Goal: Transaction & Acquisition: Register for event/course

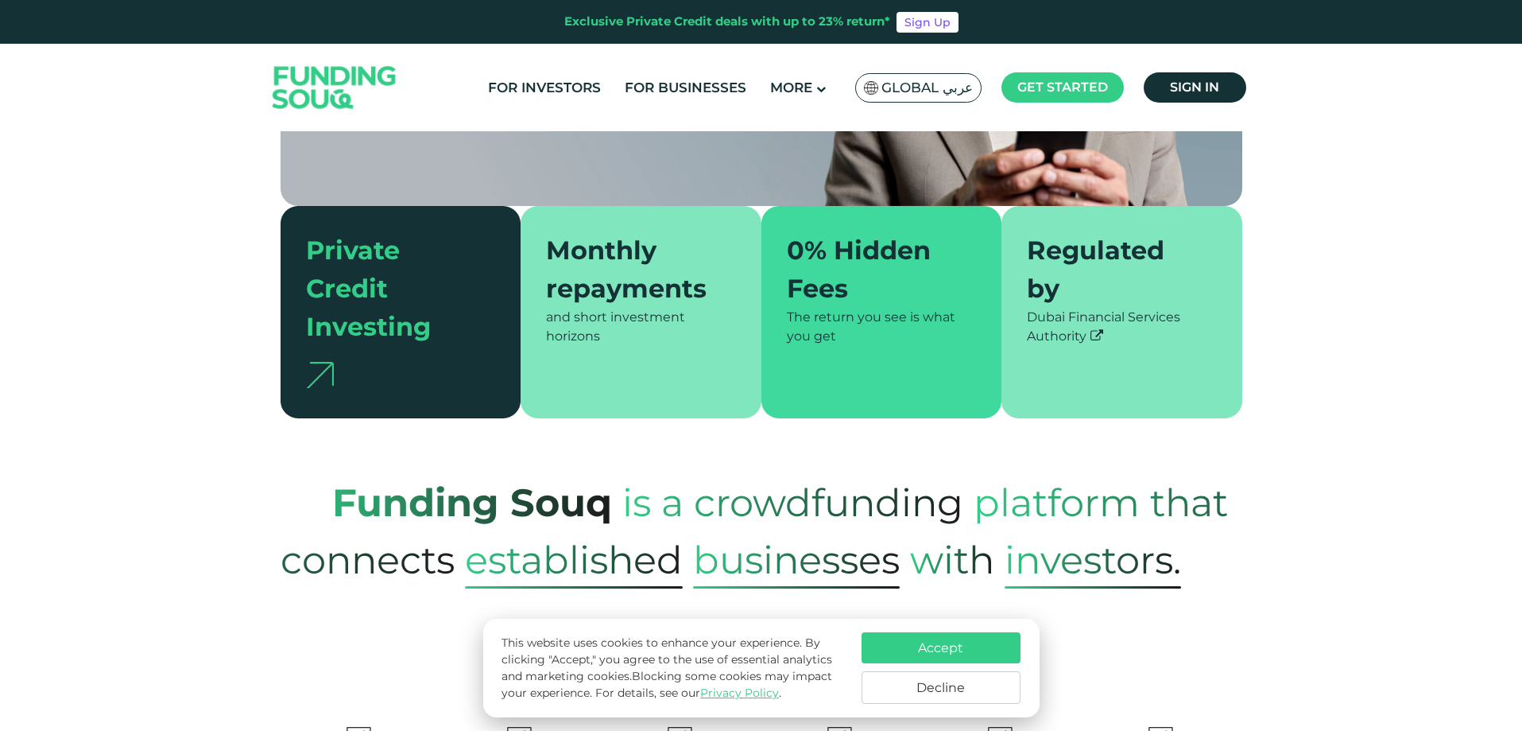
scroll to position [397, 0]
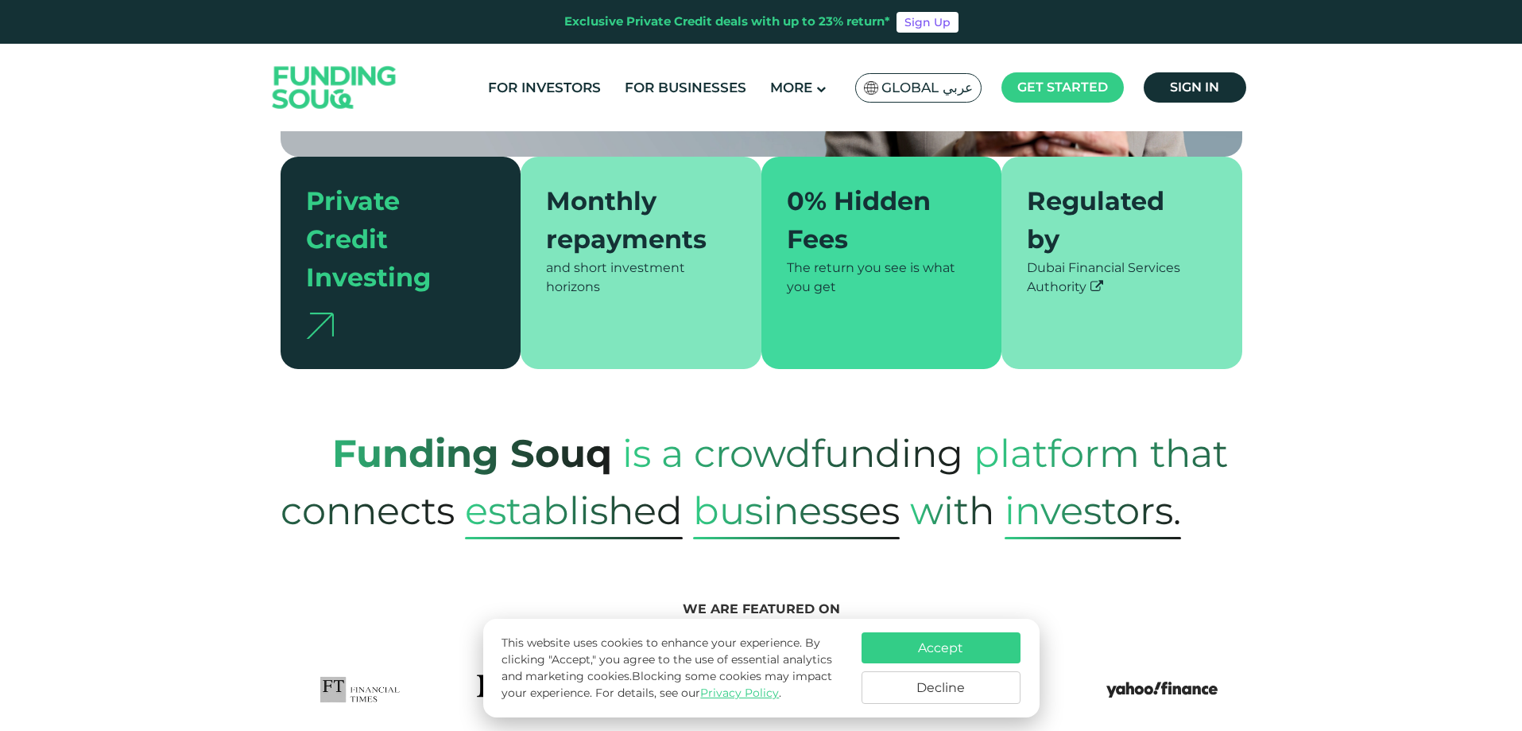
click at [924, 688] on button "Decline" at bounding box center [941, 687] width 159 height 33
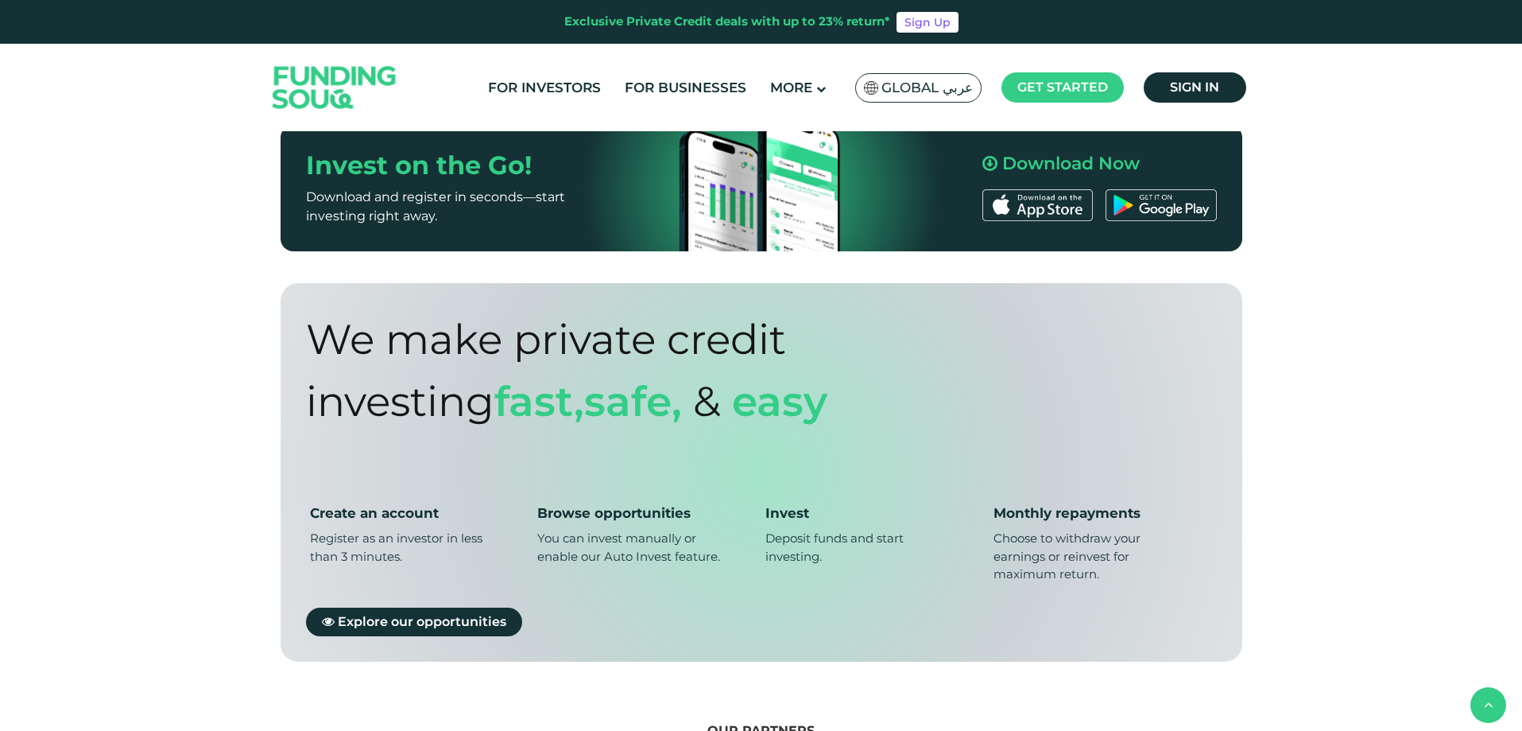
scroll to position [1033, 0]
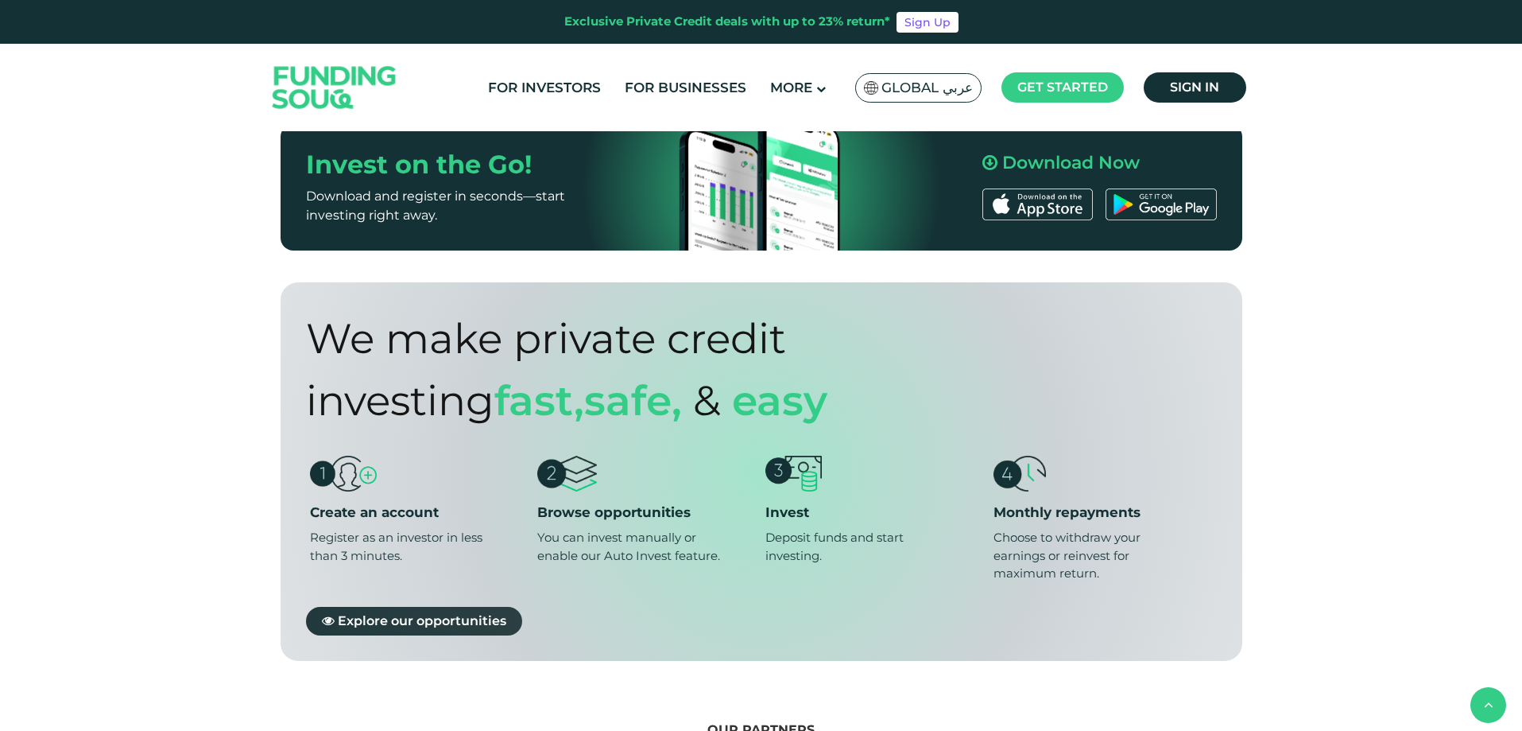
click at [382, 612] on span "Explore our opportunities" at bounding box center [422, 619] width 169 height 15
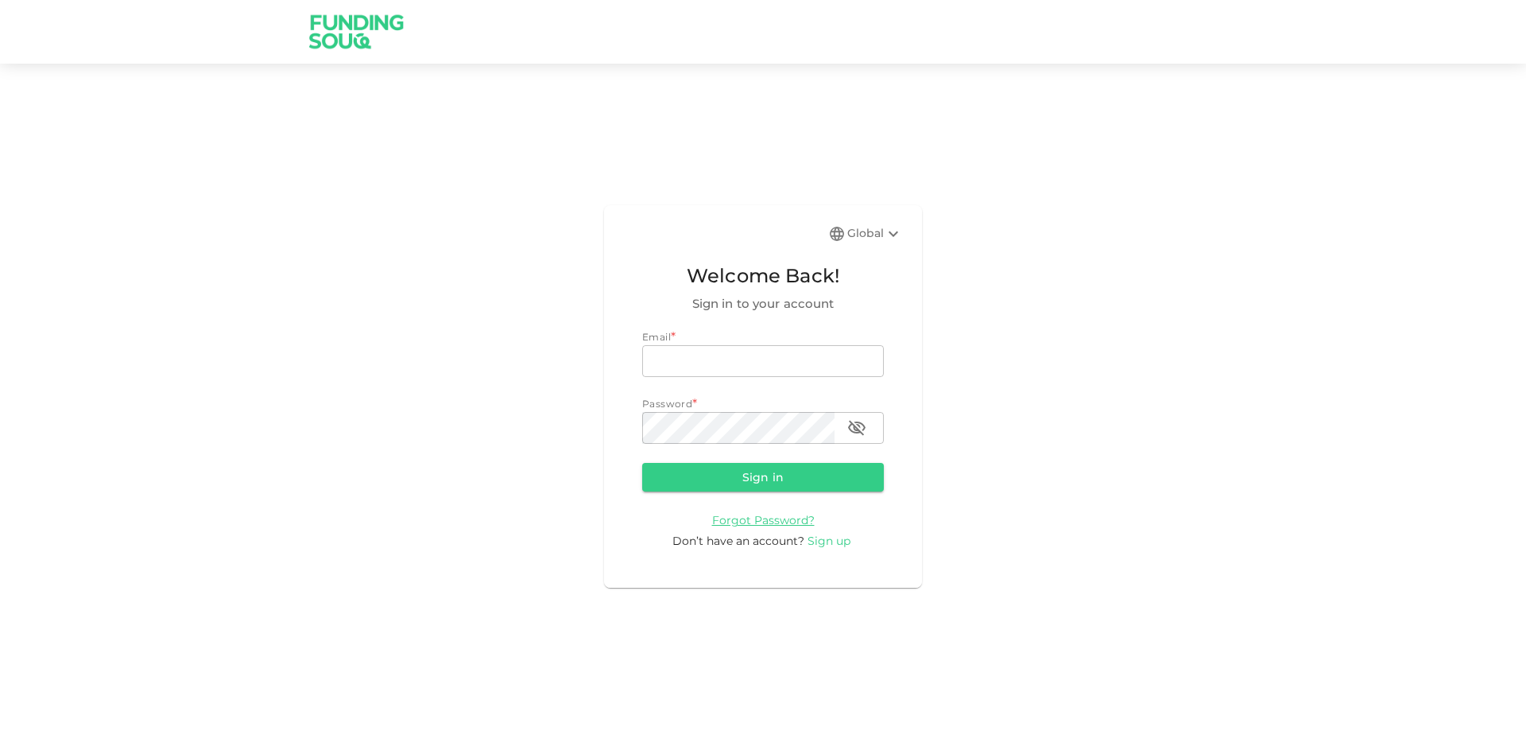
click at [826, 542] on span "Sign up" at bounding box center [829, 540] width 43 height 14
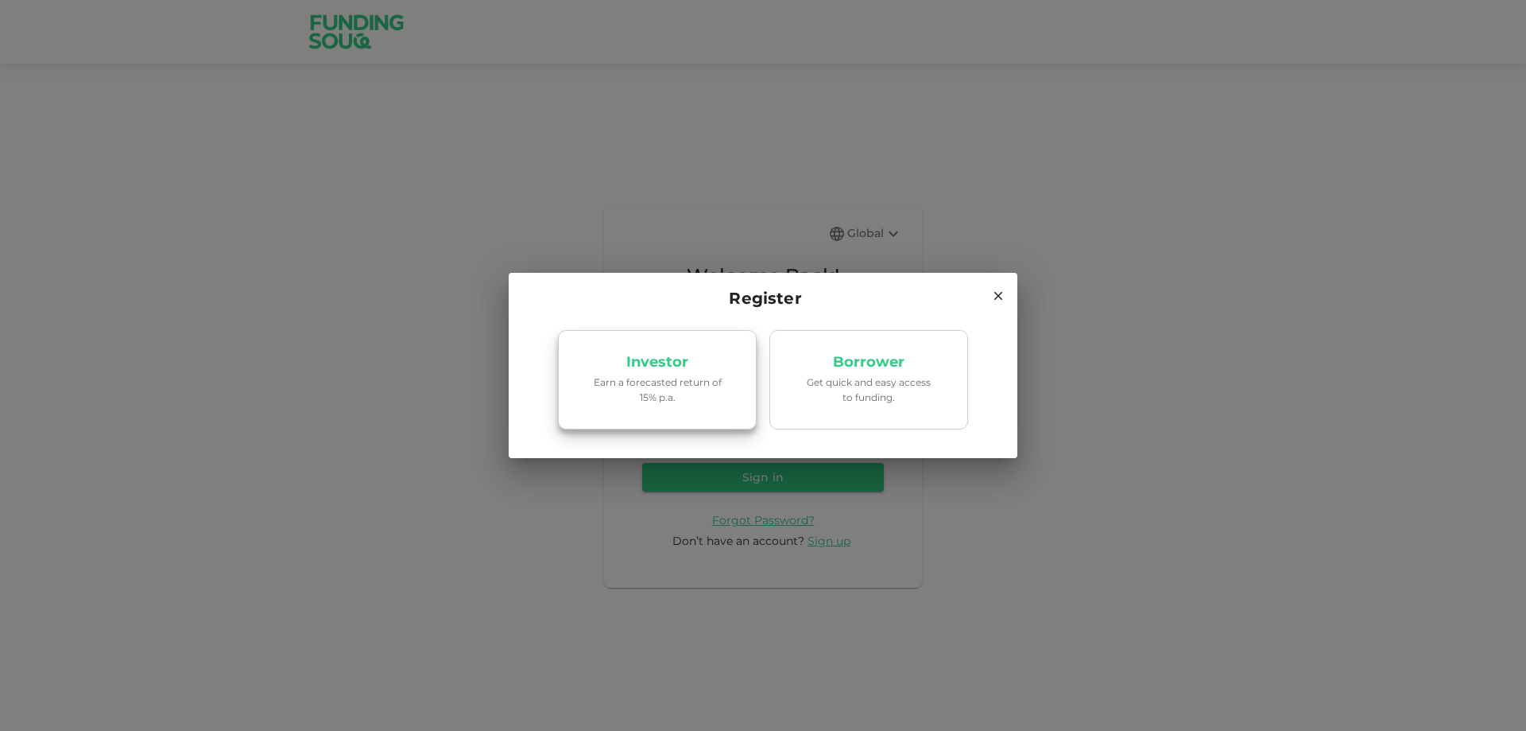
click at [666, 382] on p "Earn a forecasted return of 15% p.a." at bounding box center [657, 389] width 135 height 30
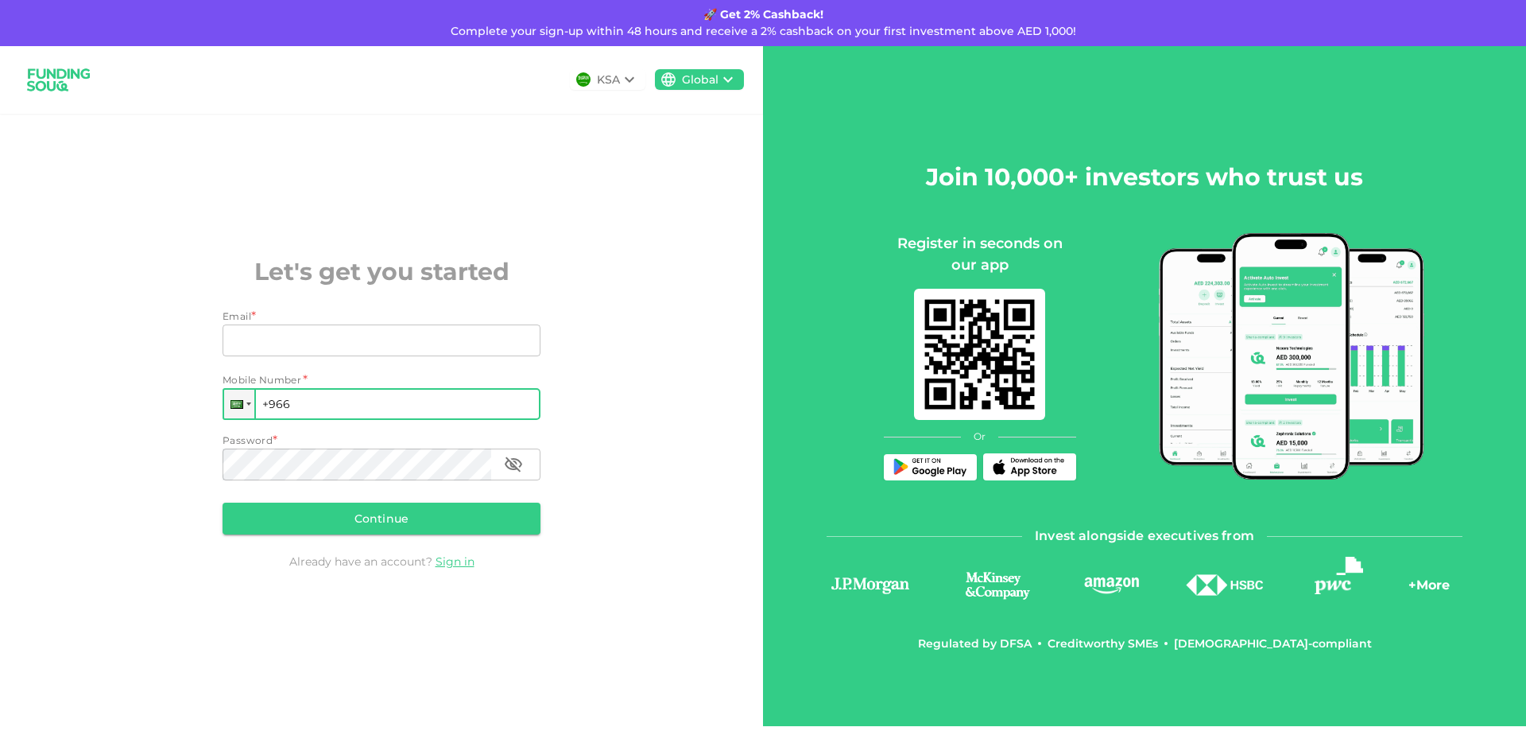
click at [328, 408] on input "+966" at bounding box center [382, 404] width 318 height 32
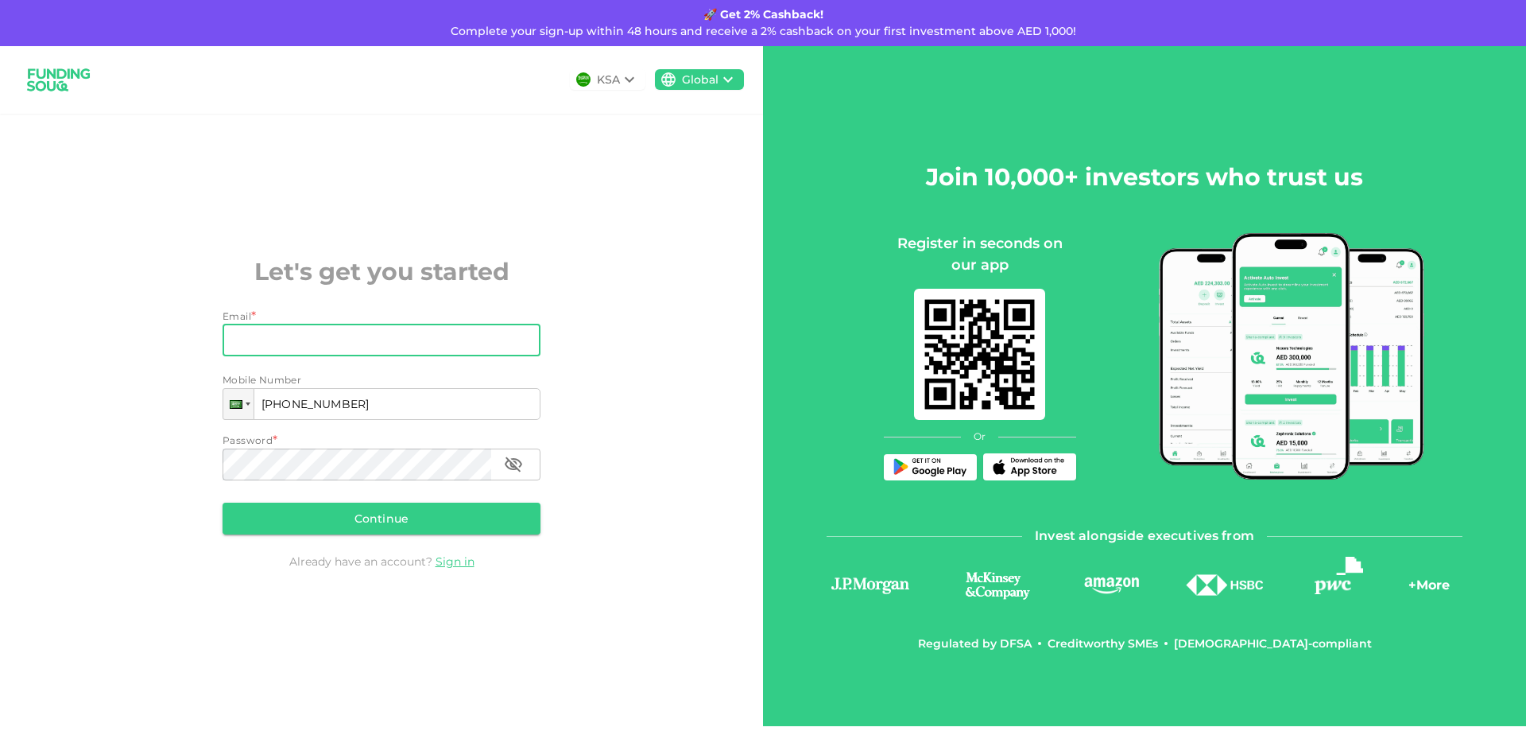
type input "[PHONE_NUMBER]"
click at [335, 346] on input "Email" at bounding box center [373, 340] width 300 height 32
type input "[EMAIL_ADDRESS][DOMAIN_NAME]"
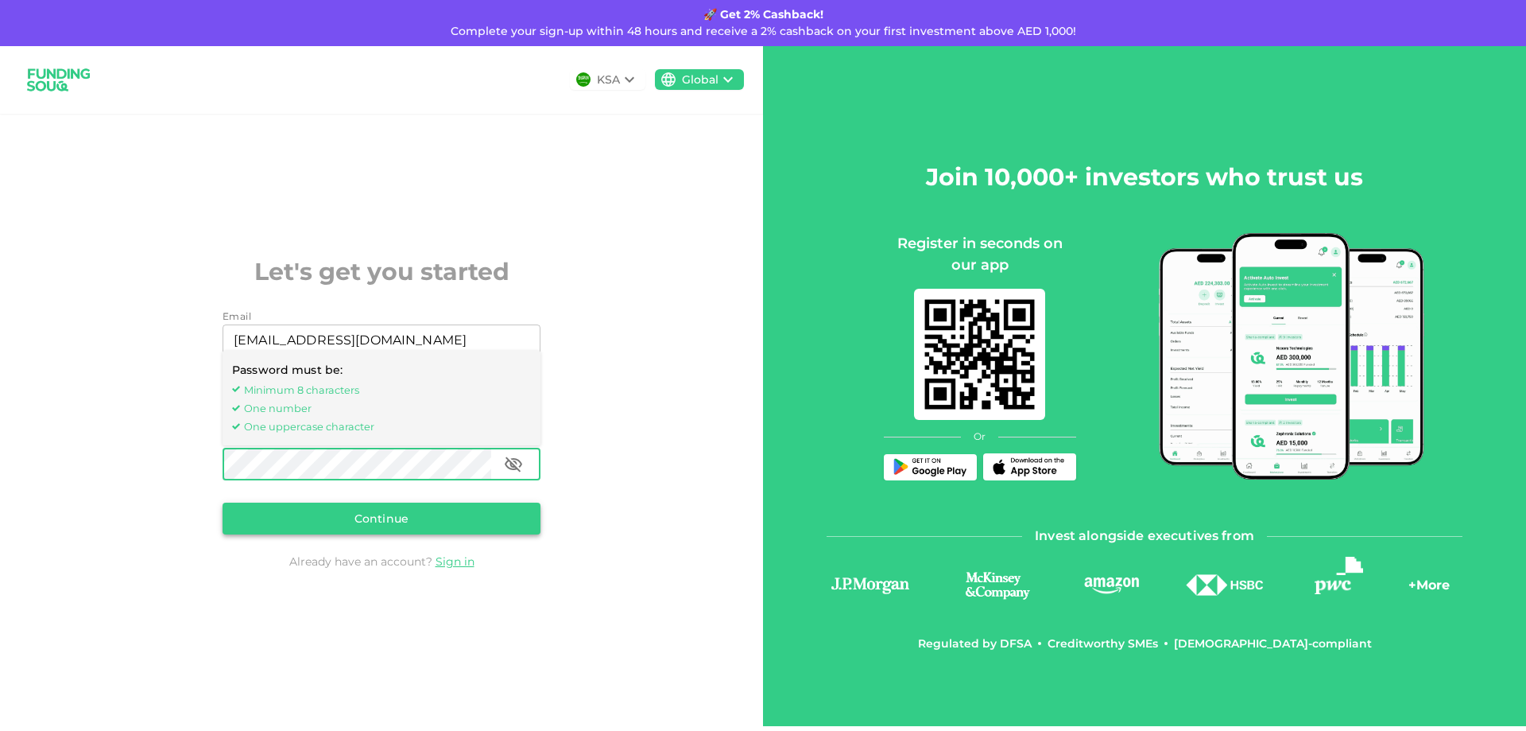
click at [343, 516] on button "Continue" at bounding box center [382, 518] width 318 height 32
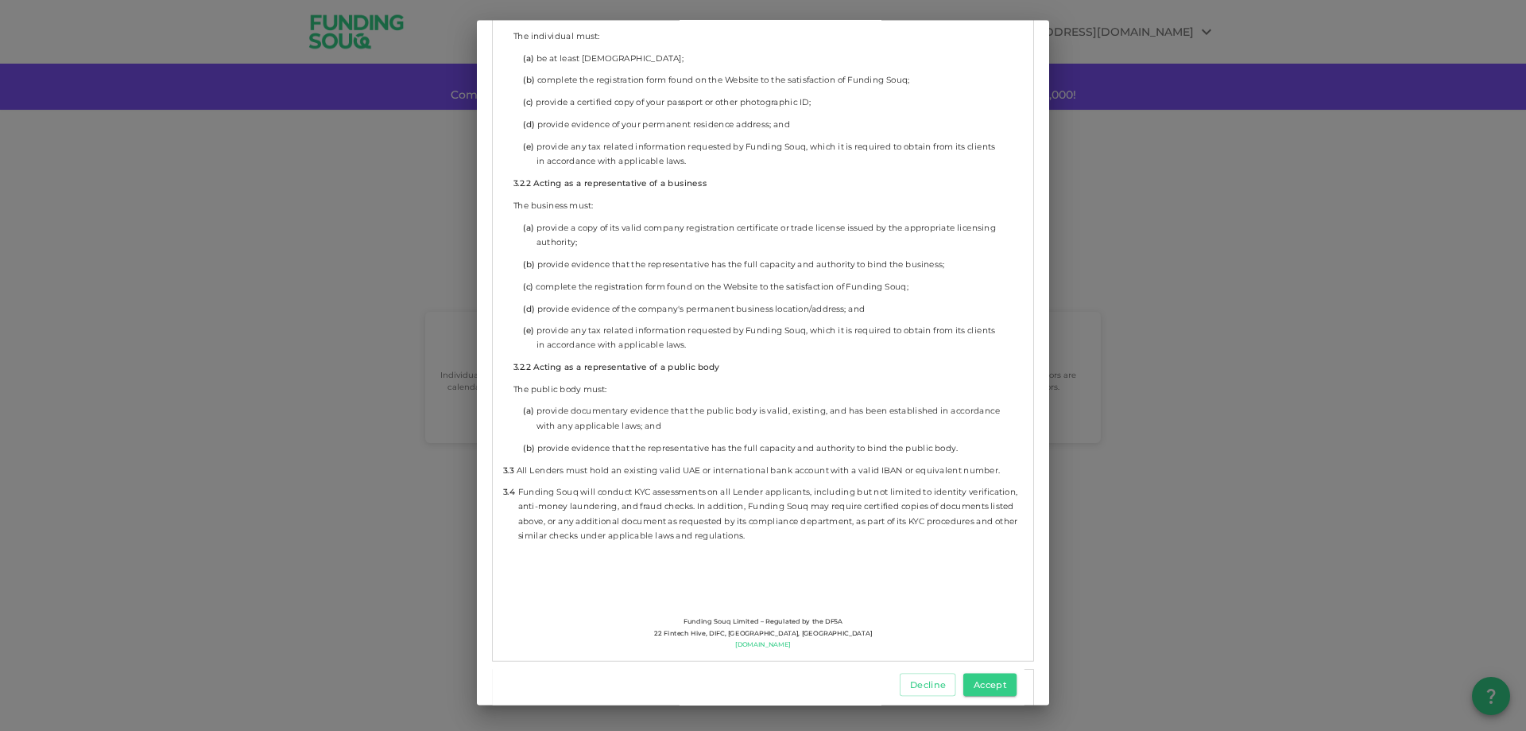
scroll to position [2226, 0]
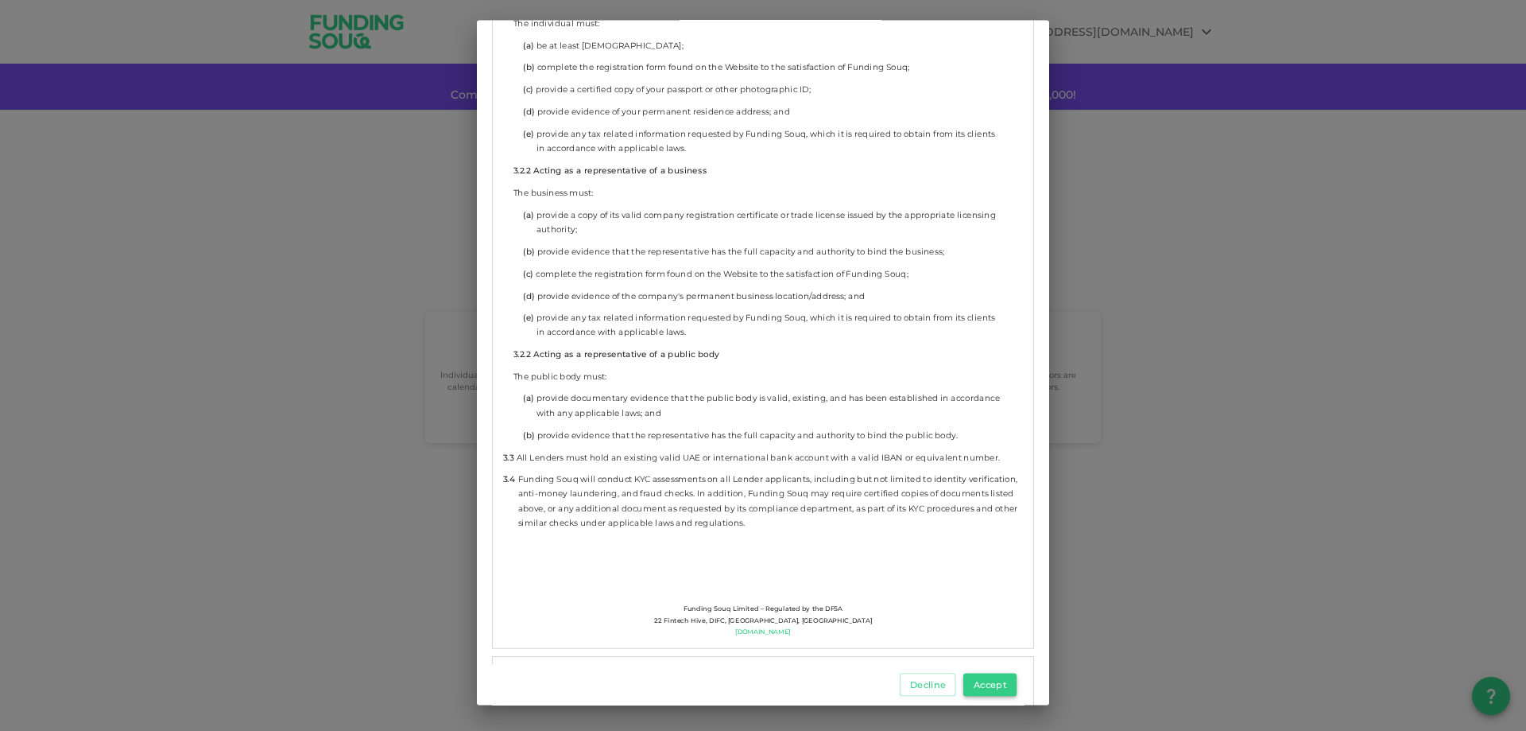
click at [987, 685] on button "Accept" at bounding box center [989, 684] width 53 height 23
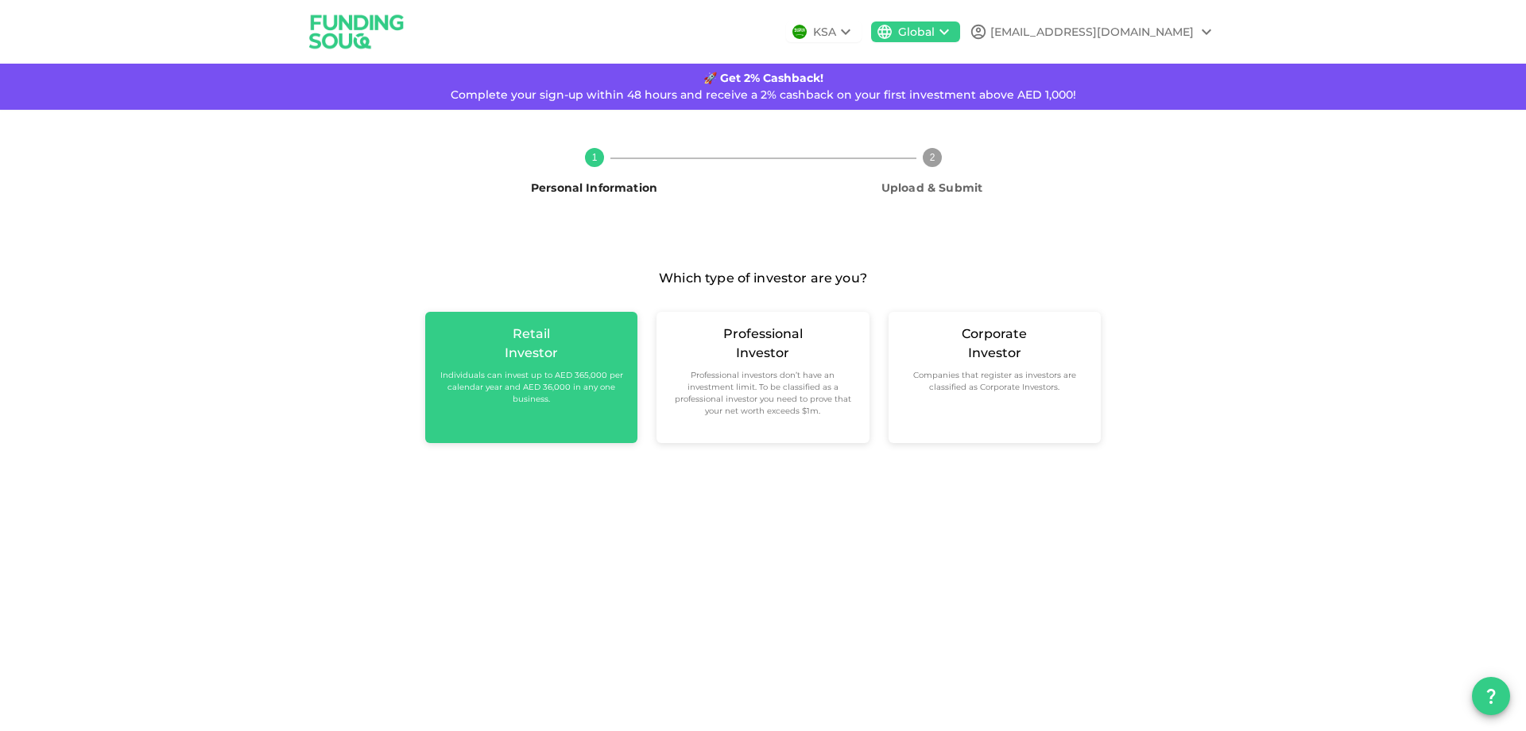
click at [504, 379] on small "Individuals can invest up to AED 365,000 per calendar year and AED 36,000 in an…" at bounding box center [531, 387] width 187 height 36
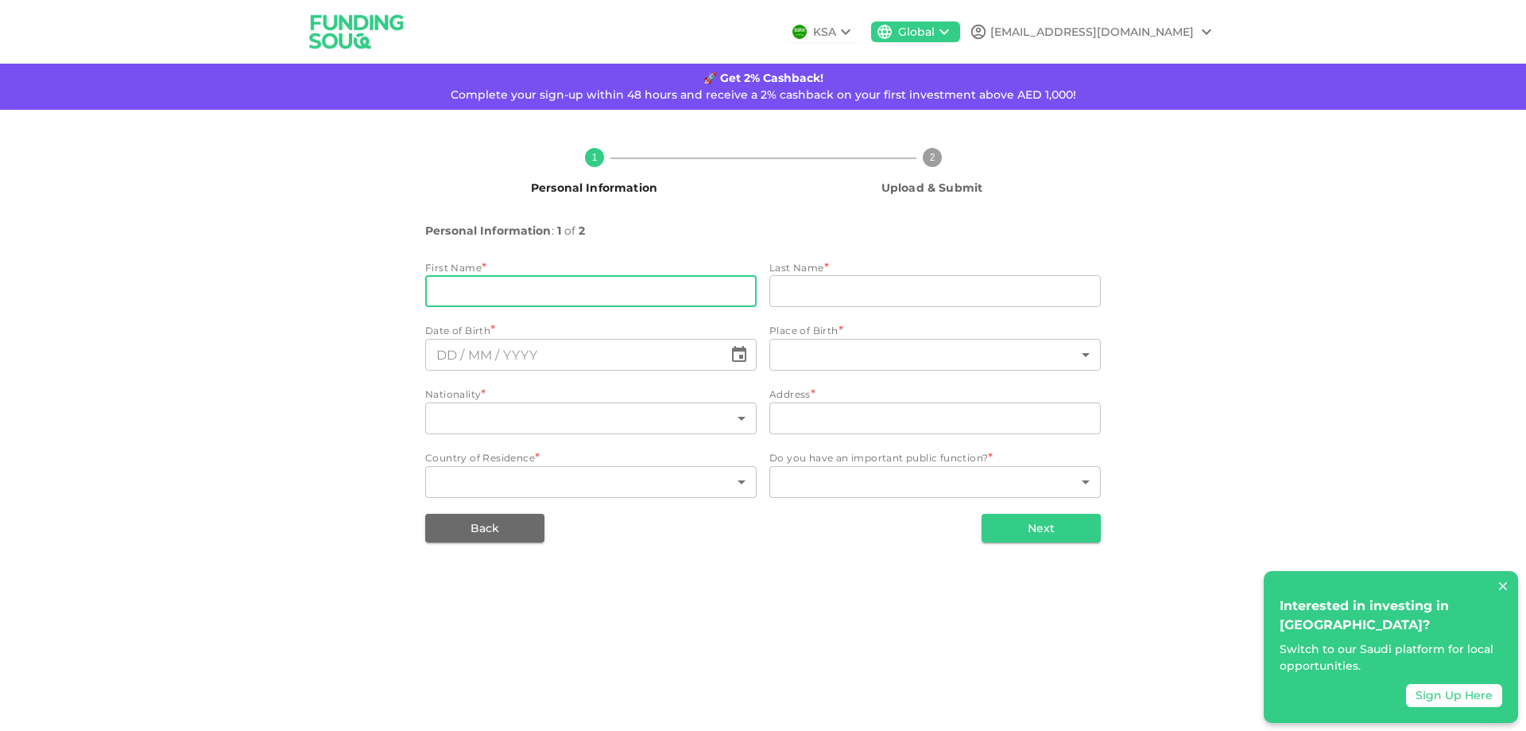
click at [539, 304] on input "firstName" at bounding box center [590, 291] width 331 height 32
drag, startPoint x: 440, startPoint y: 294, endPoint x: 407, endPoint y: 292, distance: 33.5
click at [407, 292] on div "1 Personal Information 2 Upload & Submit Personal Information : 1 of 2 First Na…" at bounding box center [763, 338] width 906 height 407
type input "Tarik"
click at [816, 297] on input "lastName" at bounding box center [935, 291] width 331 height 32
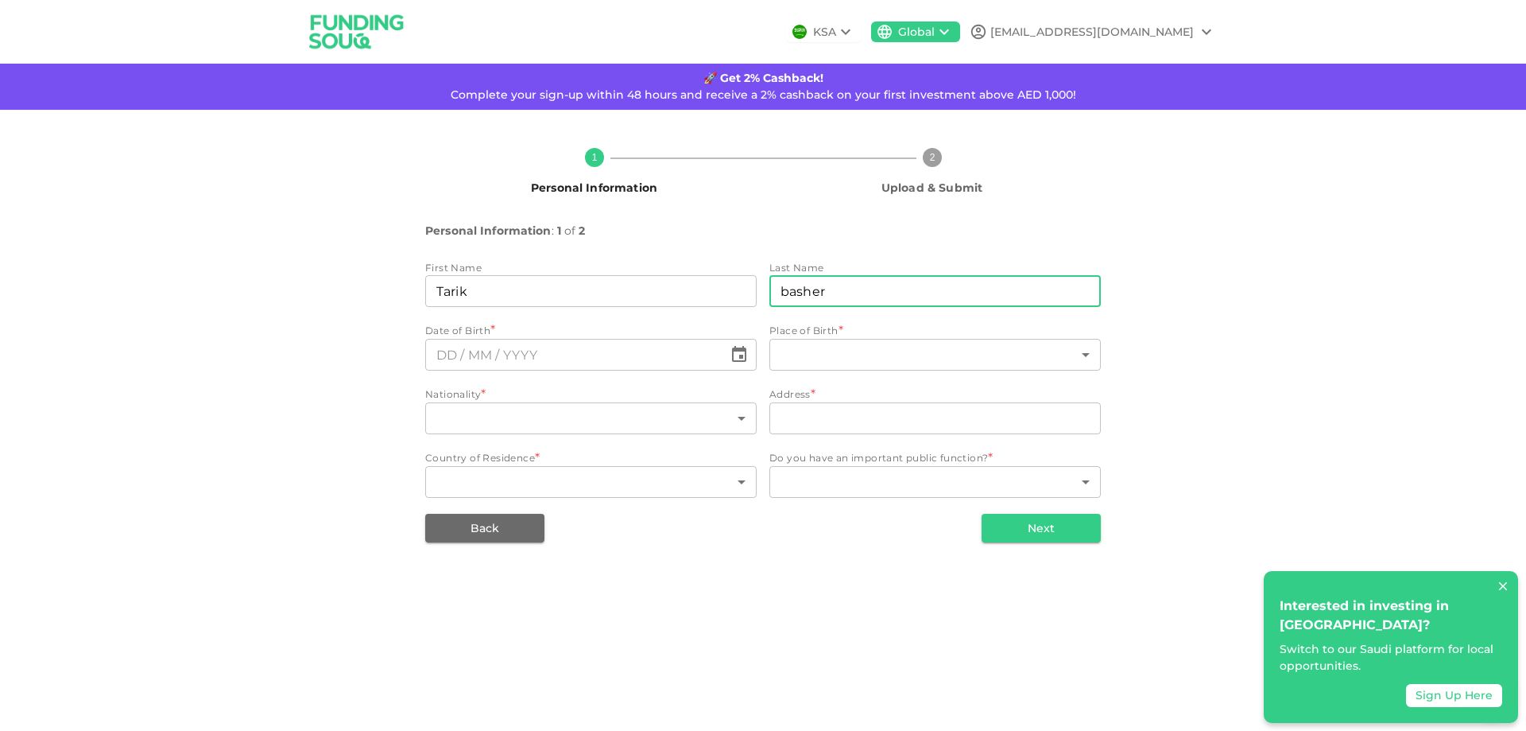
drag, startPoint x: 791, startPoint y: 289, endPoint x: 766, endPoint y: 287, distance: 24.7
click at [766, 287] on div "First Name firstName [PERSON_NAME] firstName Last Name lastName basher lastName…" at bounding box center [763, 381] width 676 height 242
type input "Basher"
type input "⁦⁨DD⁩ / ⁨MM⁩ / ⁨YYYY⁩⁩"
click at [653, 352] on input "⁦⁨DD⁩ / ⁨MM⁩ / ⁨YYYY⁩⁩" at bounding box center [574, 355] width 298 height 32
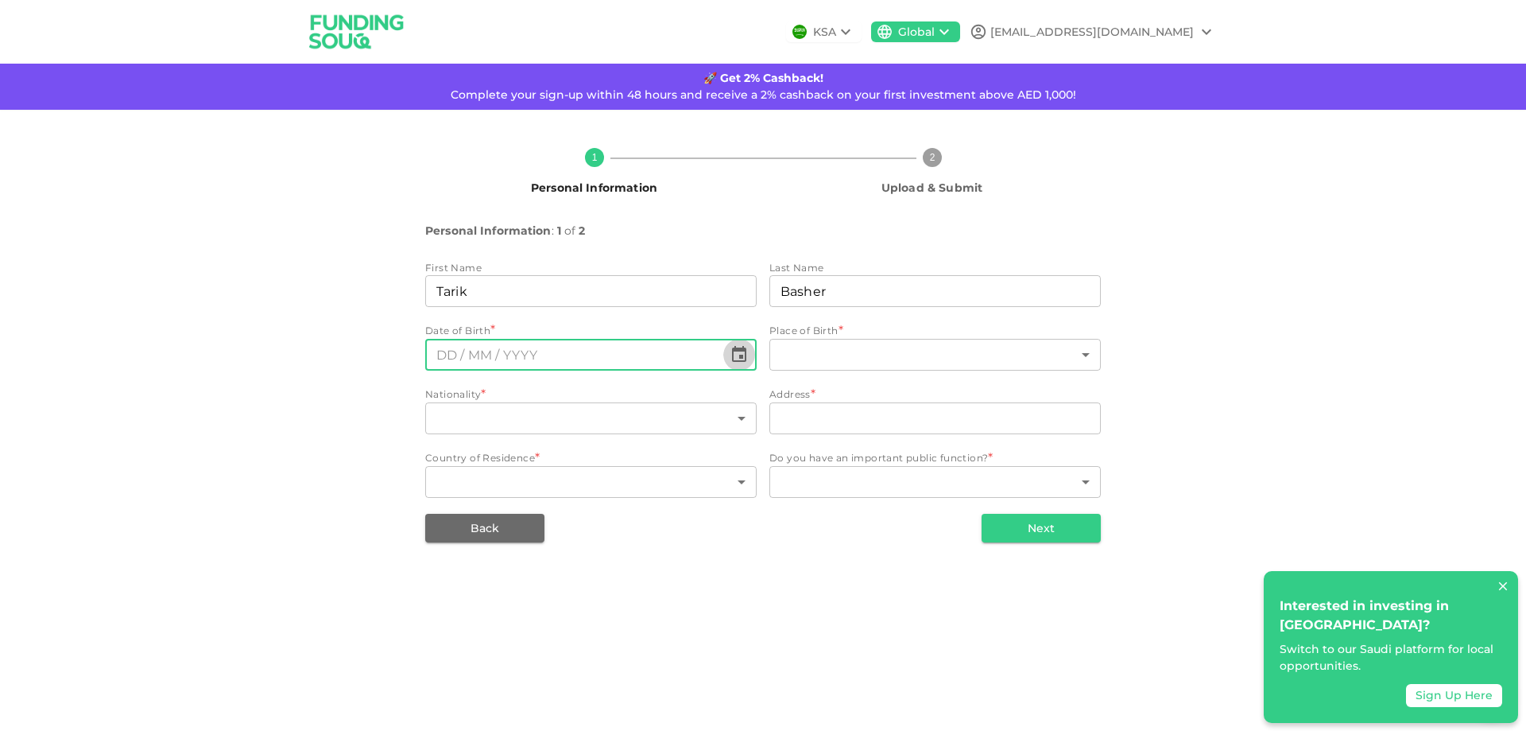
click at [731, 352] on icon "Choose date" at bounding box center [739, 354] width 19 height 19
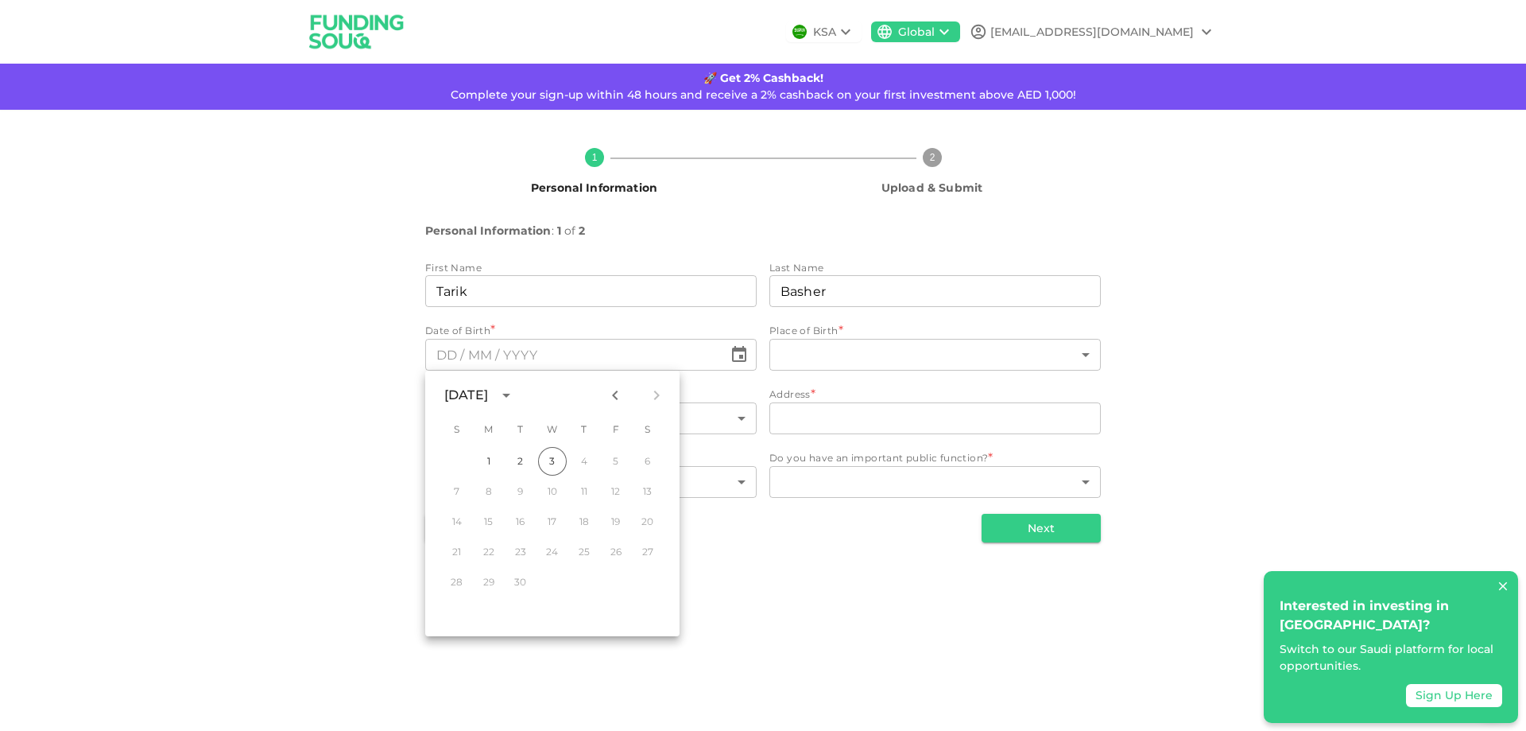
click at [493, 396] on div "[DATE]" at bounding box center [468, 395] width 48 height 19
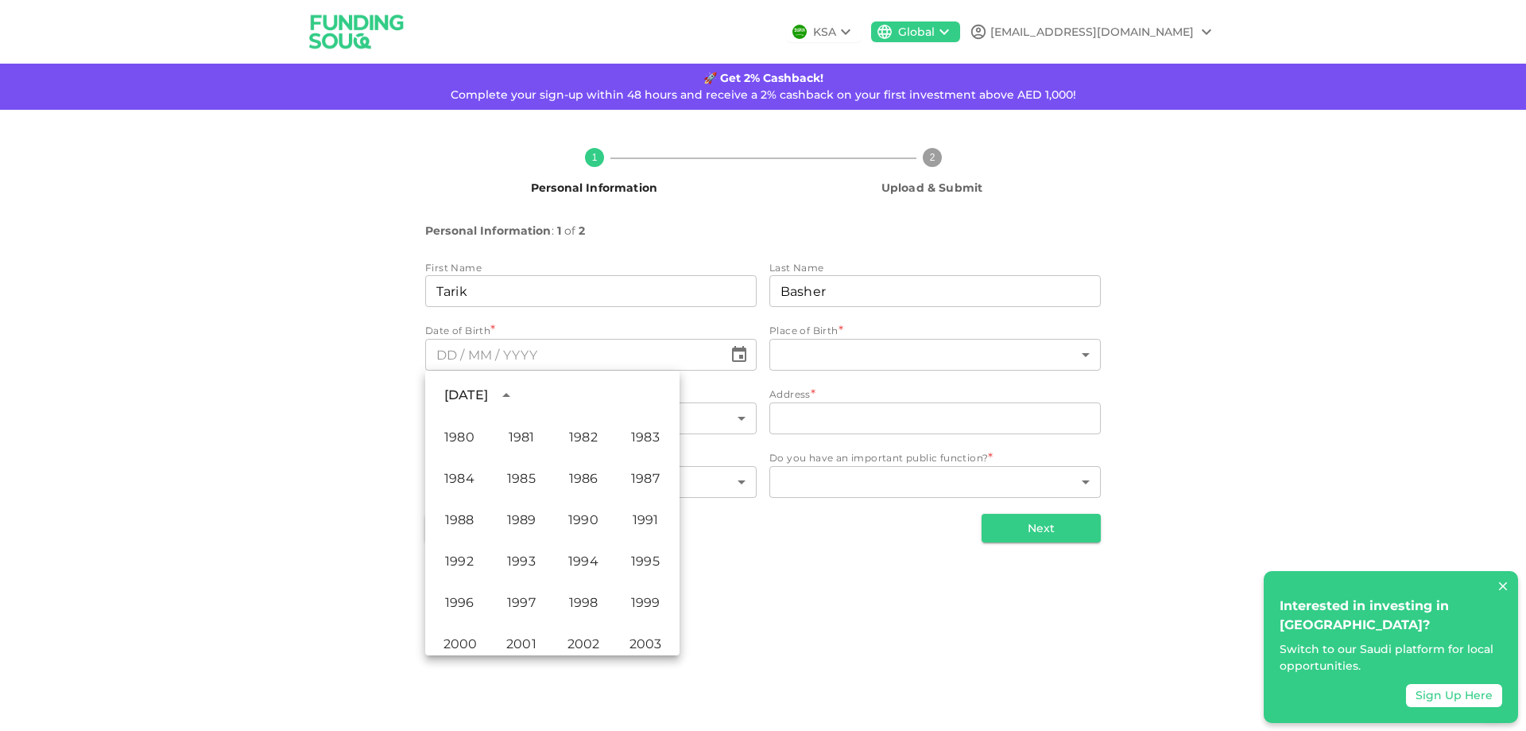
scroll to position [795, 0]
click at [462, 504] on button "1984" at bounding box center [459, 507] width 57 height 29
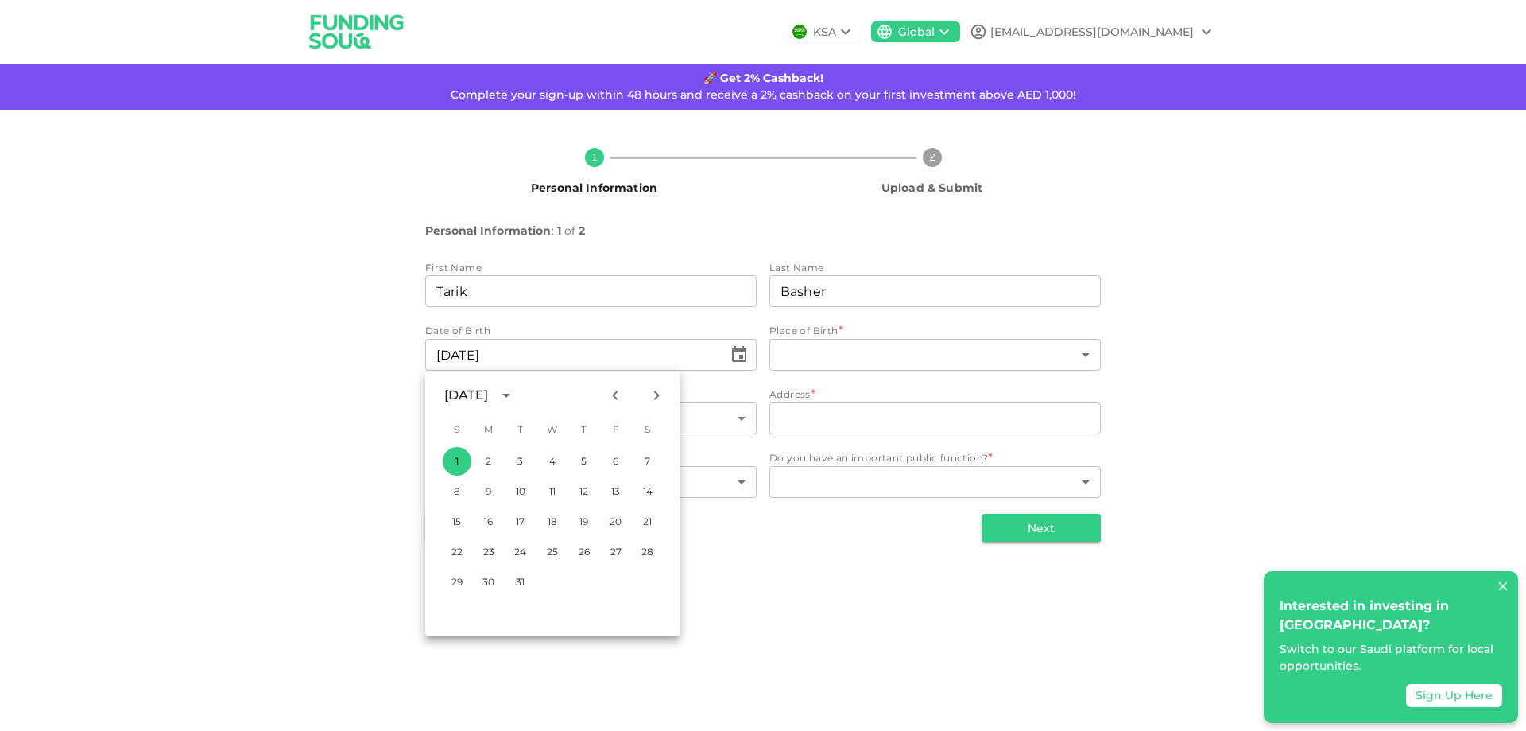
click at [476, 394] on div "[DATE]" at bounding box center [466, 395] width 44 height 19
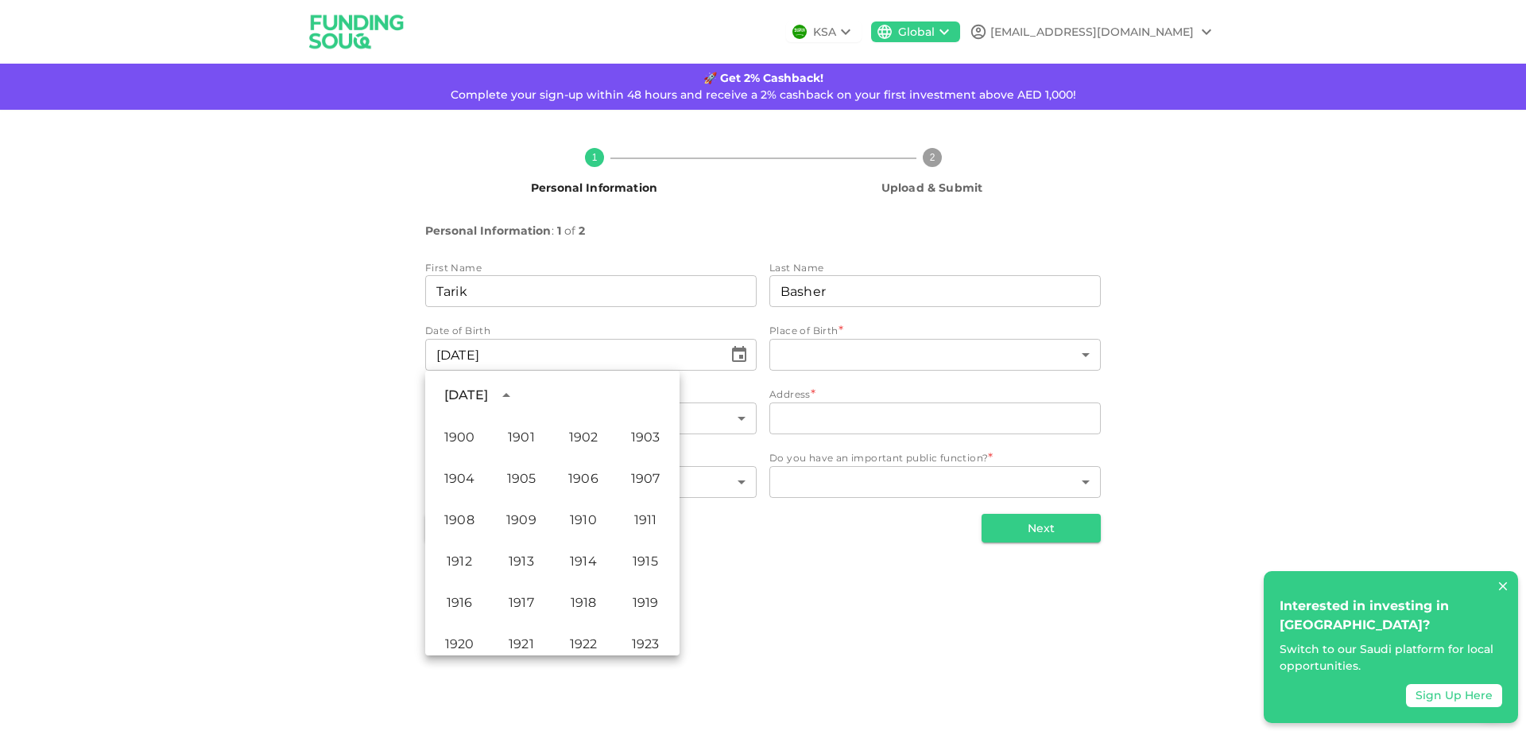
scroll to position [768, 0]
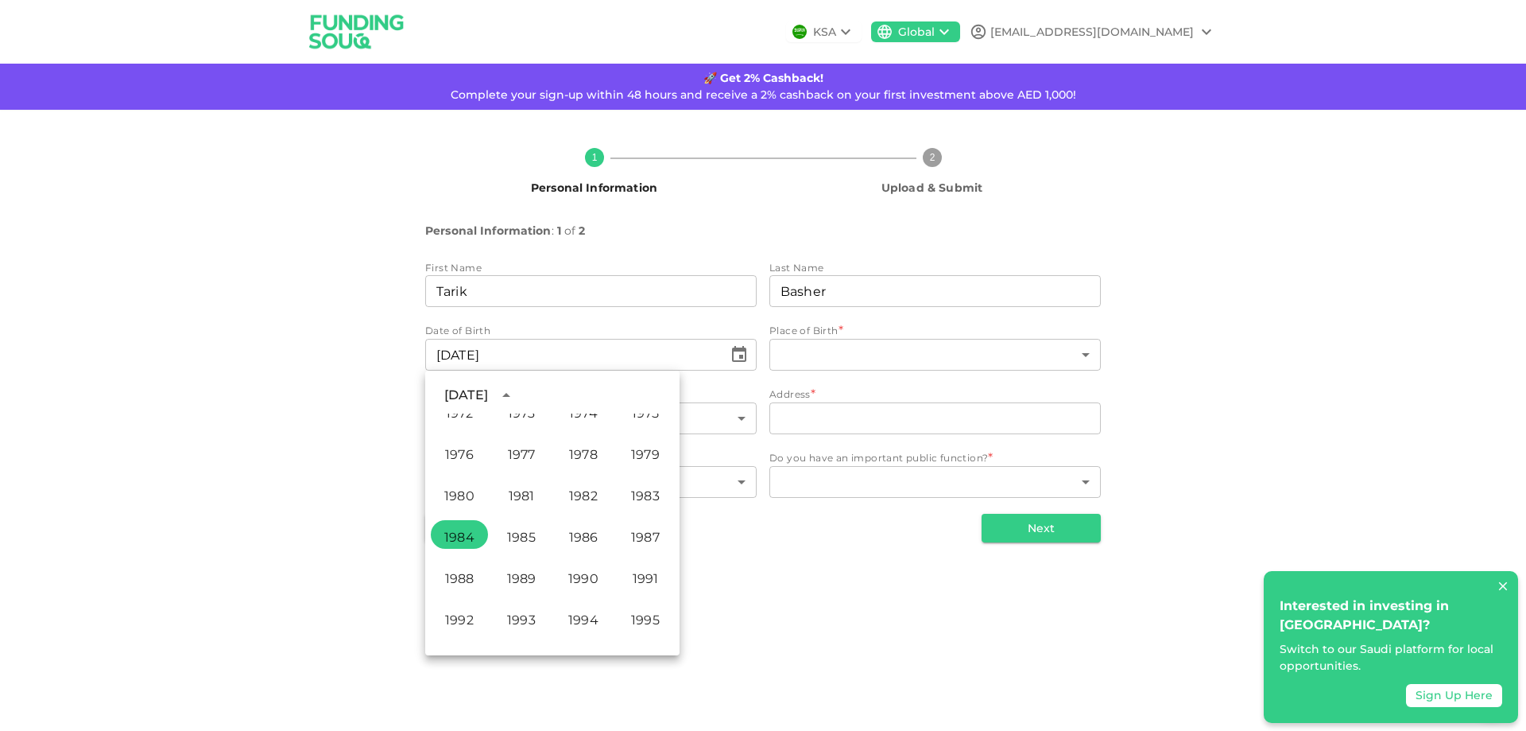
click at [461, 394] on div "[DATE]" at bounding box center [466, 395] width 44 height 19
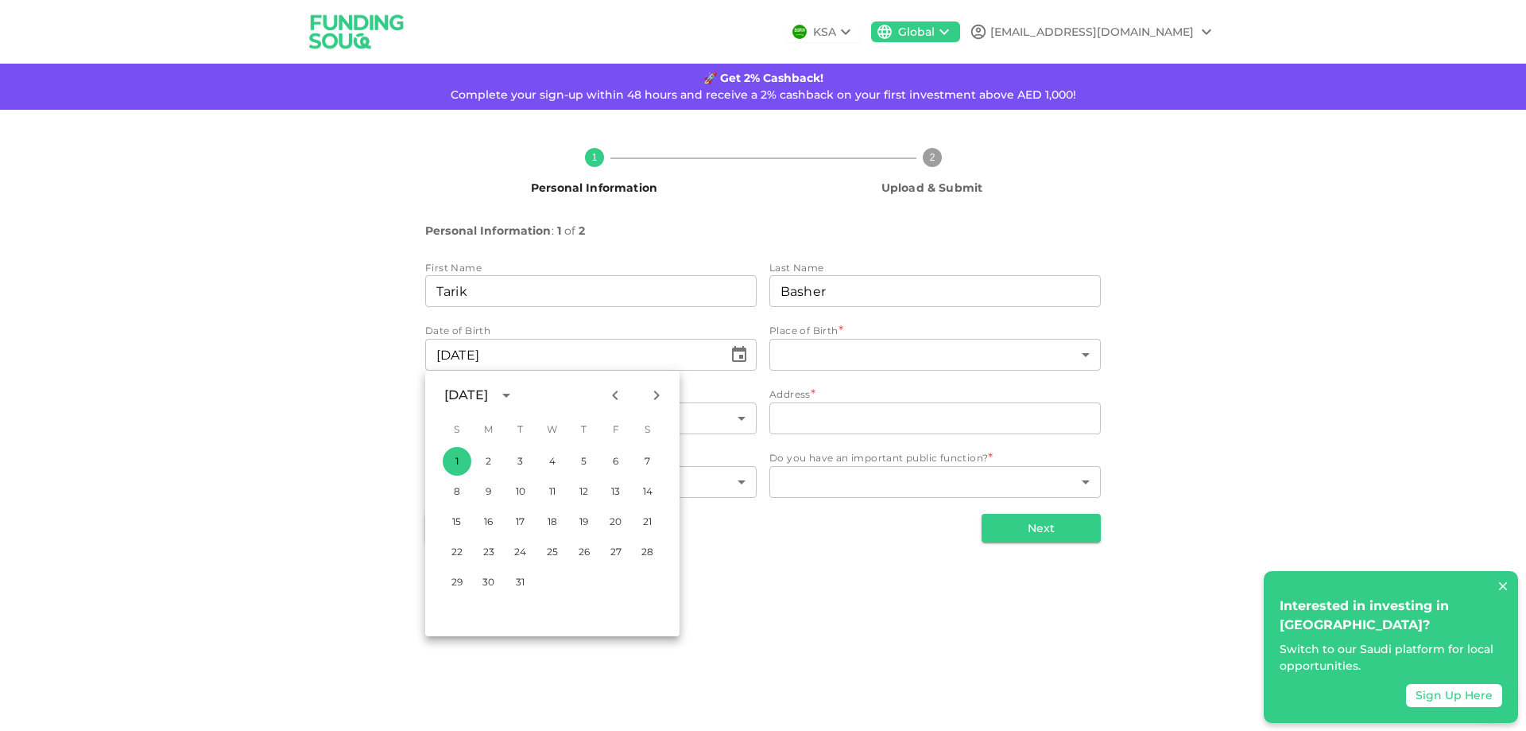
click at [657, 394] on icon "Next month" at bounding box center [657, 395] width 6 height 10
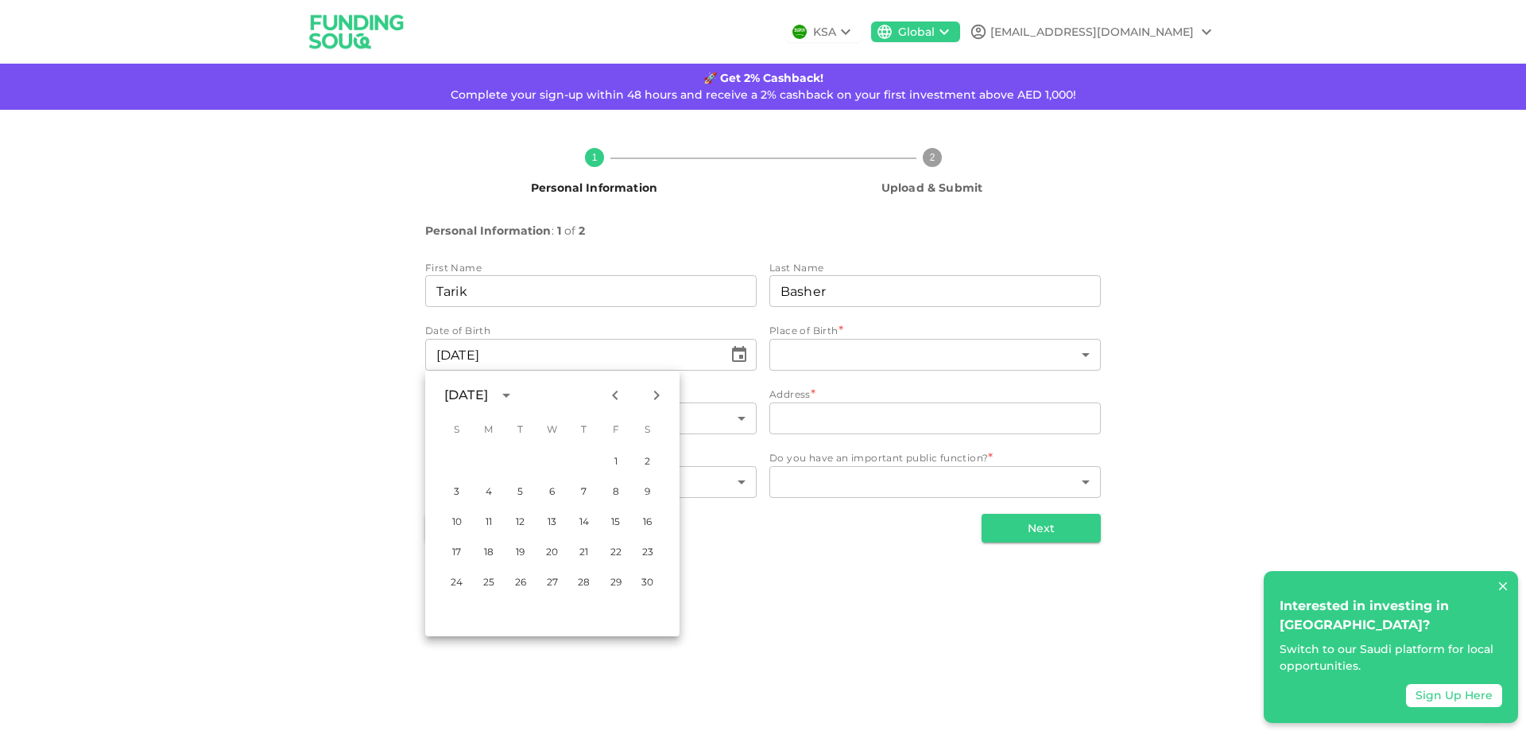
click at [657, 394] on icon "Next month" at bounding box center [657, 395] width 6 height 10
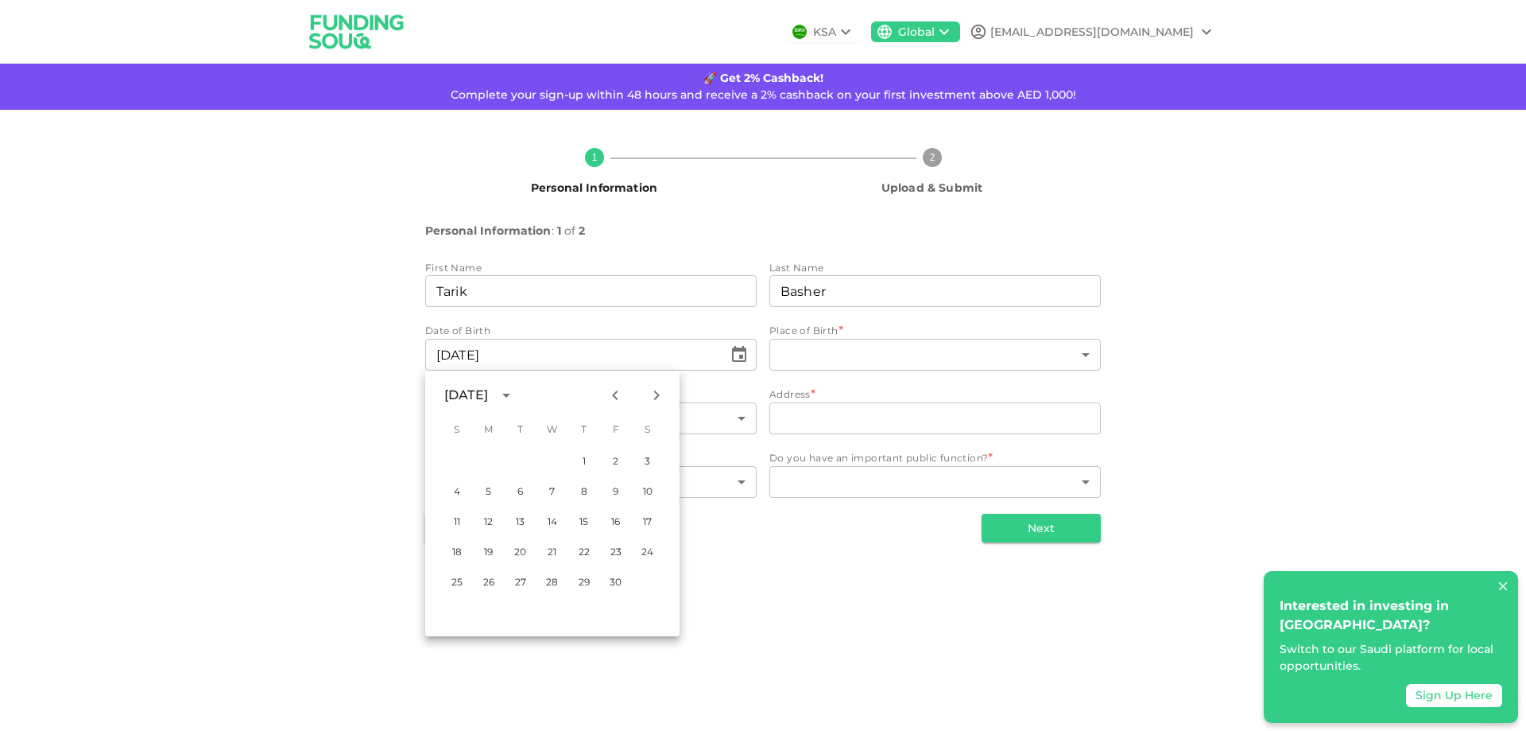
click at [657, 394] on icon "Next month" at bounding box center [657, 395] width 6 height 10
click at [646, 544] on button "22" at bounding box center [648, 551] width 29 height 29
type input "⁦⁨[DATE]⁩⁩"
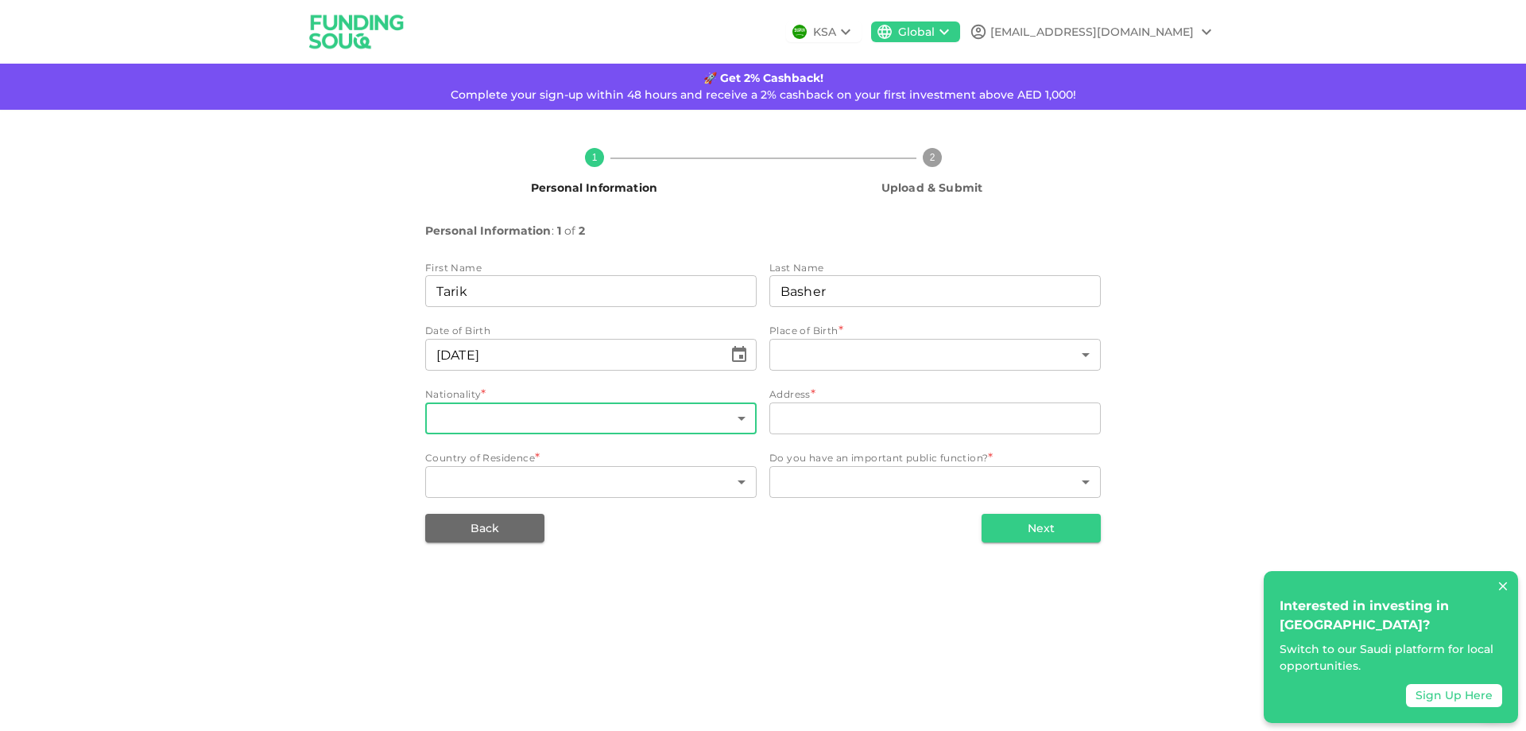
click at [602, 423] on body "KSA Global [EMAIL_ADDRESS][DOMAIN_NAME] 🚀 Get 2% Cashback! Complete your sign-u…" at bounding box center [763, 365] width 1526 height 731
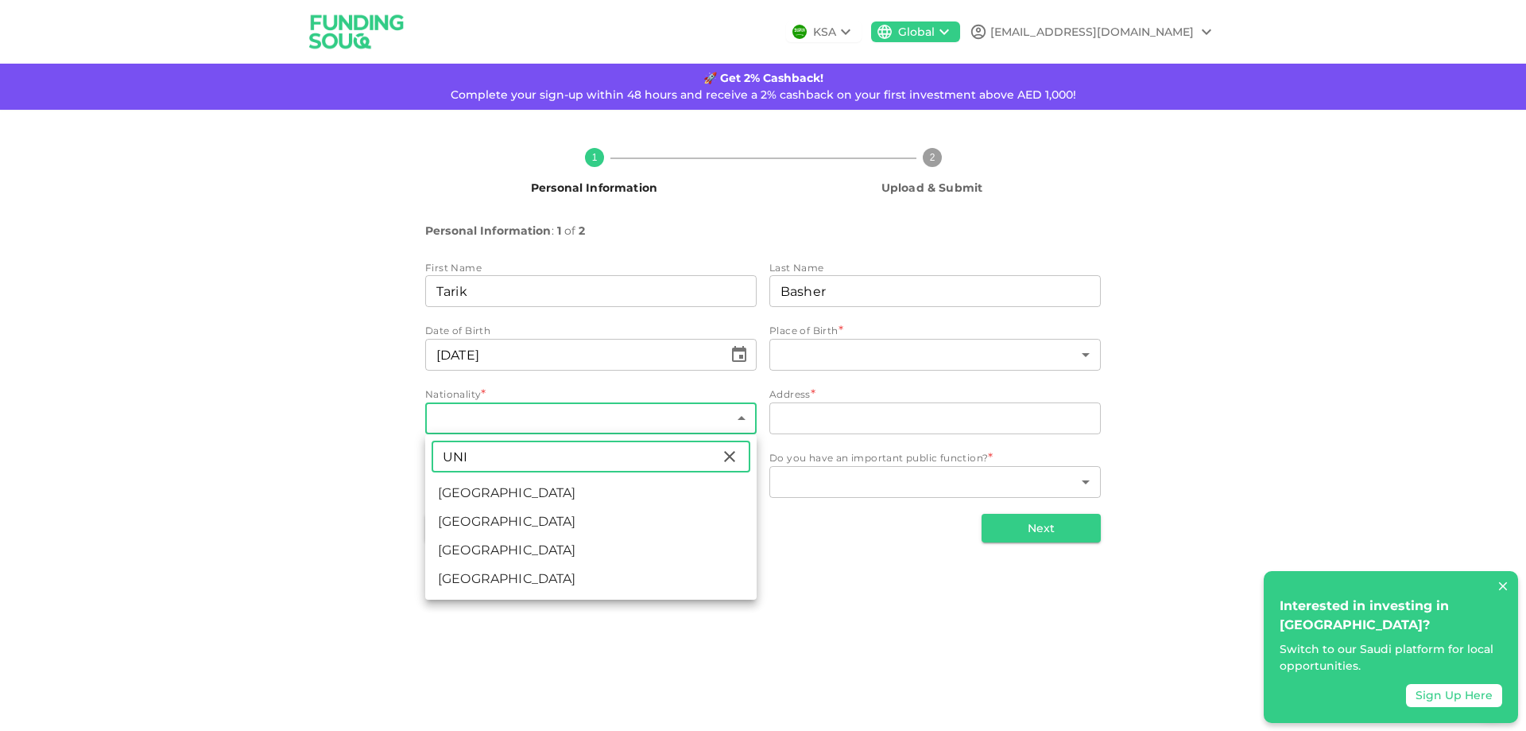
type input "UNI"
click at [541, 539] on li "[GEOGRAPHIC_DATA]" at bounding box center [590, 550] width 331 height 29
type input "207"
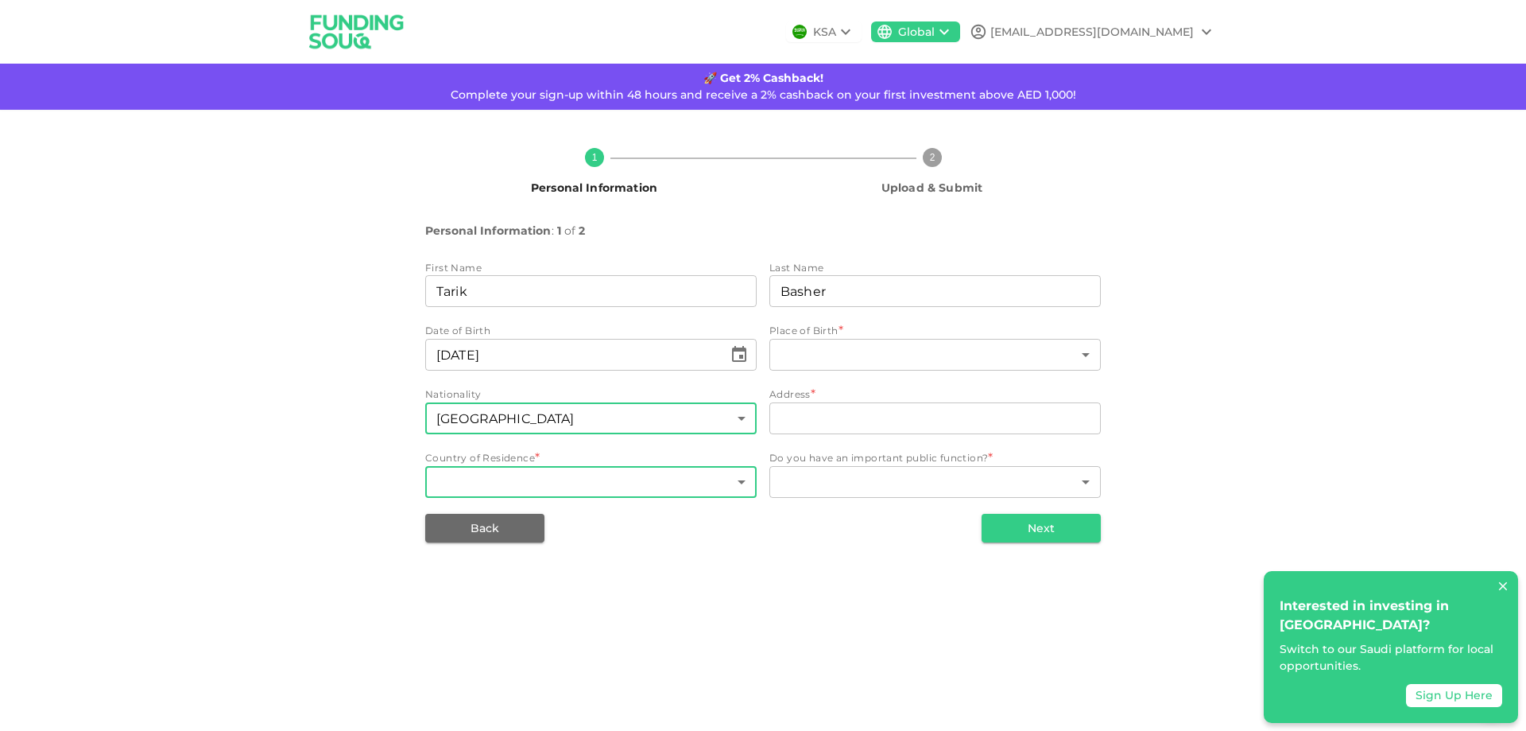
click at [577, 481] on body "KSA Global [EMAIL_ADDRESS][DOMAIN_NAME] 🚀 Get 2% Cashback! Complete your sign-u…" at bounding box center [763, 365] width 1526 height 731
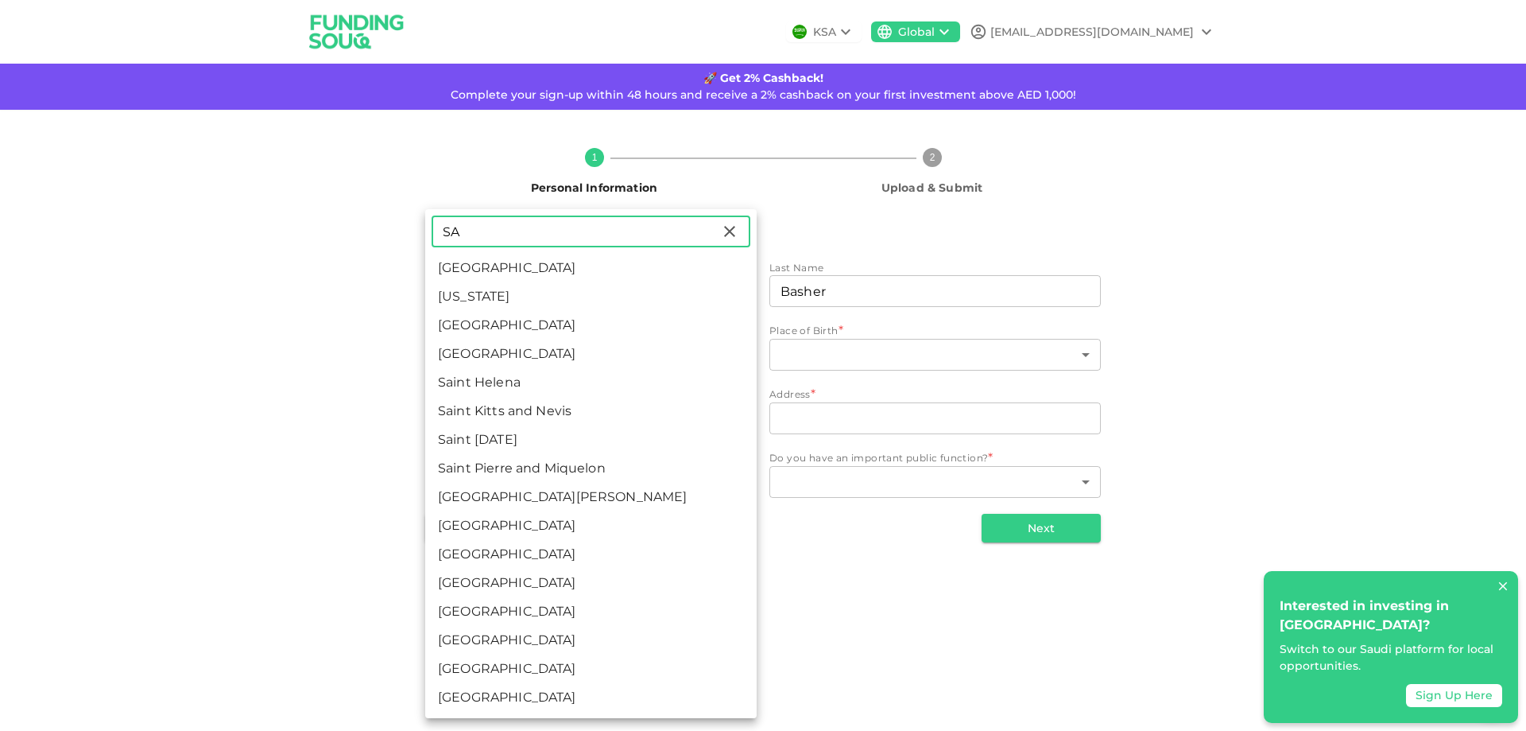
type input "SA"
click at [502, 275] on li "[GEOGRAPHIC_DATA]" at bounding box center [590, 268] width 331 height 29
type input "1"
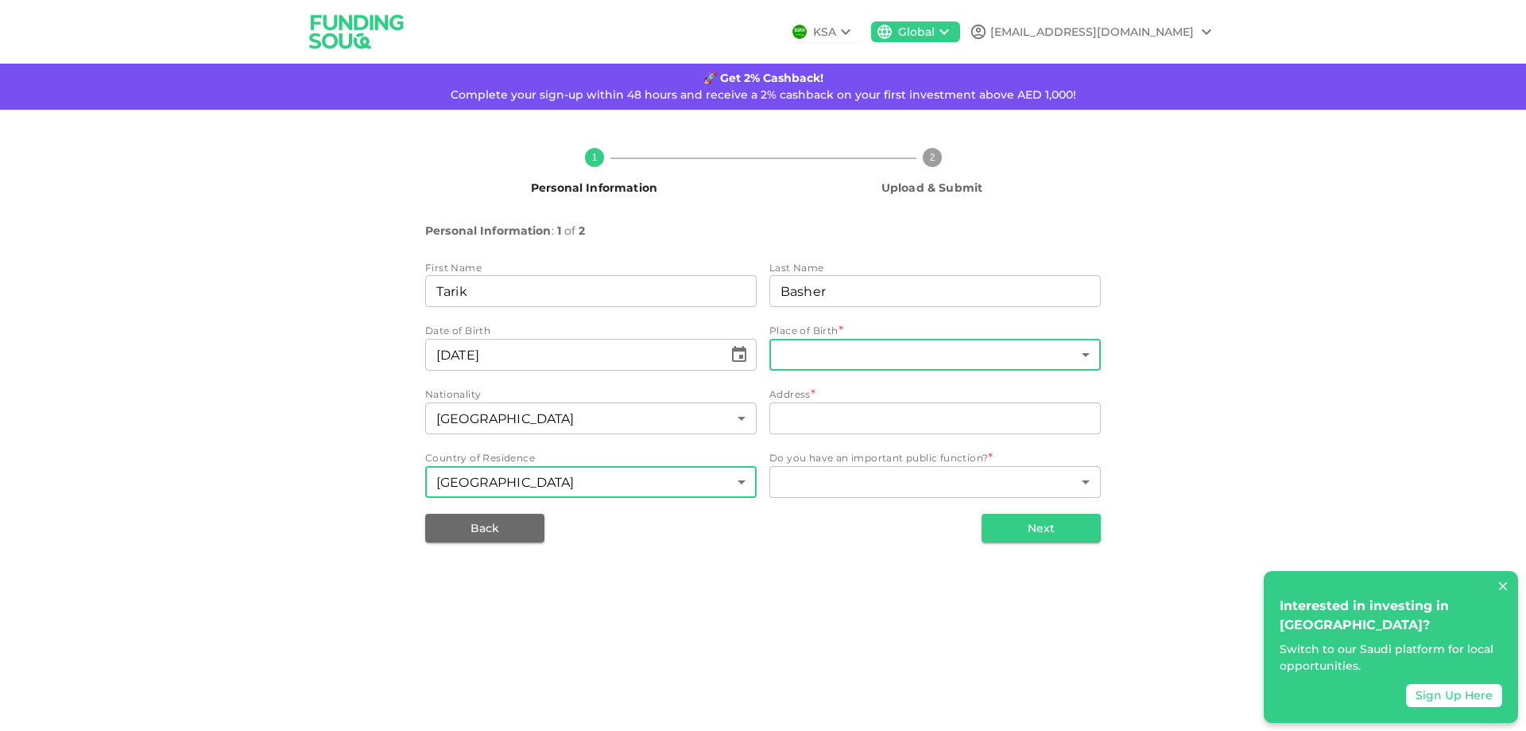
click at [845, 349] on body "KSA Global [EMAIL_ADDRESS][DOMAIN_NAME] 🚀 Get 2% Cashback! Complete your sign-u…" at bounding box center [763, 365] width 1526 height 731
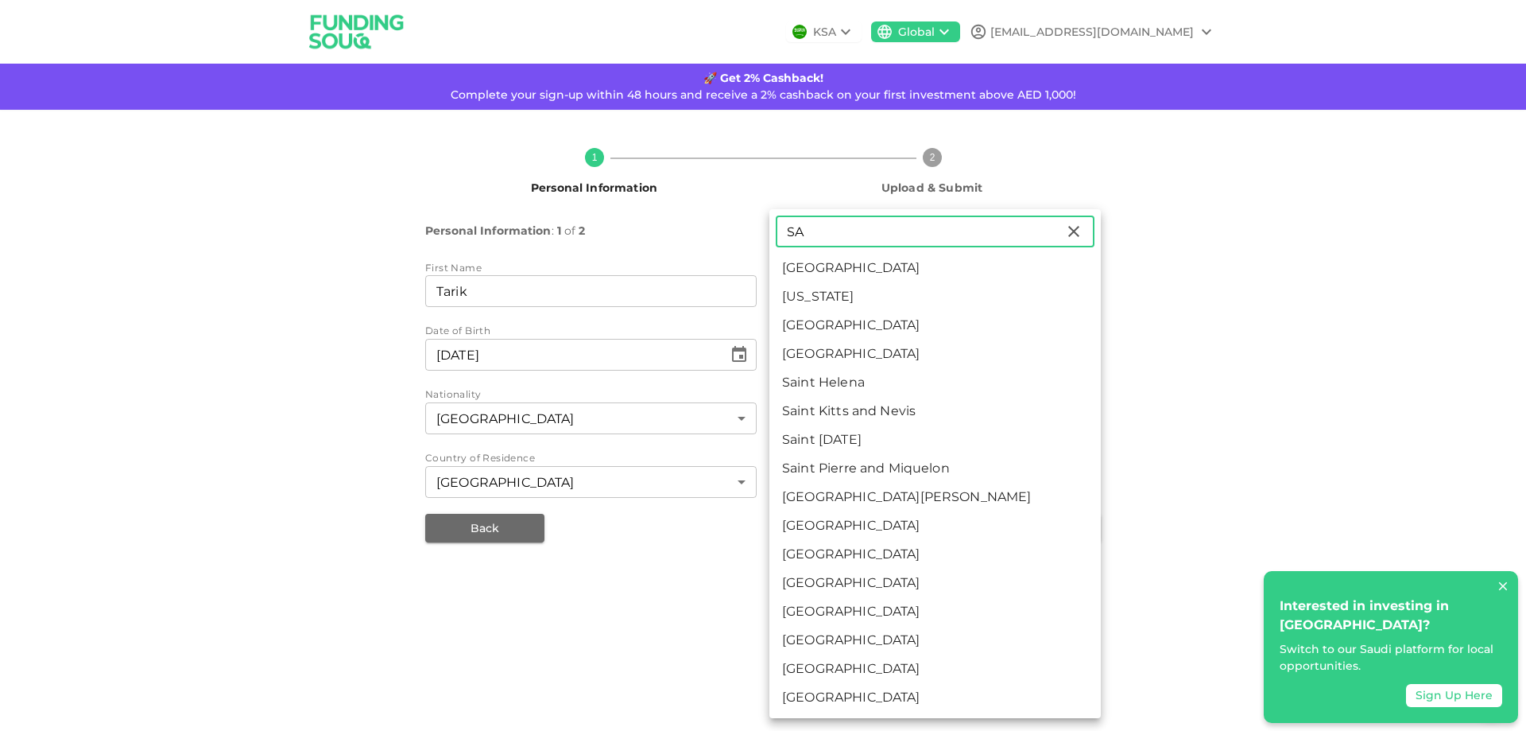
type input "SA"
click at [833, 266] on li "[GEOGRAPHIC_DATA]" at bounding box center [935, 268] width 331 height 29
type input "1"
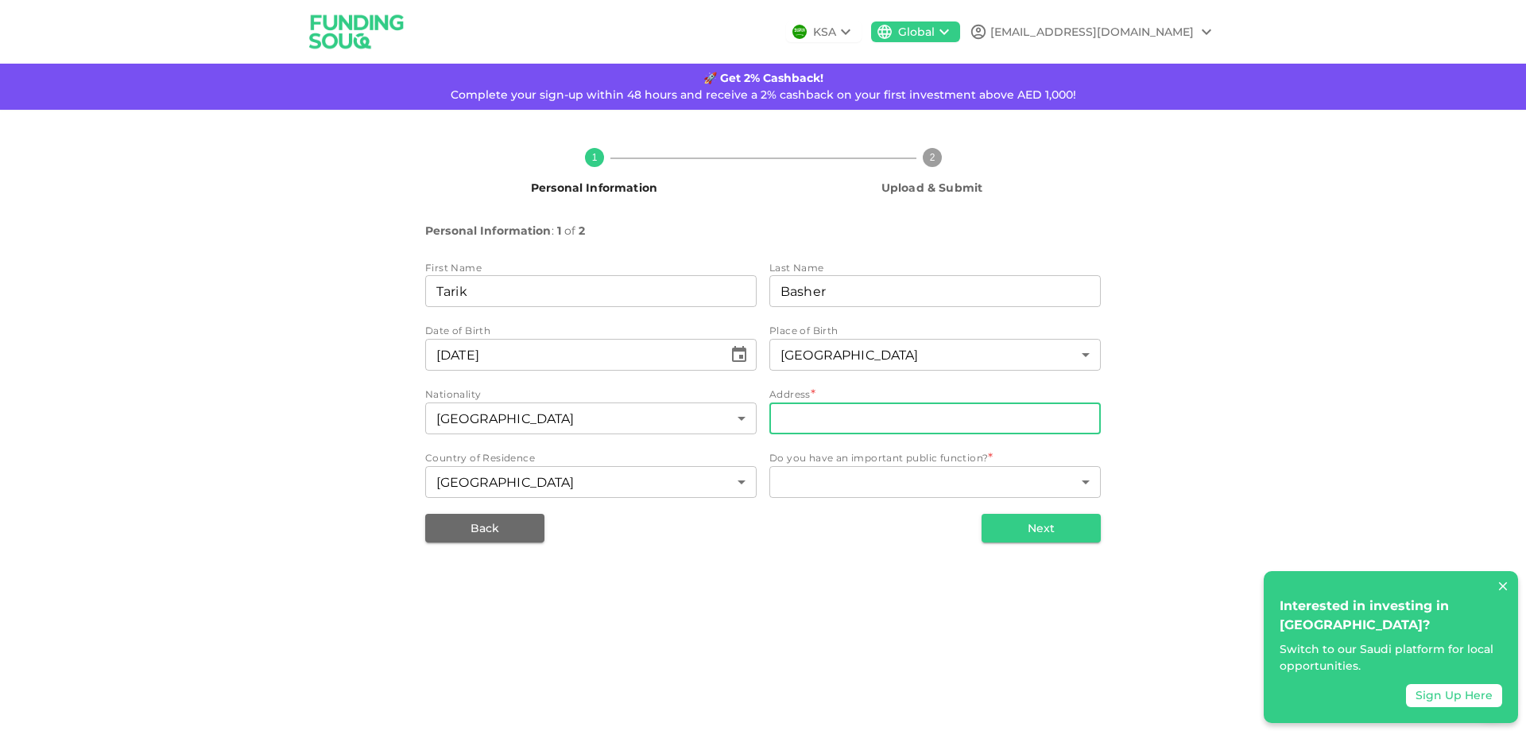
click at [901, 416] on input "address" at bounding box center [935, 418] width 331 height 32
type input "Khobar"
click at [914, 474] on body "KSA Global [EMAIL_ADDRESS][DOMAIN_NAME] 🚀 Get 2% Cashback! Complete your sign-u…" at bounding box center [763, 365] width 1526 height 731
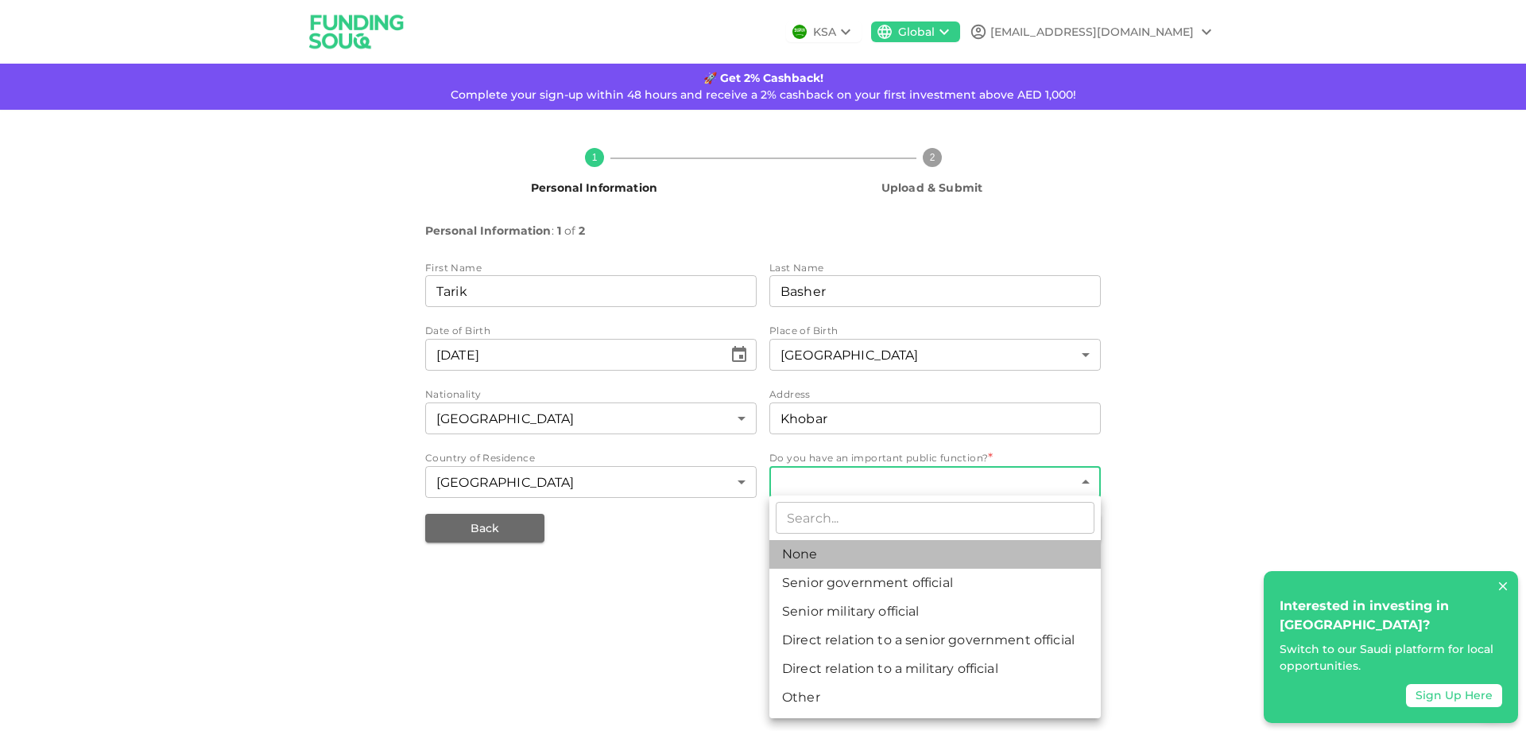
click at [831, 541] on li "None" at bounding box center [935, 554] width 331 height 29
type input "1"
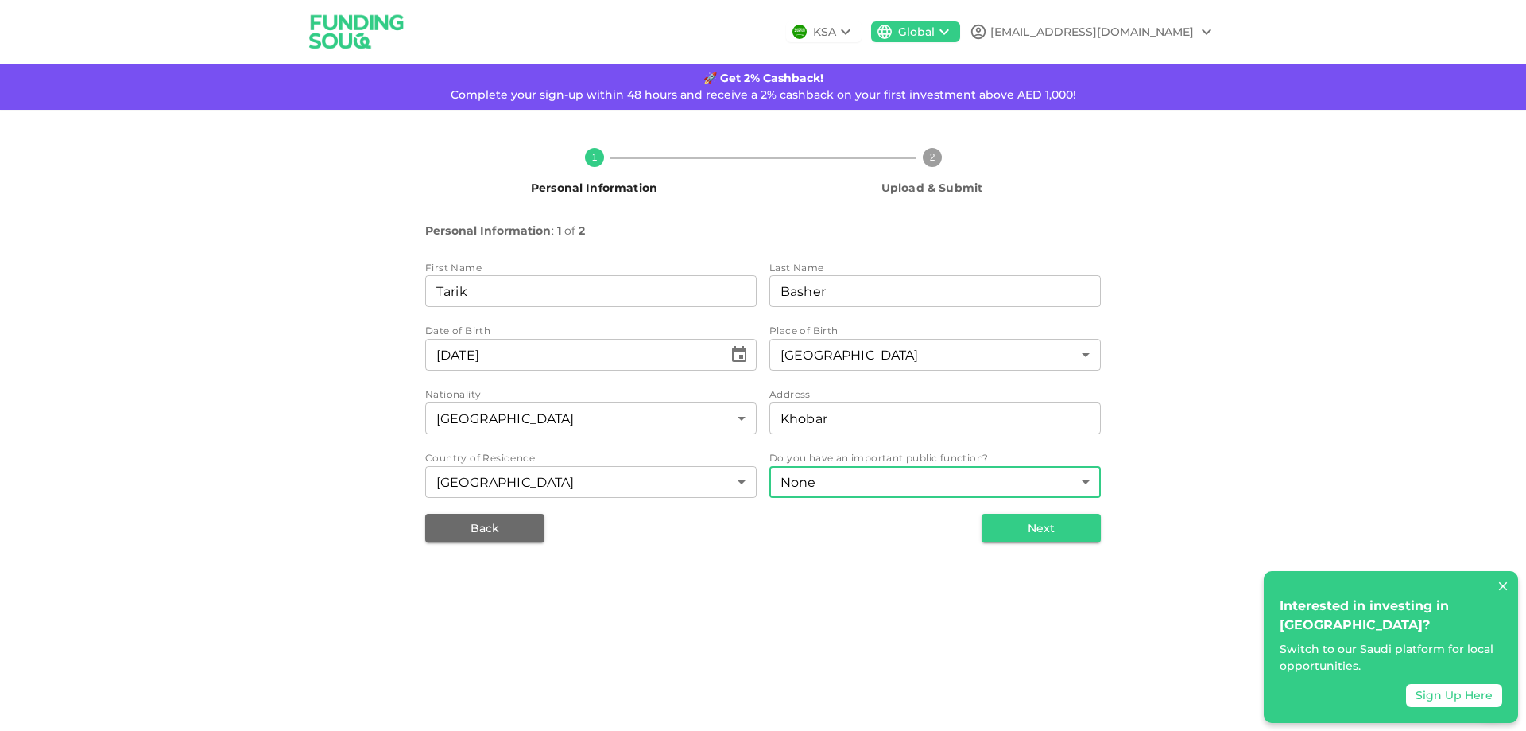
click at [1051, 530] on button "Next" at bounding box center [1041, 528] width 119 height 29
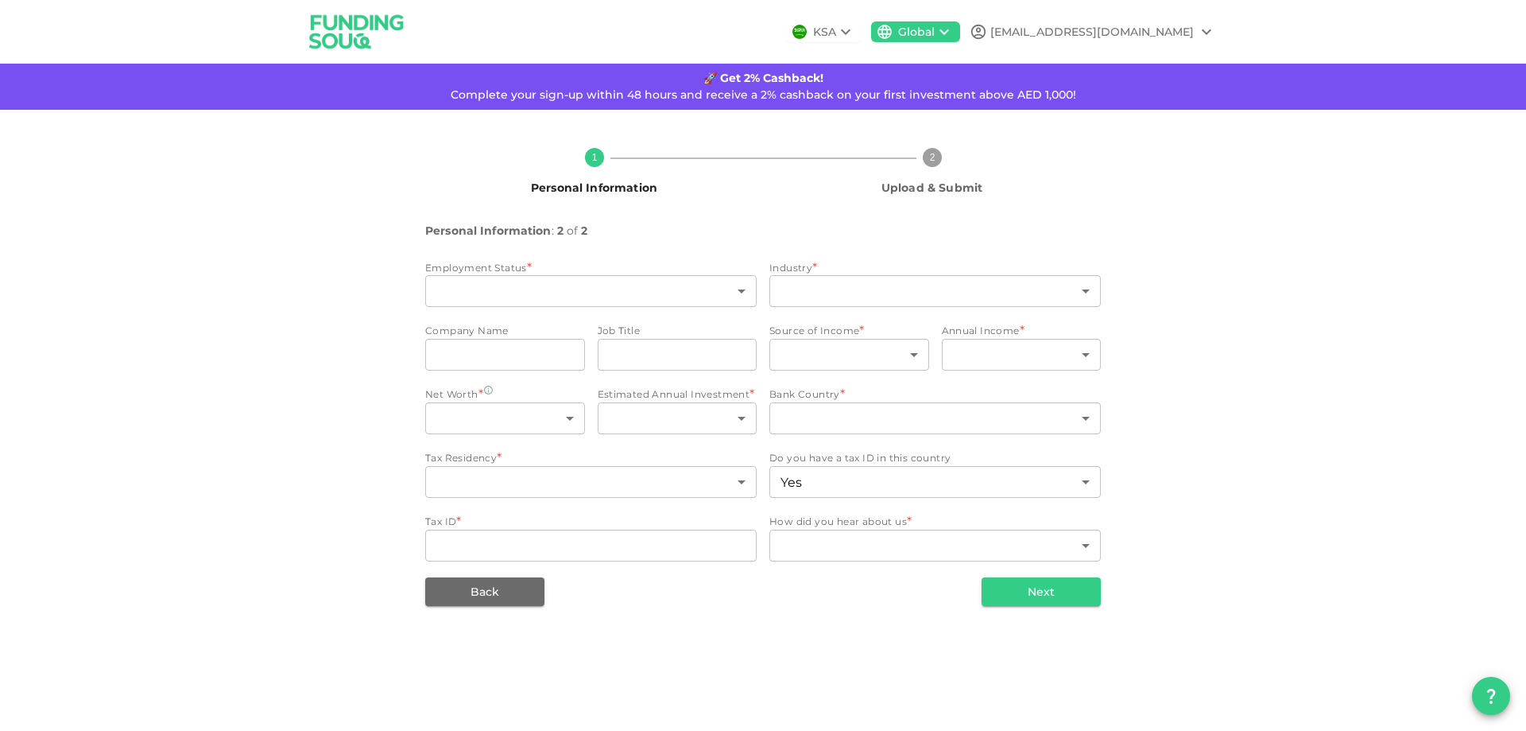
type input "1"
type input "false"
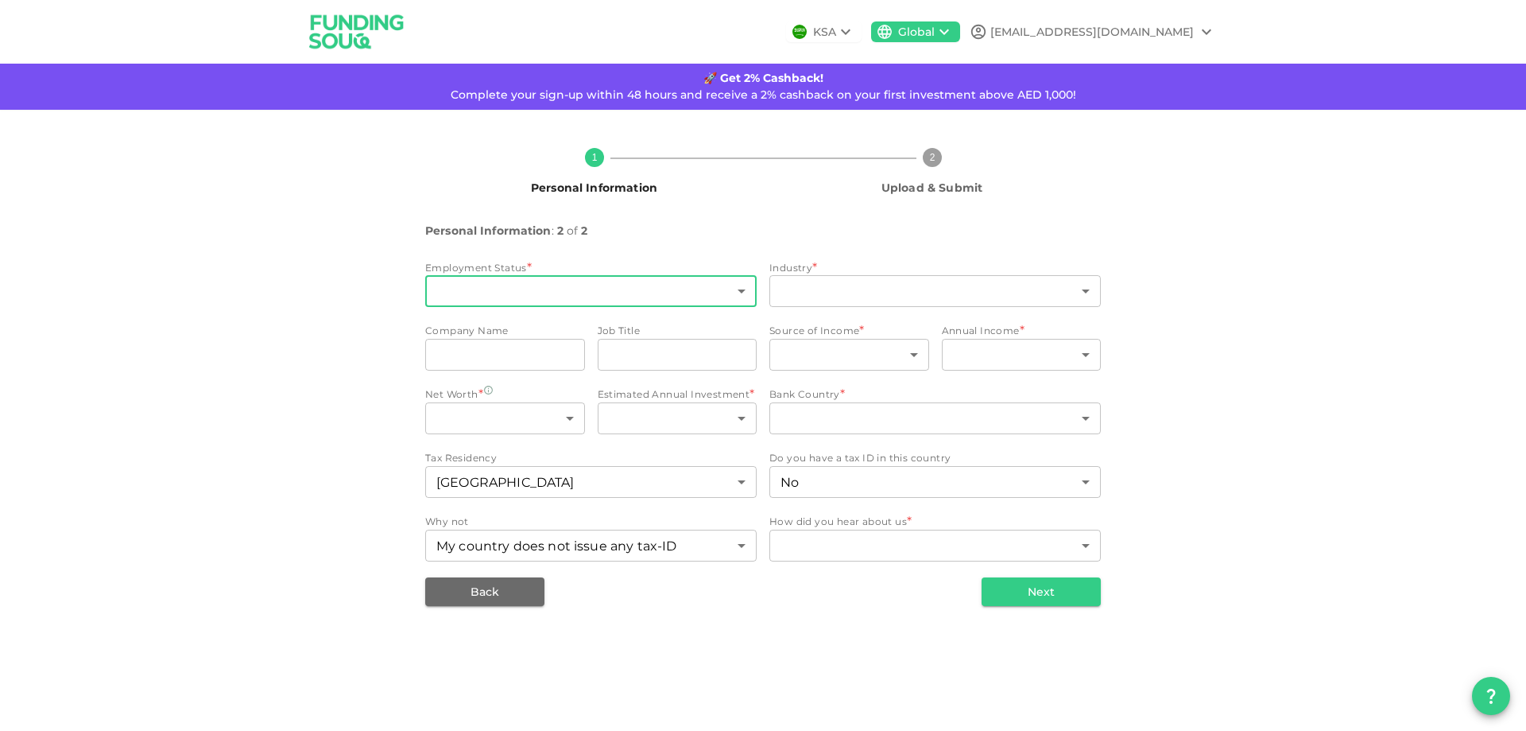
click at [630, 277] on body "KSA Global [EMAIL_ADDRESS][DOMAIN_NAME] 🚀 Get 2% Cashback! Complete your sign-u…" at bounding box center [763, 365] width 1526 height 731
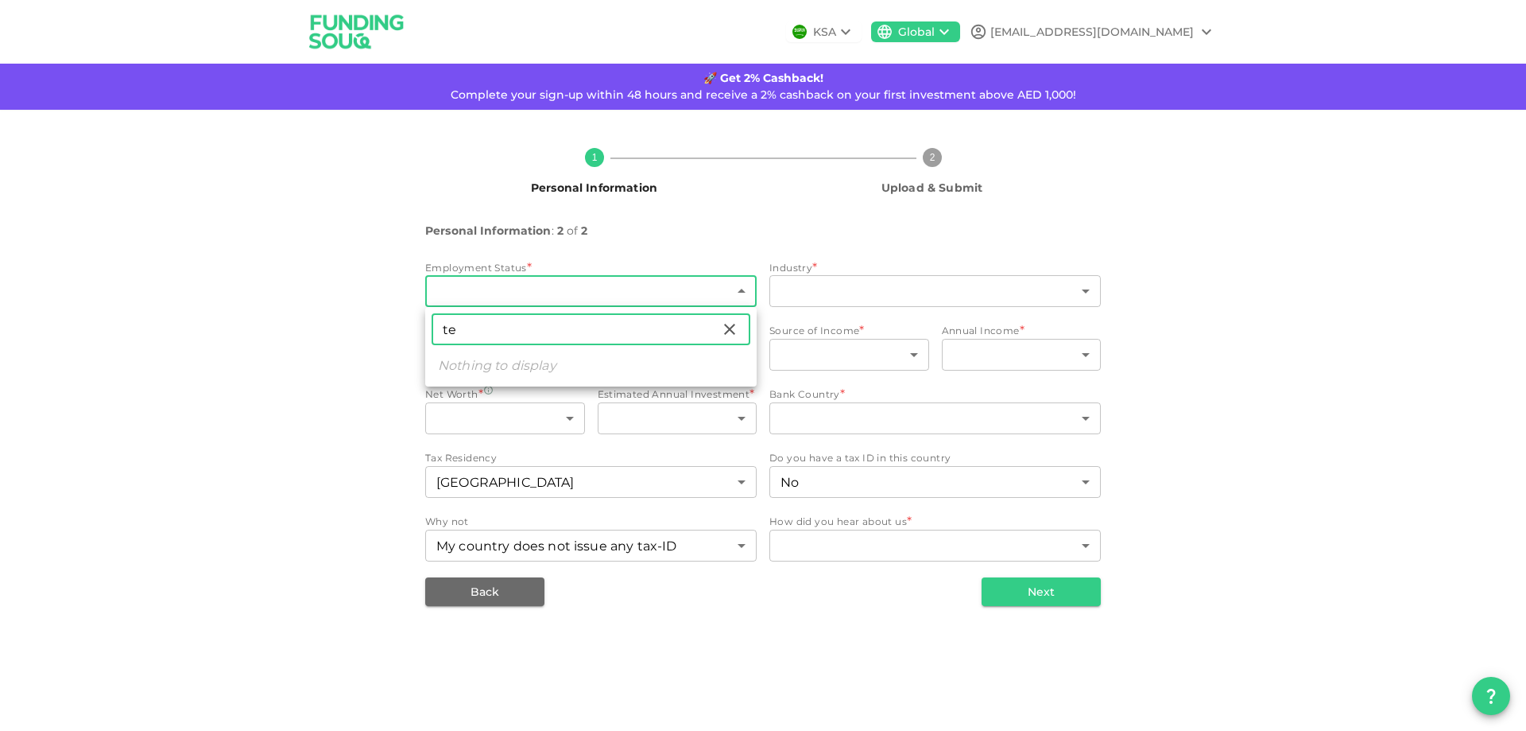
type input "t"
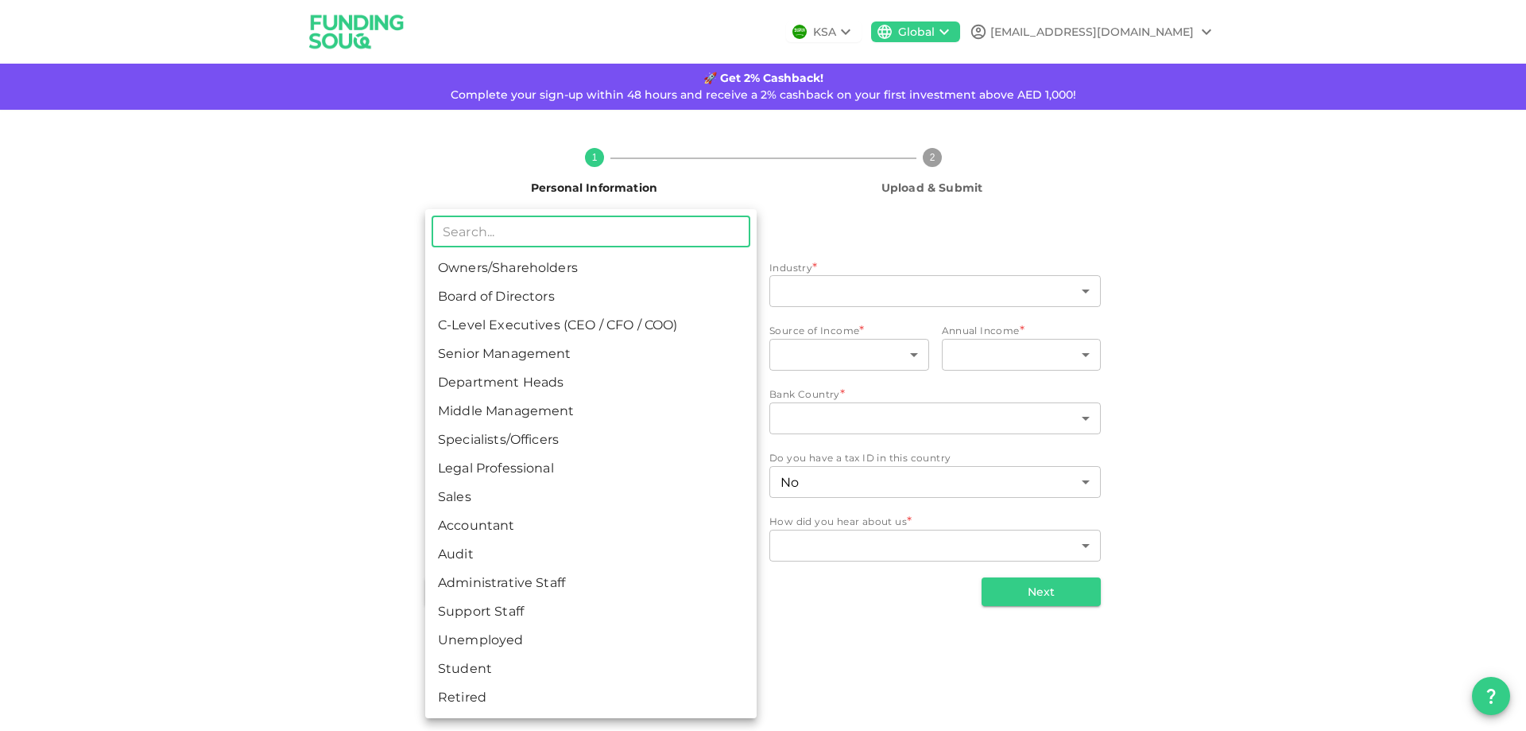
click at [855, 208] on div at bounding box center [763, 365] width 1526 height 731
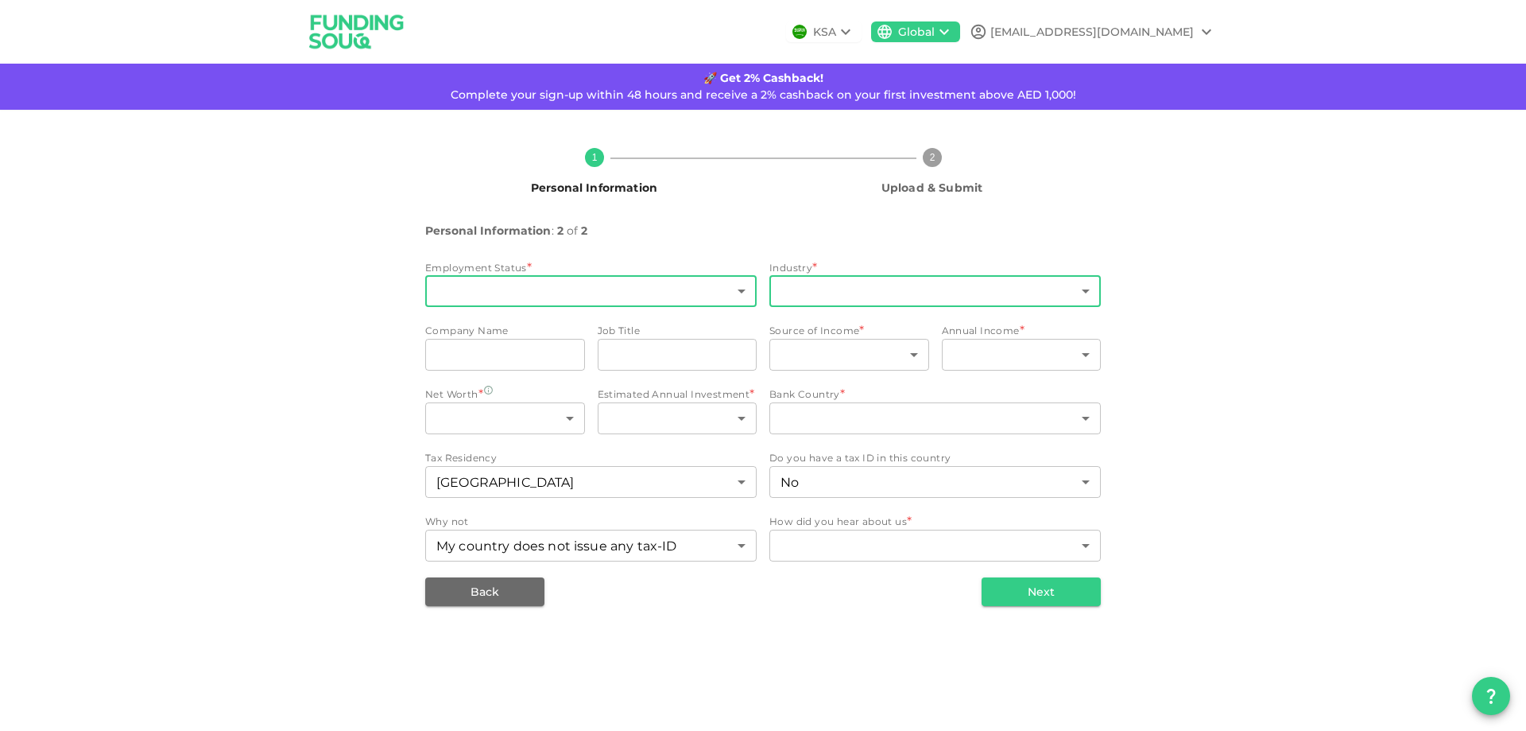
click at [870, 293] on body "KSA Global [EMAIL_ADDRESS][DOMAIN_NAME] 🚀 Get 2% Cashback! Complete your sign-u…" at bounding box center [763, 365] width 1526 height 731
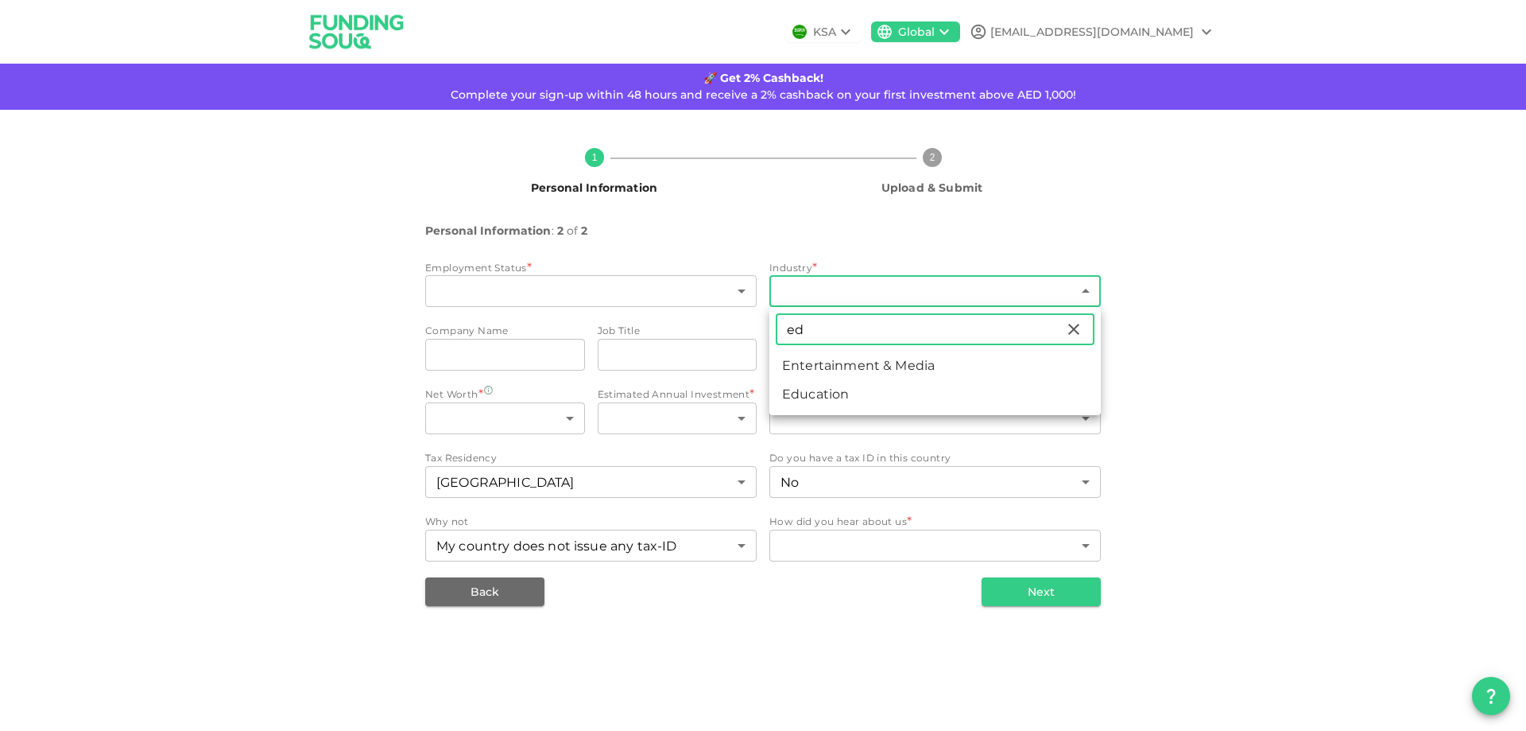
type input "ed"
click at [832, 390] on li "Education" at bounding box center [935, 394] width 331 height 29
type input "17"
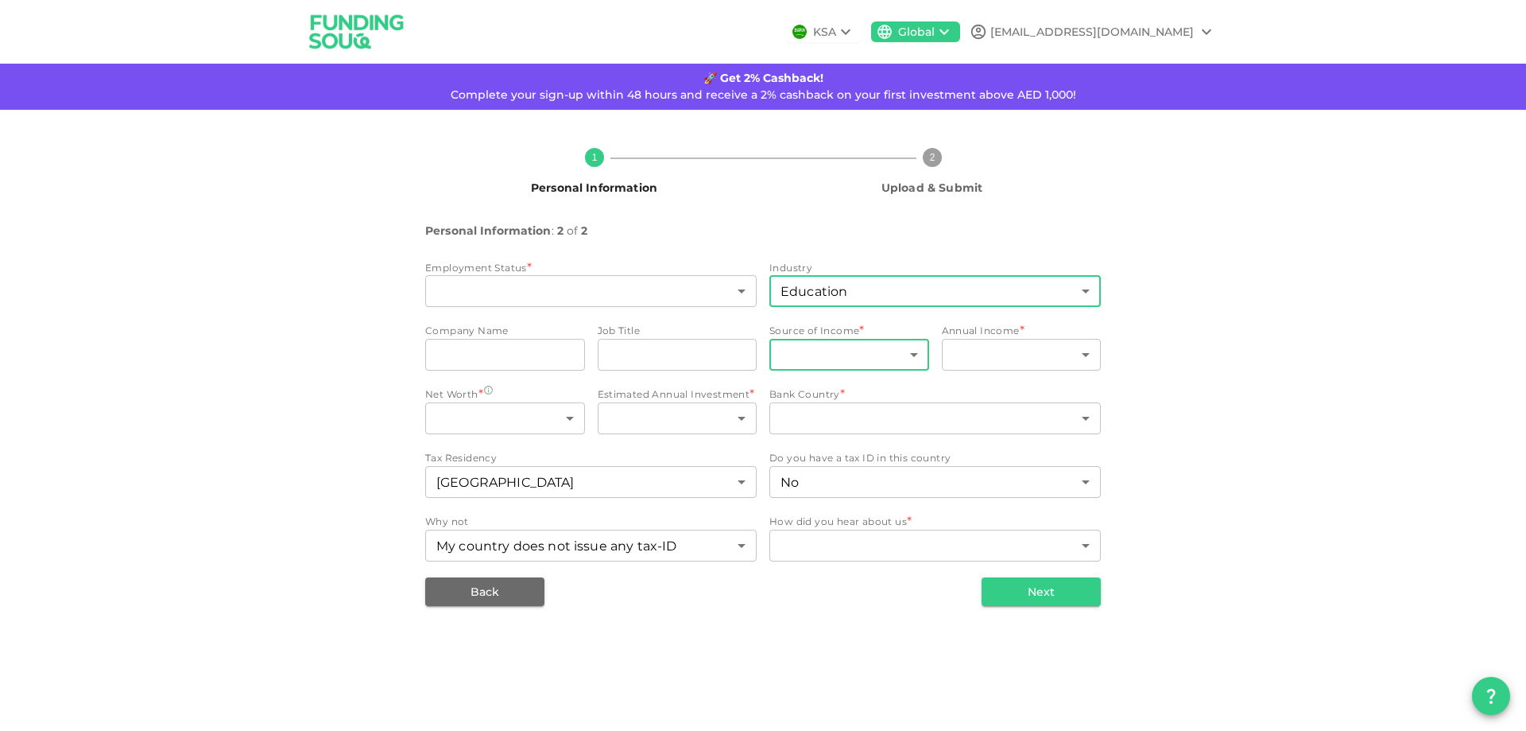
click at [881, 362] on body "KSA Global [EMAIL_ADDRESS][DOMAIN_NAME] 🚀 Get 2% Cashback! Complete your sign-u…" at bounding box center [763, 365] width 1526 height 731
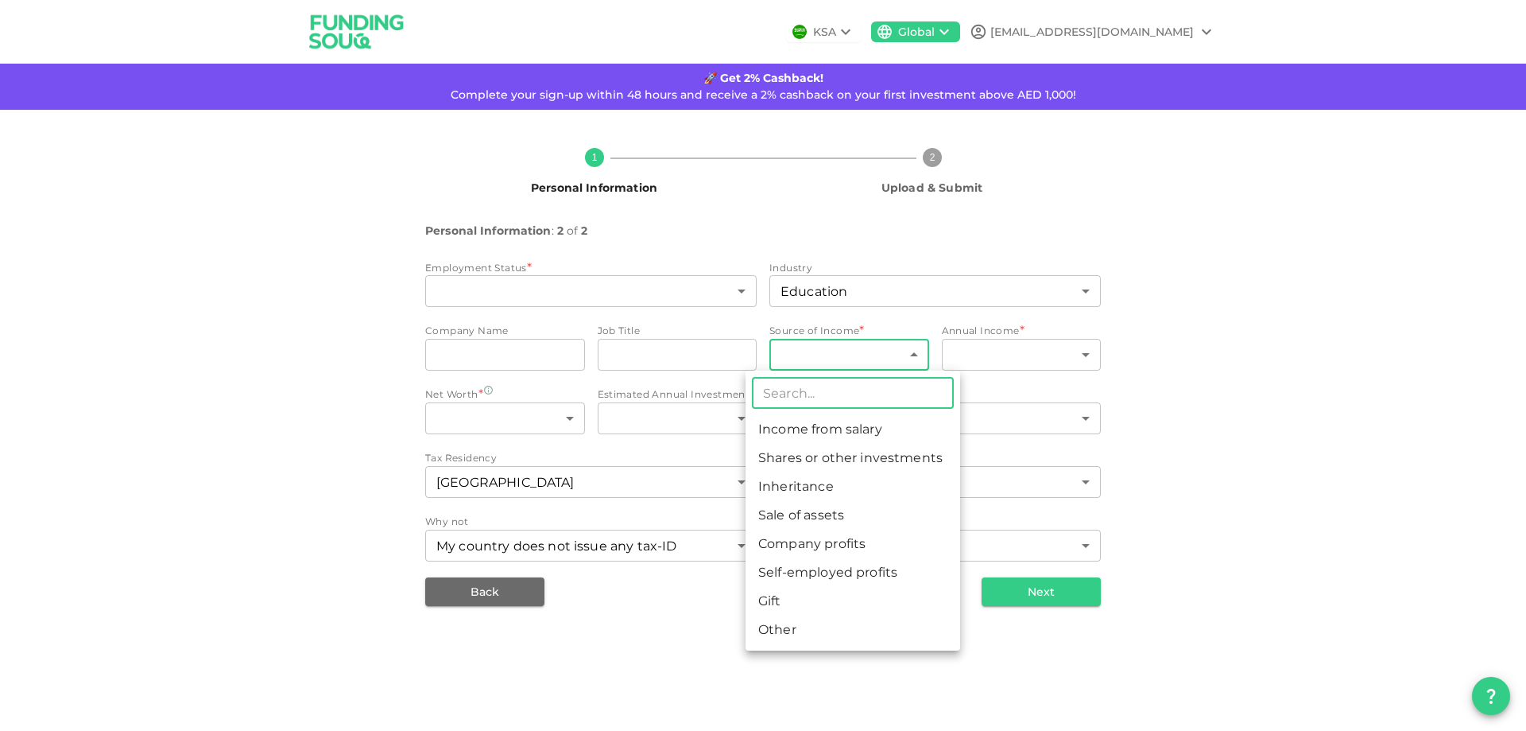
click at [858, 425] on li "Income from salary" at bounding box center [853, 429] width 215 height 29
type input "1"
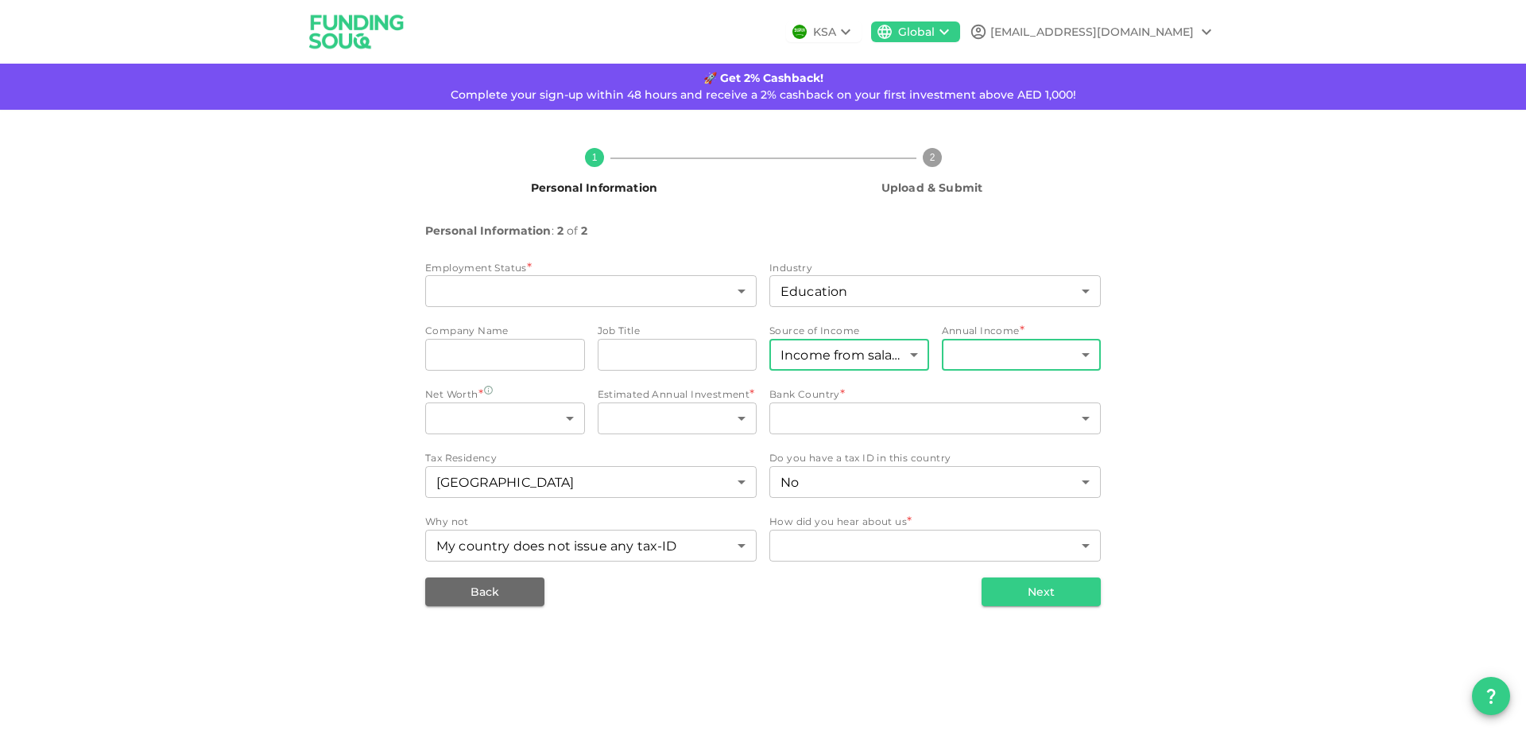
click at [1058, 355] on body "KSA Global [EMAIL_ADDRESS][DOMAIN_NAME] 🚀 Get 2% Cashback! Complete your sign-u…" at bounding box center [763, 365] width 1526 height 731
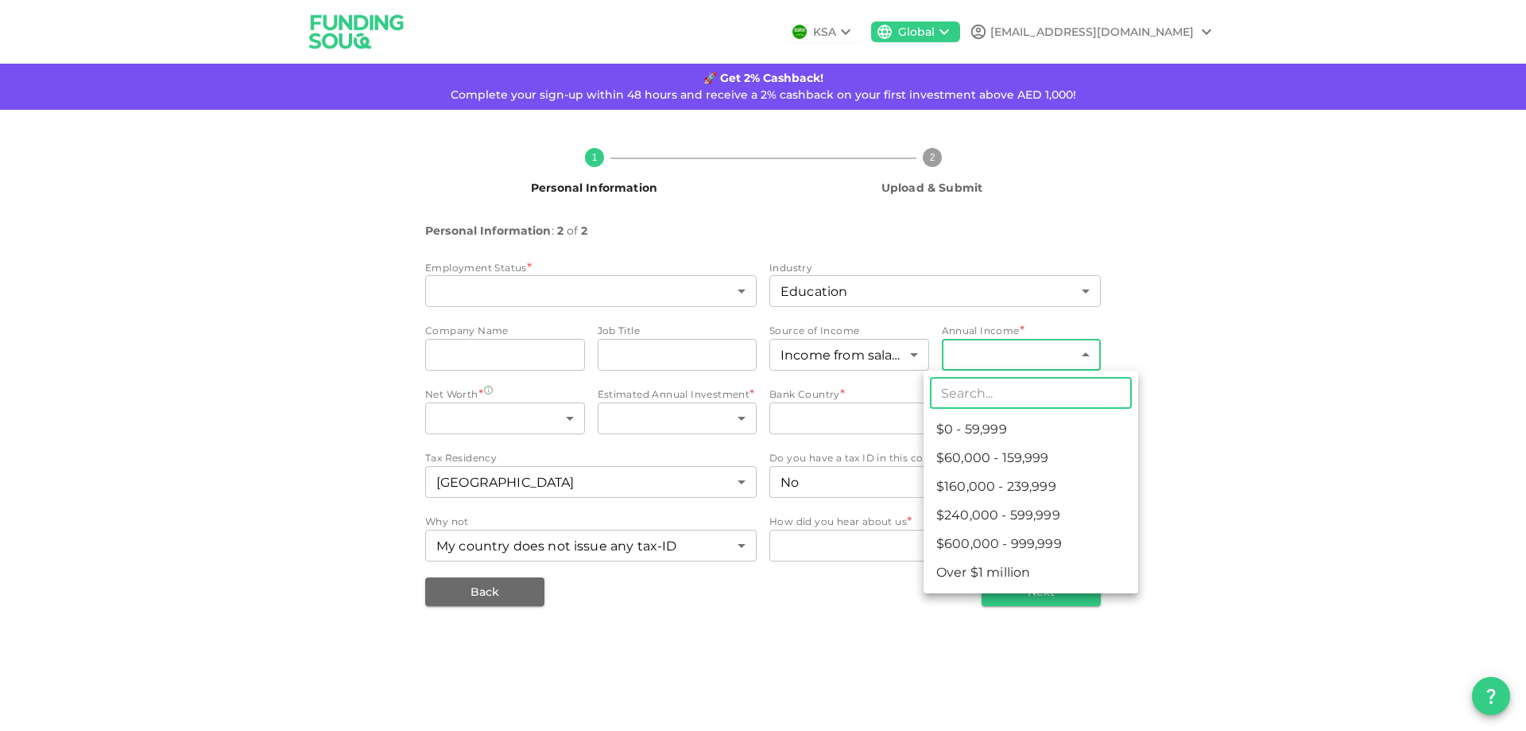
click at [992, 428] on li "$0 - 59,999" at bounding box center [1031, 429] width 215 height 29
type input "1"
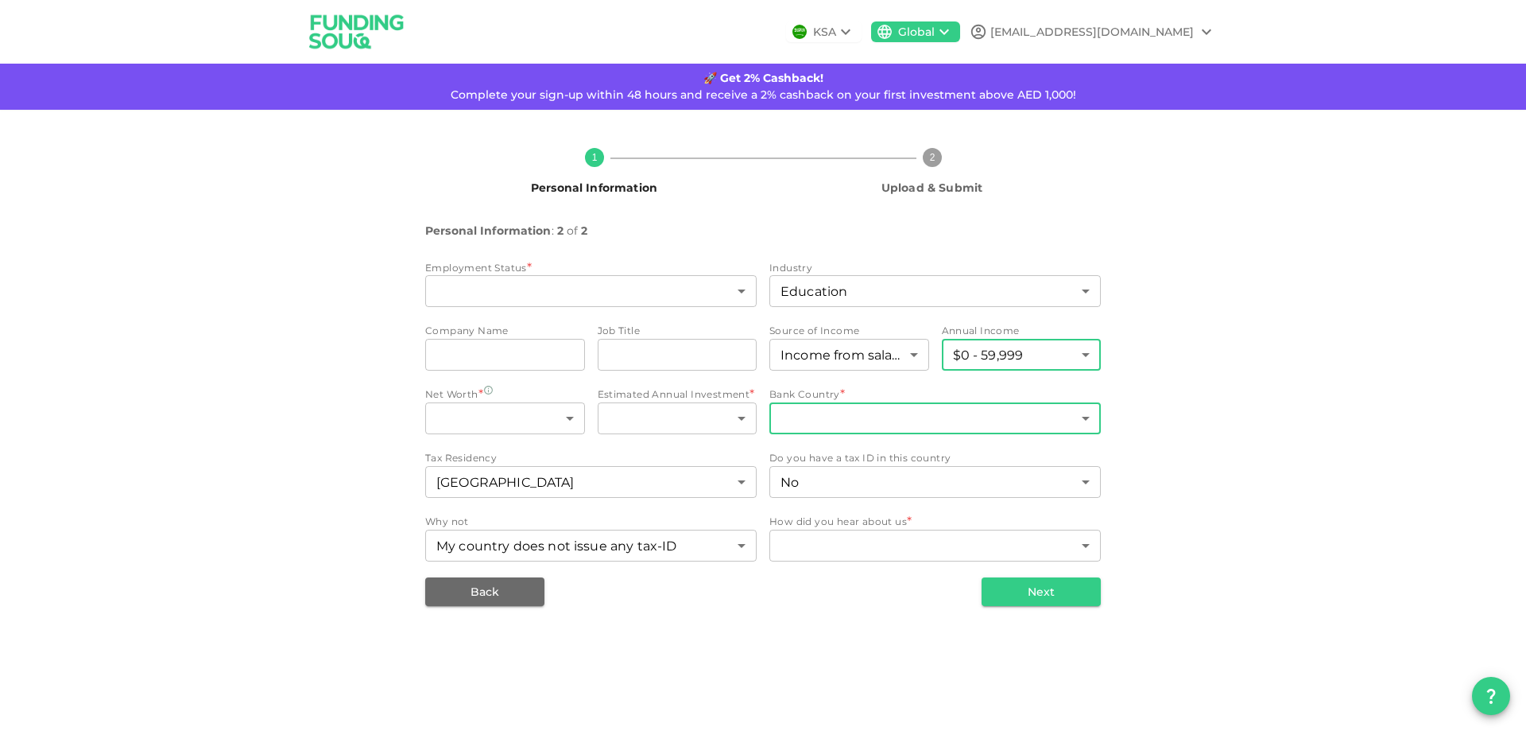
click at [928, 420] on body "KSA Global [EMAIL_ADDRESS][DOMAIN_NAME] 🚀 Get 2% Cashback! Complete your sign-u…" at bounding box center [763, 365] width 1526 height 731
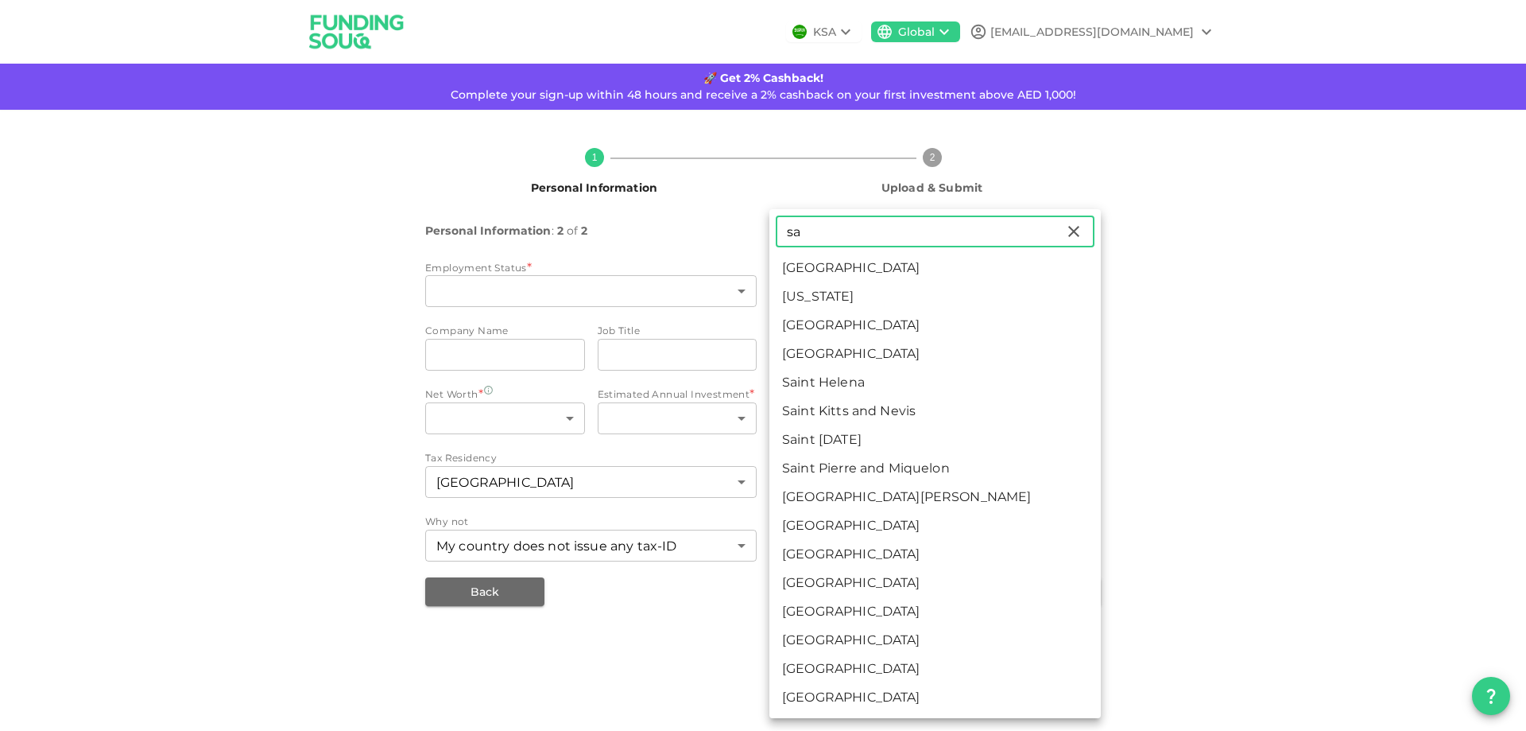
type input "sa"
click at [873, 266] on li "[GEOGRAPHIC_DATA]" at bounding box center [935, 268] width 331 height 29
type input "1"
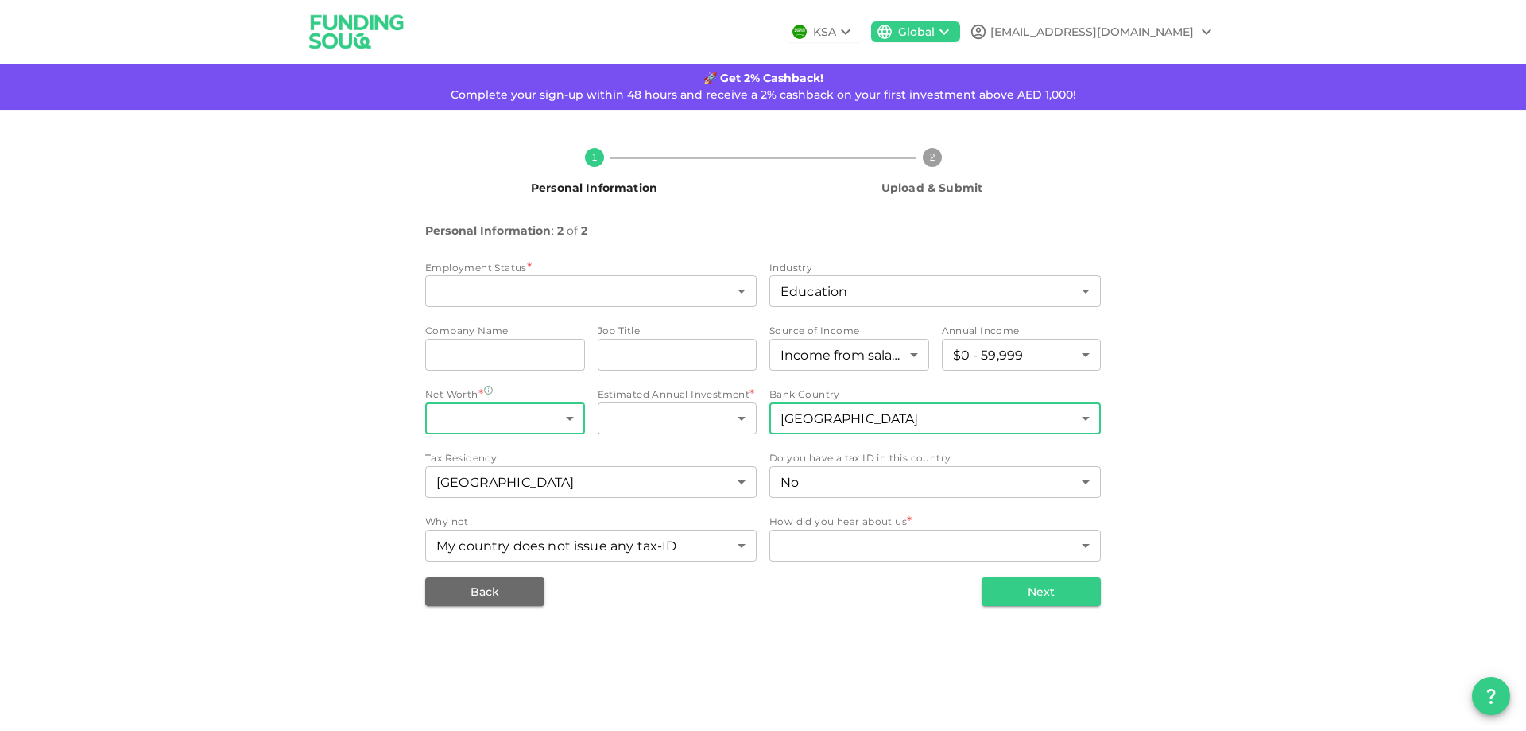
click at [550, 421] on body "KSA Global [EMAIL_ADDRESS][DOMAIN_NAME] 🚀 Get 2% Cashback! Complete your sign-u…" at bounding box center [763, 365] width 1526 height 731
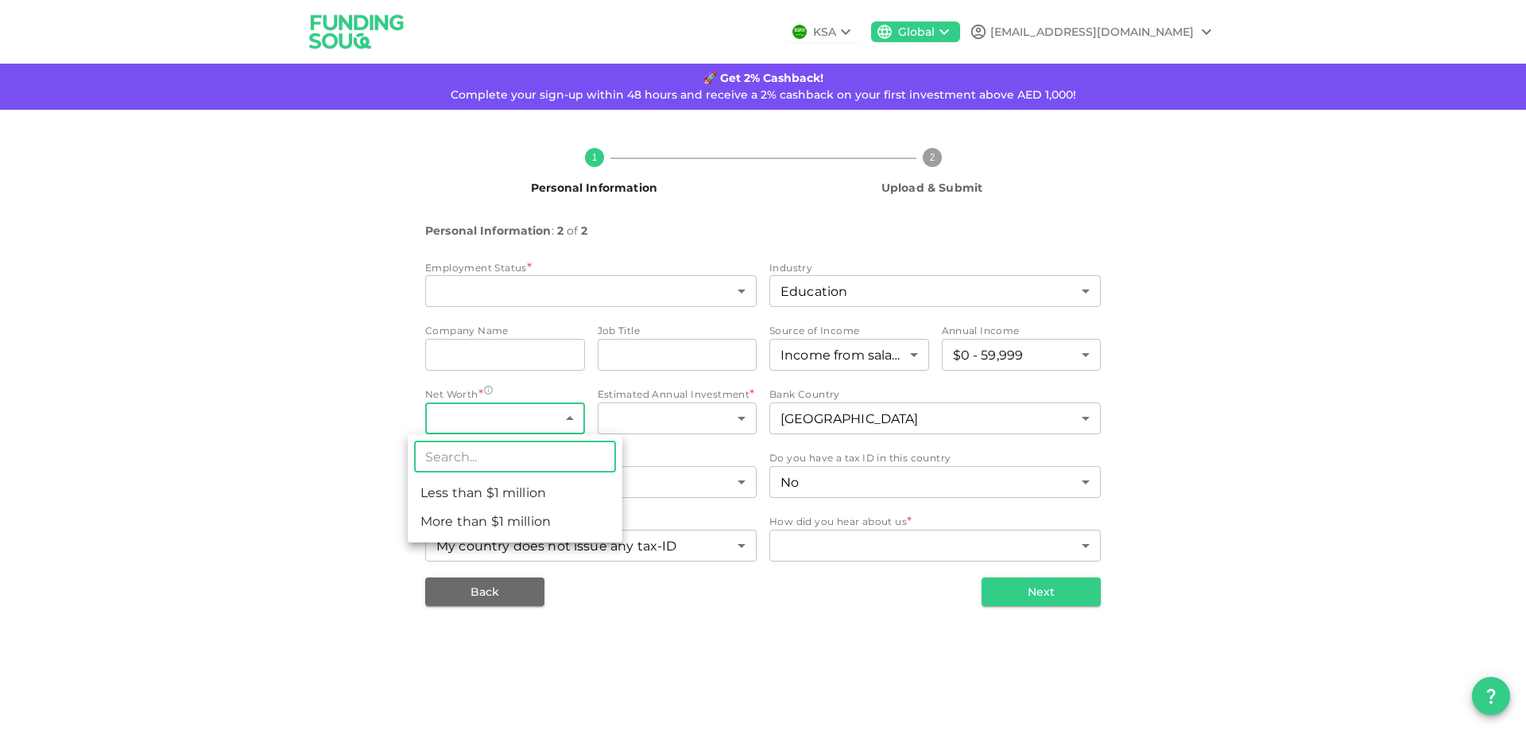
click at [523, 482] on li "Less than $1 million" at bounding box center [515, 493] width 215 height 29
type input "1"
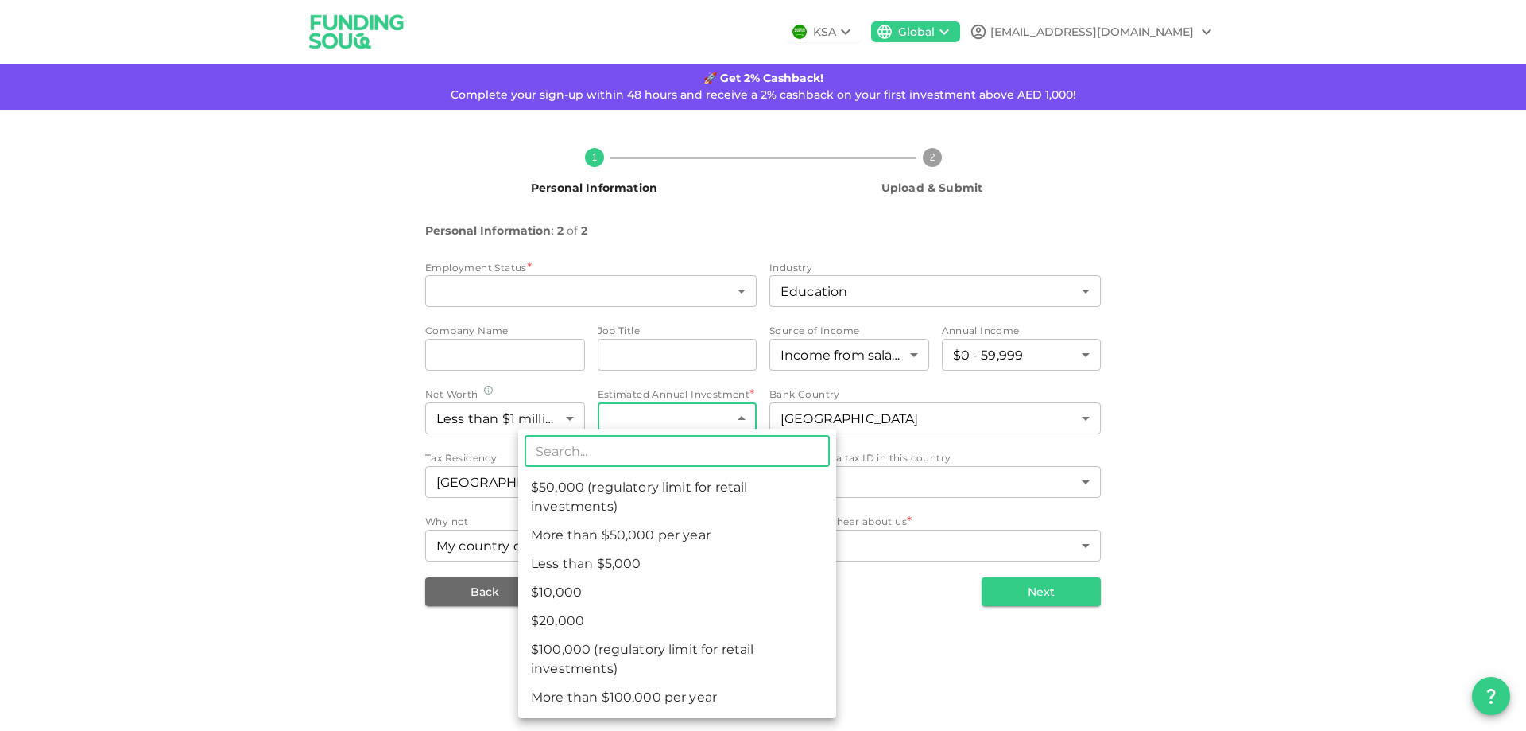
click at [735, 416] on body "KSA Global [EMAIL_ADDRESS][DOMAIN_NAME] 🚀 Get 2% Cashback! Complete your sign-u…" at bounding box center [763, 365] width 1526 height 731
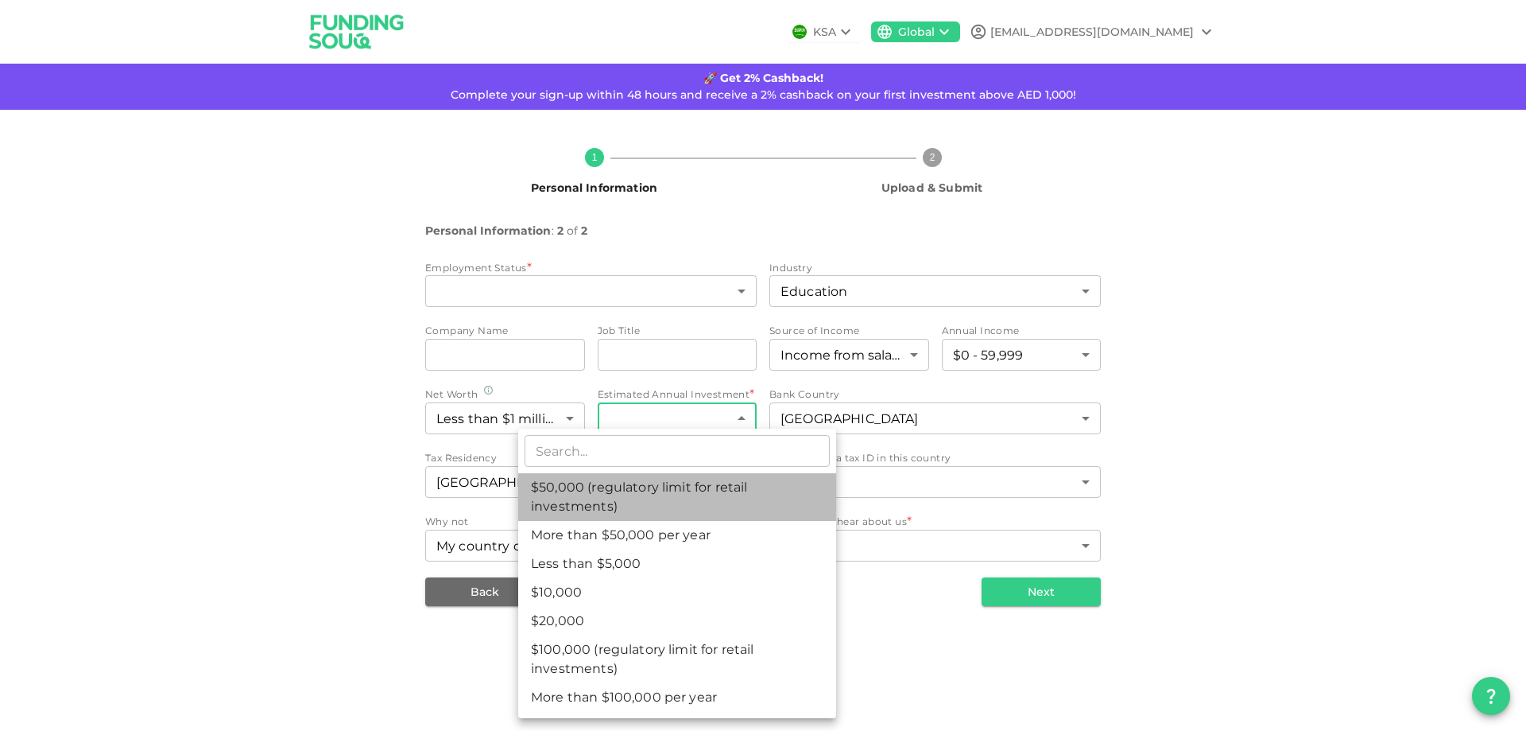
click at [617, 493] on li "$50,000 (regulatory limit for retail investments)" at bounding box center [677, 497] width 318 height 48
type input "4"
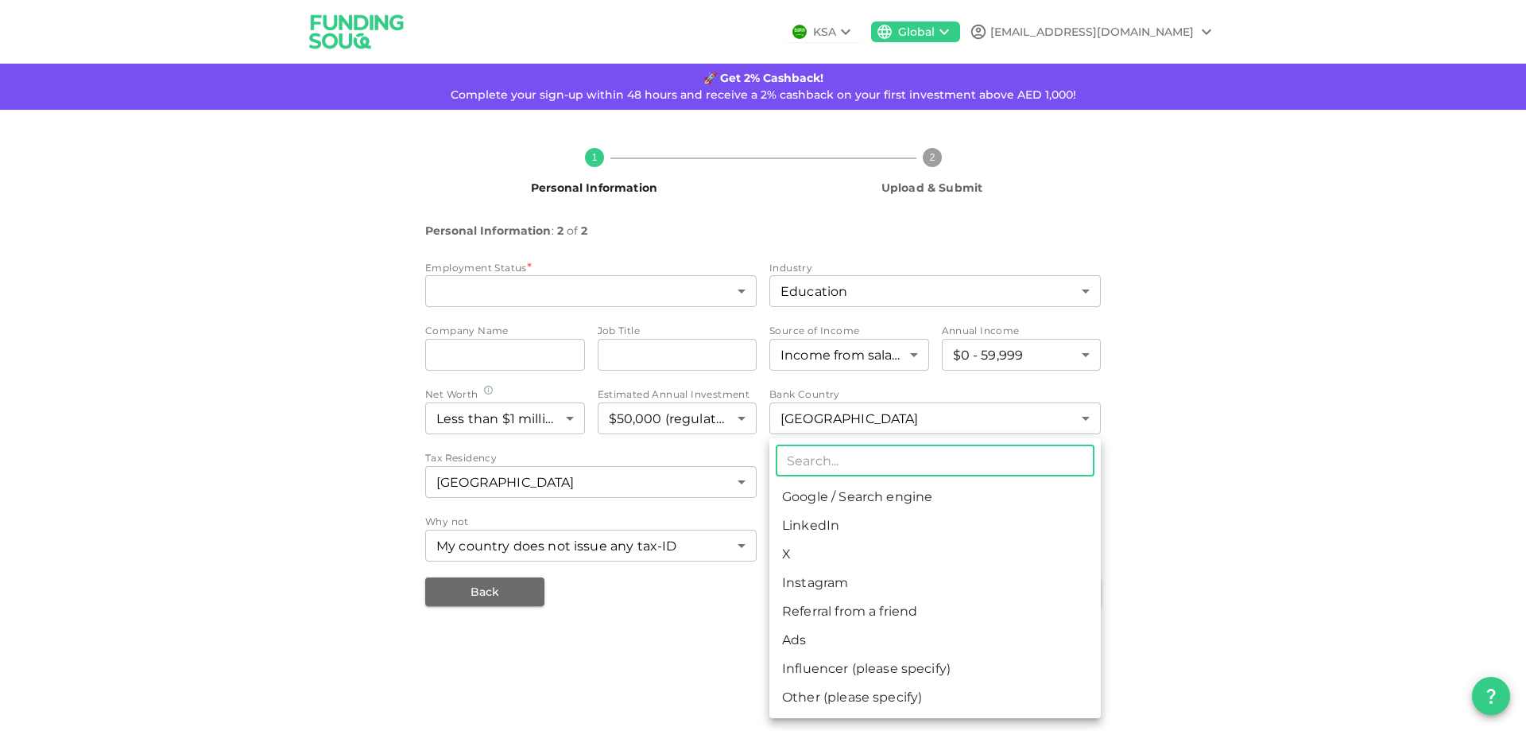
click at [980, 540] on body "KSA Global [EMAIL_ADDRESS][DOMAIN_NAME] 🚀 Get 2% Cashback! Complete your sign-u…" at bounding box center [763, 365] width 1526 height 731
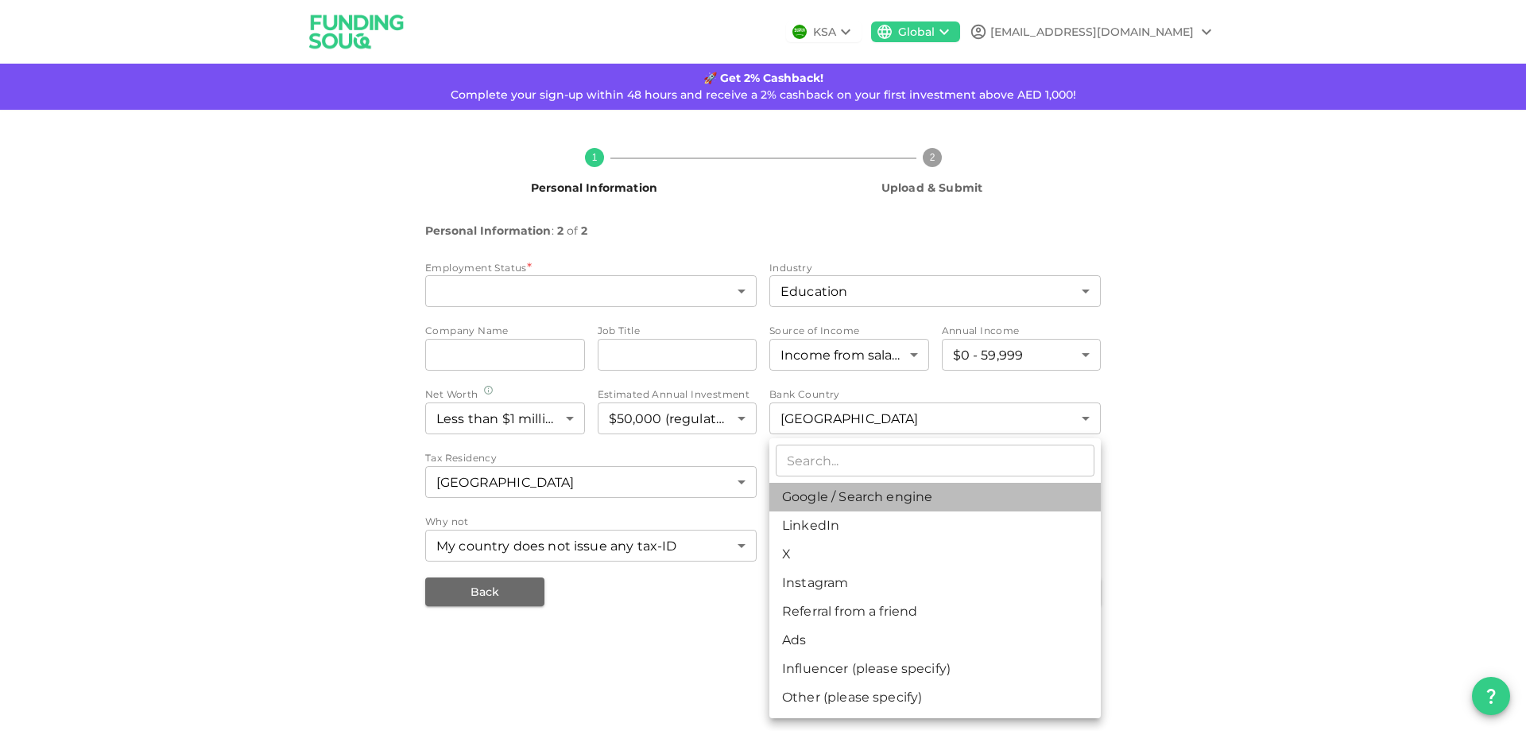
click at [915, 497] on li "Google / Search engine" at bounding box center [935, 497] width 331 height 29
type input "1"
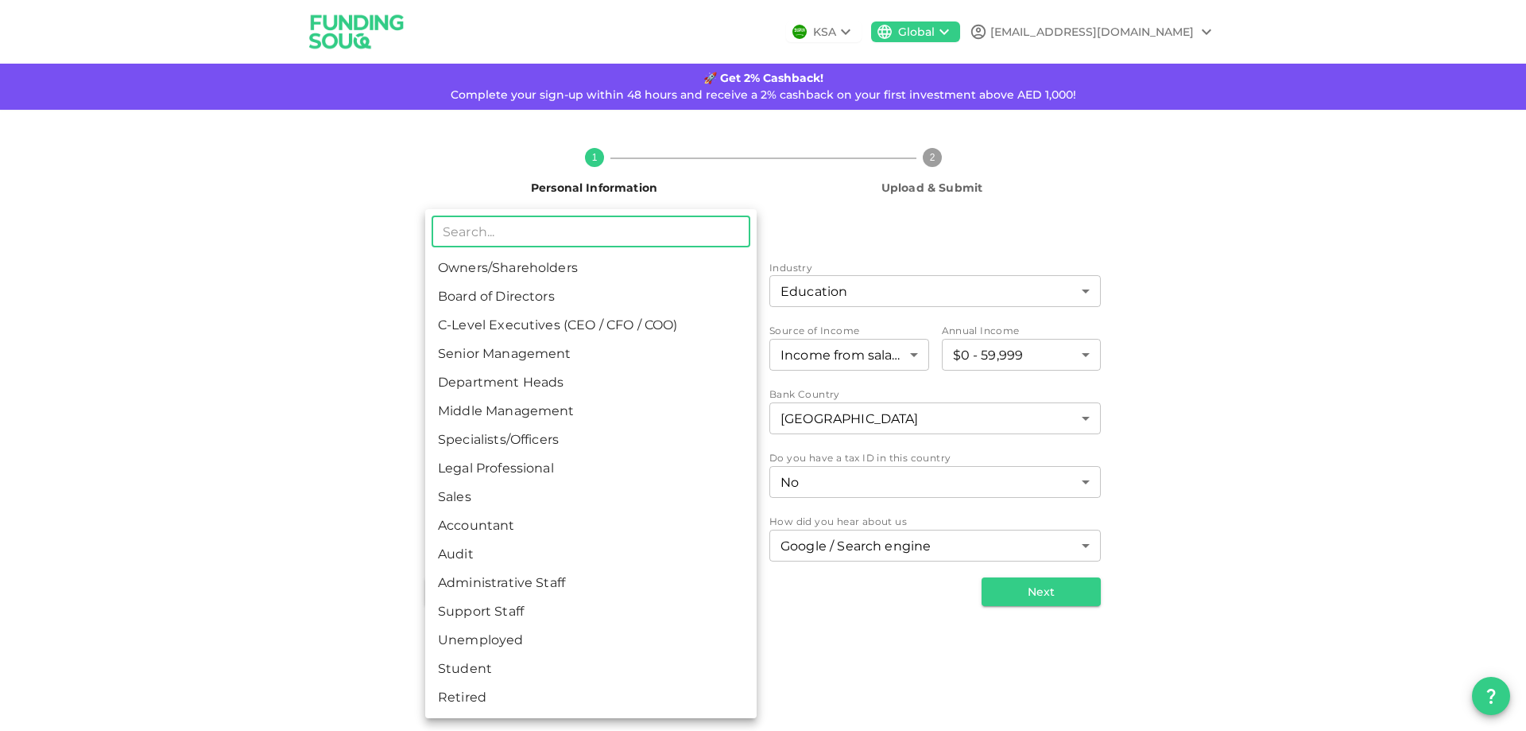
click at [702, 295] on body "KSA Global [EMAIL_ADDRESS][DOMAIN_NAME] 🚀 Get 2% Cashback! Complete your sign-u…" at bounding box center [763, 365] width 1526 height 731
click at [483, 440] on li "Specialists/Officers" at bounding box center [590, 439] width 331 height 29
type input "7"
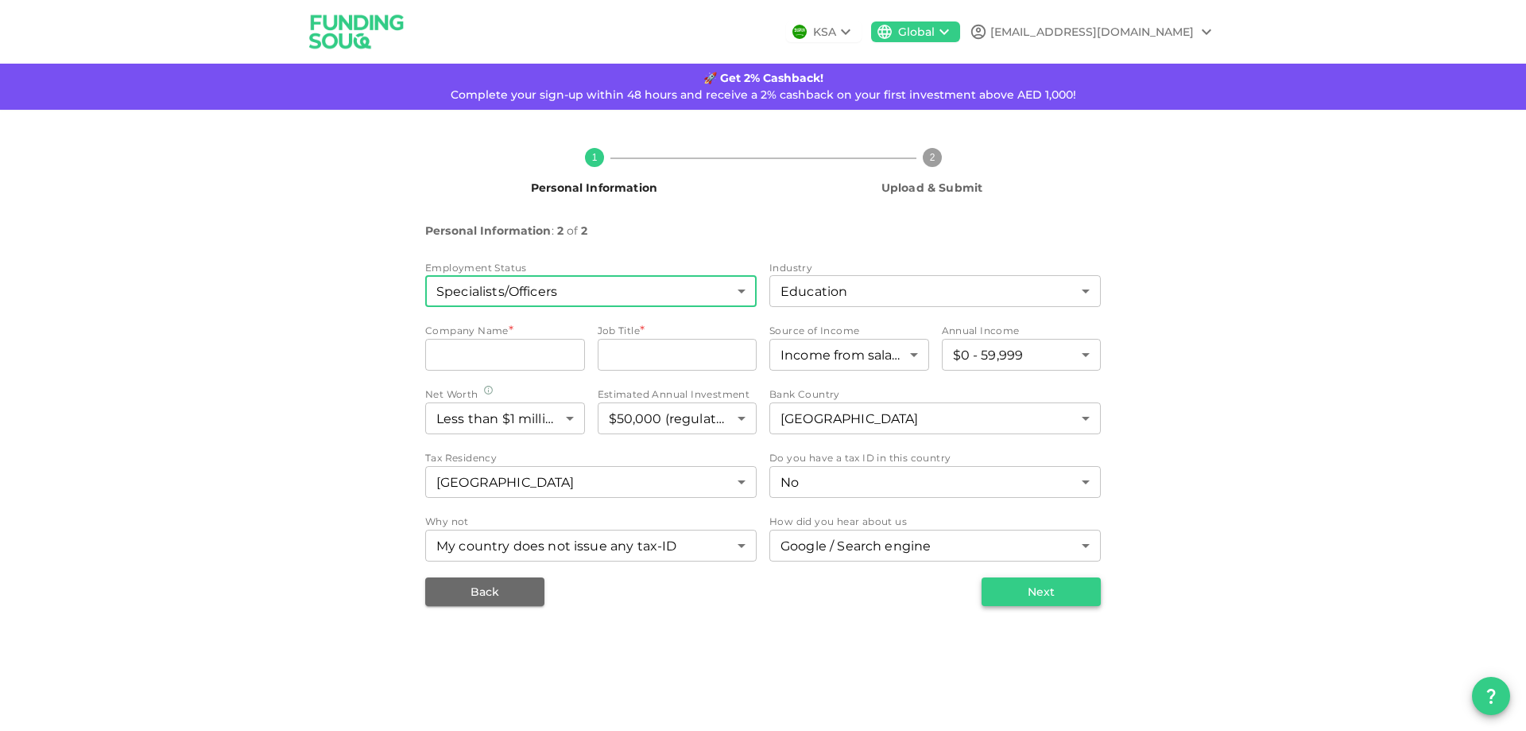
click at [1028, 591] on button "Next" at bounding box center [1041, 591] width 119 height 29
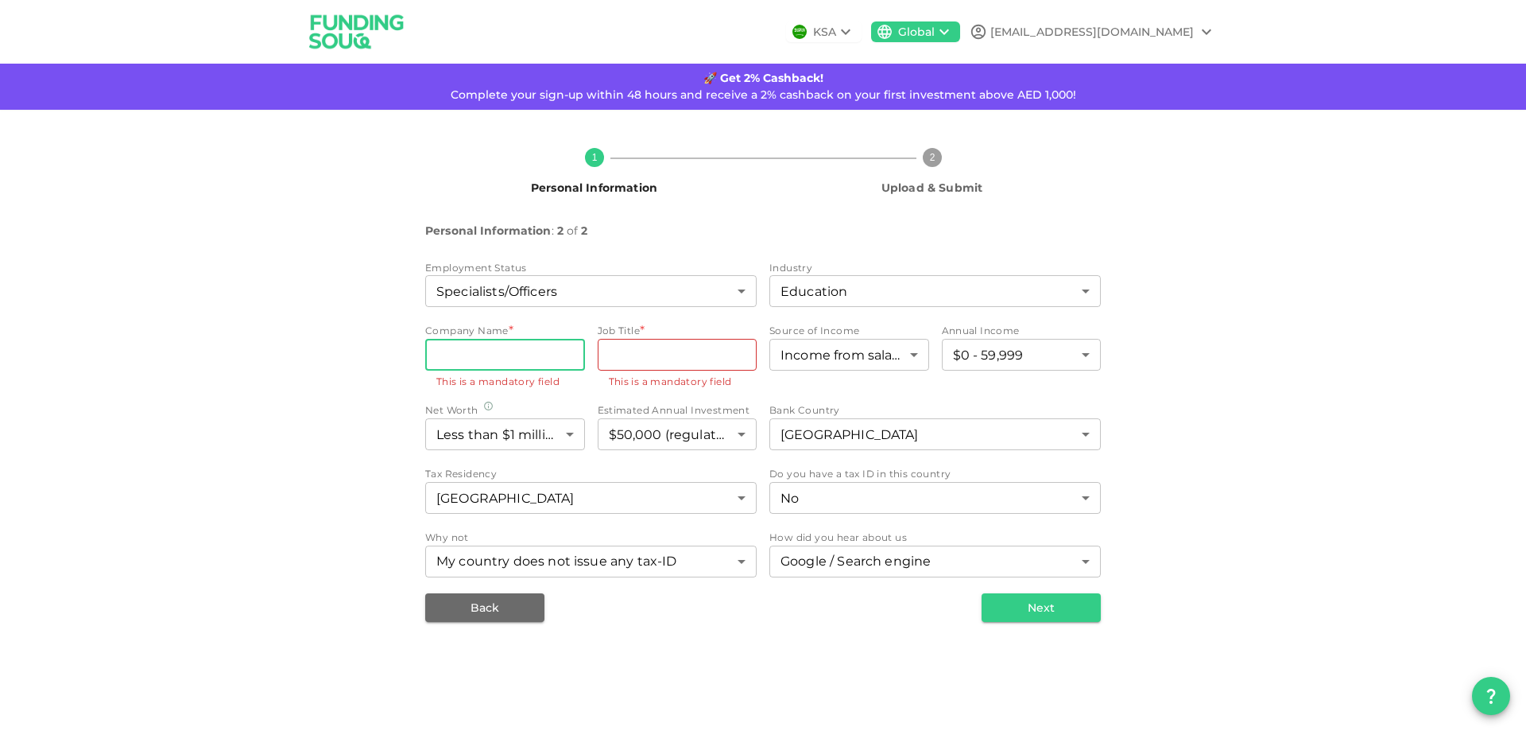
click at [498, 356] on input "companyName" at bounding box center [505, 355] width 160 height 32
click at [658, 356] on input "jobTitle" at bounding box center [678, 355] width 160 height 32
click at [625, 356] on input "Cosultant" at bounding box center [678, 355] width 160 height 32
click at [601, 354] on input "Consultant" at bounding box center [678, 355] width 160 height 32
type input "Teacher Consultant"
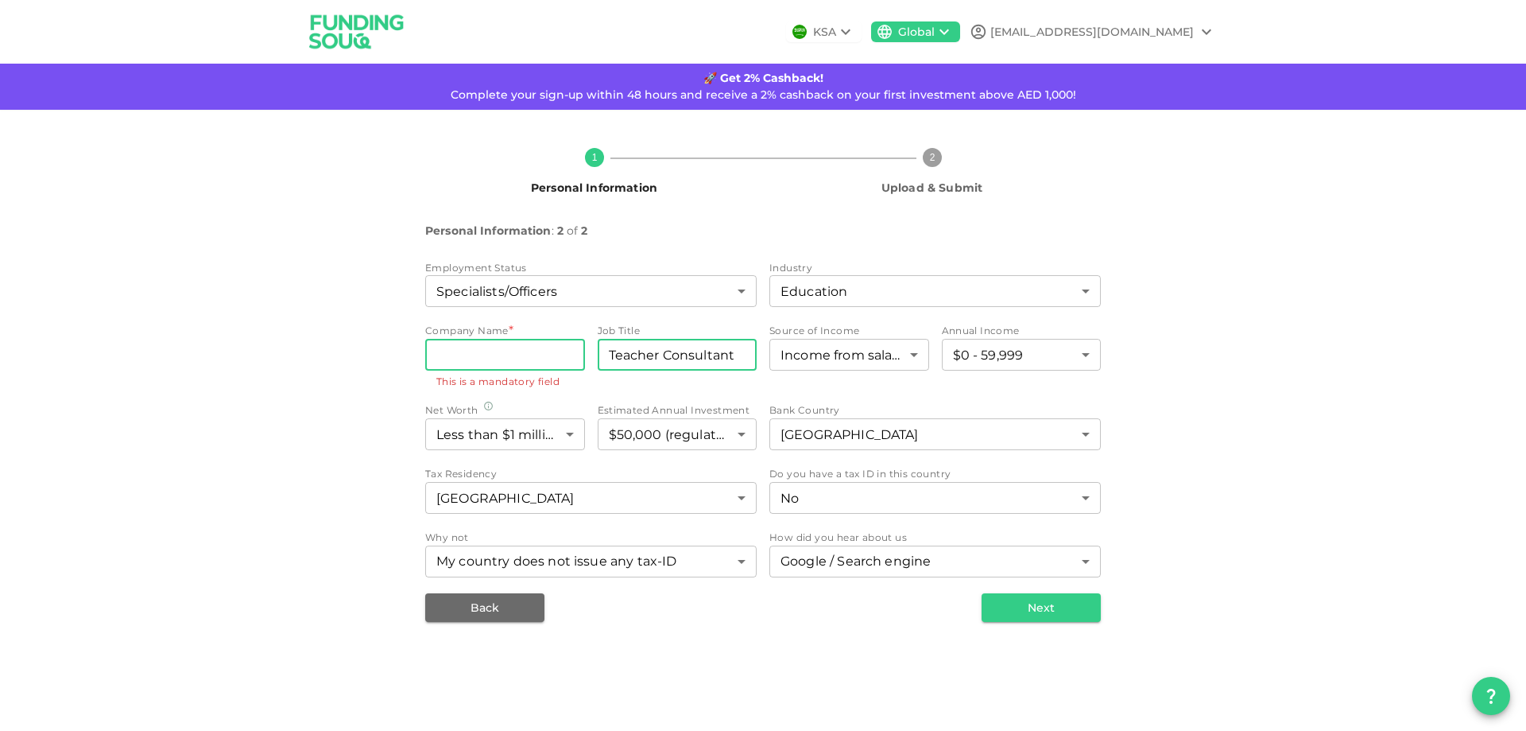
click at [473, 353] on input "companyName" at bounding box center [505, 355] width 160 height 32
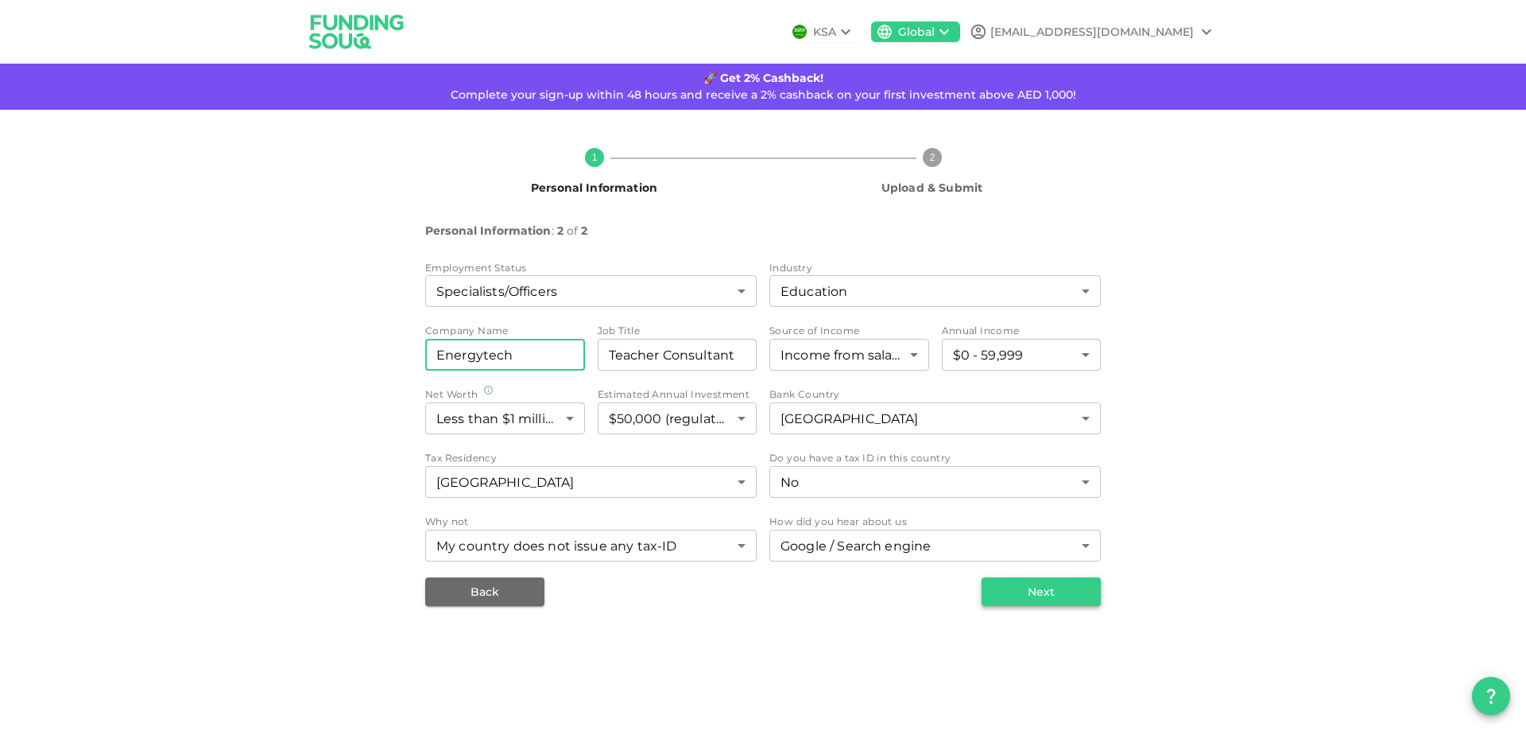
type input "Energytech"
click at [1016, 589] on button "Next" at bounding box center [1041, 591] width 119 height 29
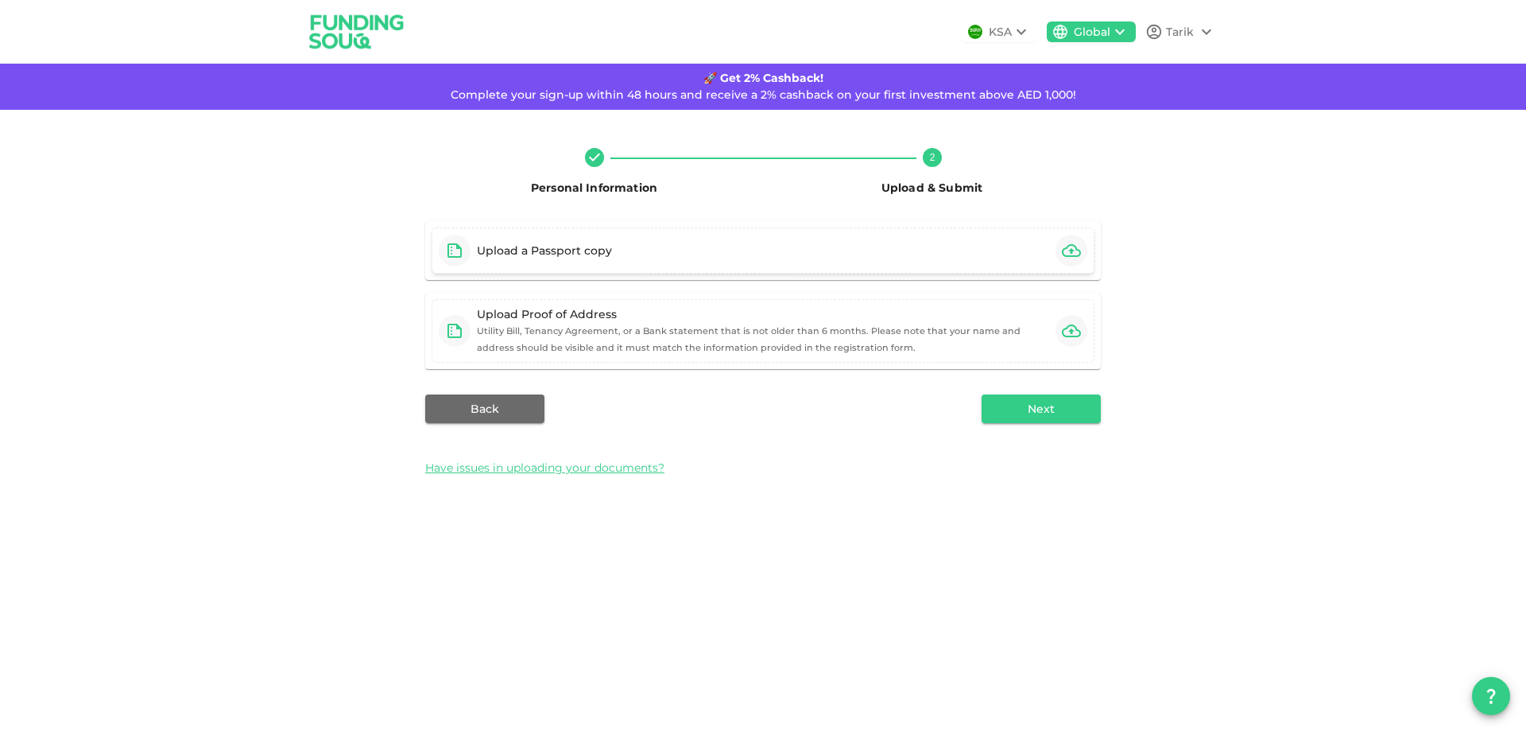
click at [770, 251] on div "Upload a Passport copy" at bounding box center [763, 250] width 663 height 46
click at [738, 341] on div "Upload Proof of Address Utility Bill, Tenancy Agreement, or a Bank statement th…" at bounding box center [763, 330] width 572 height 49
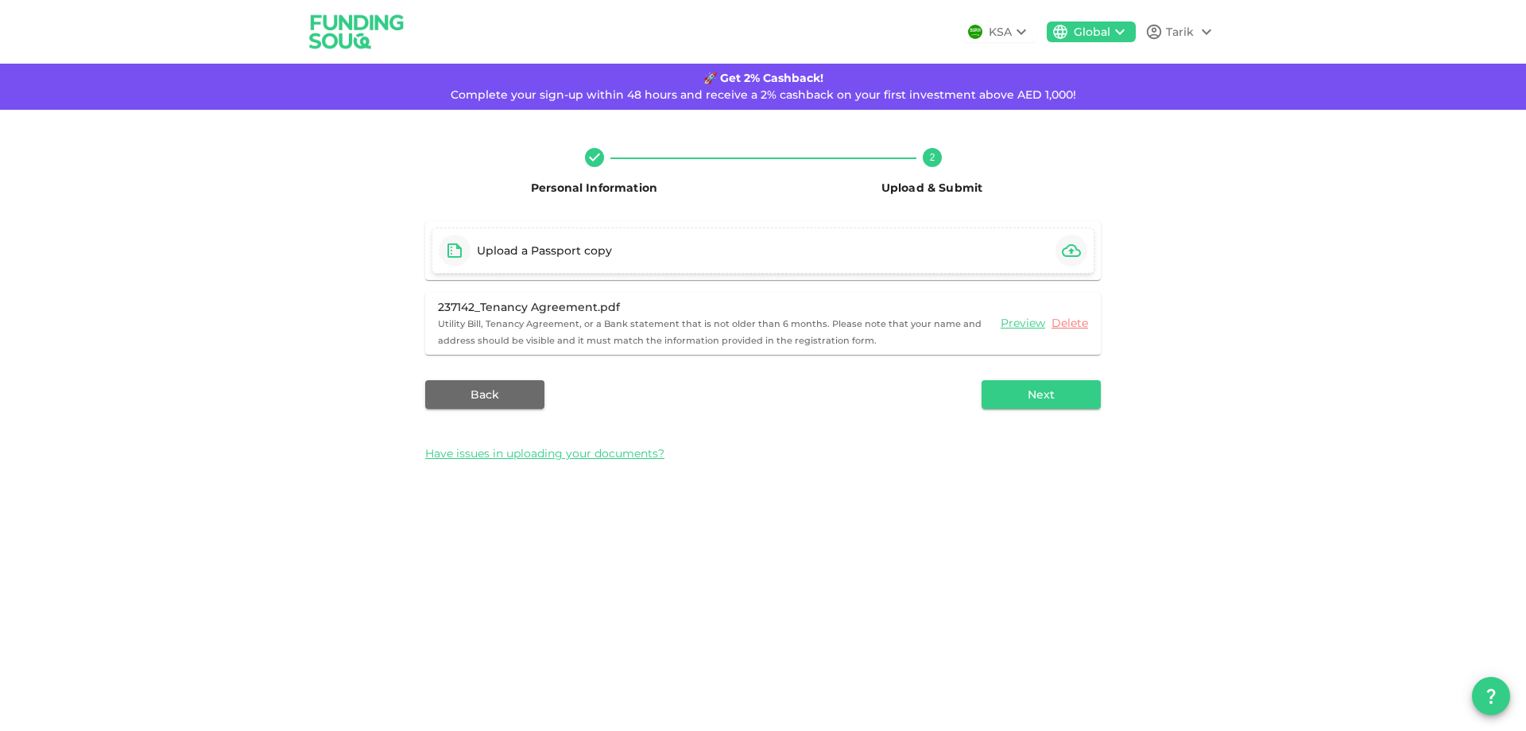
click at [648, 250] on div "Upload a Passport copy" at bounding box center [763, 250] width 663 height 46
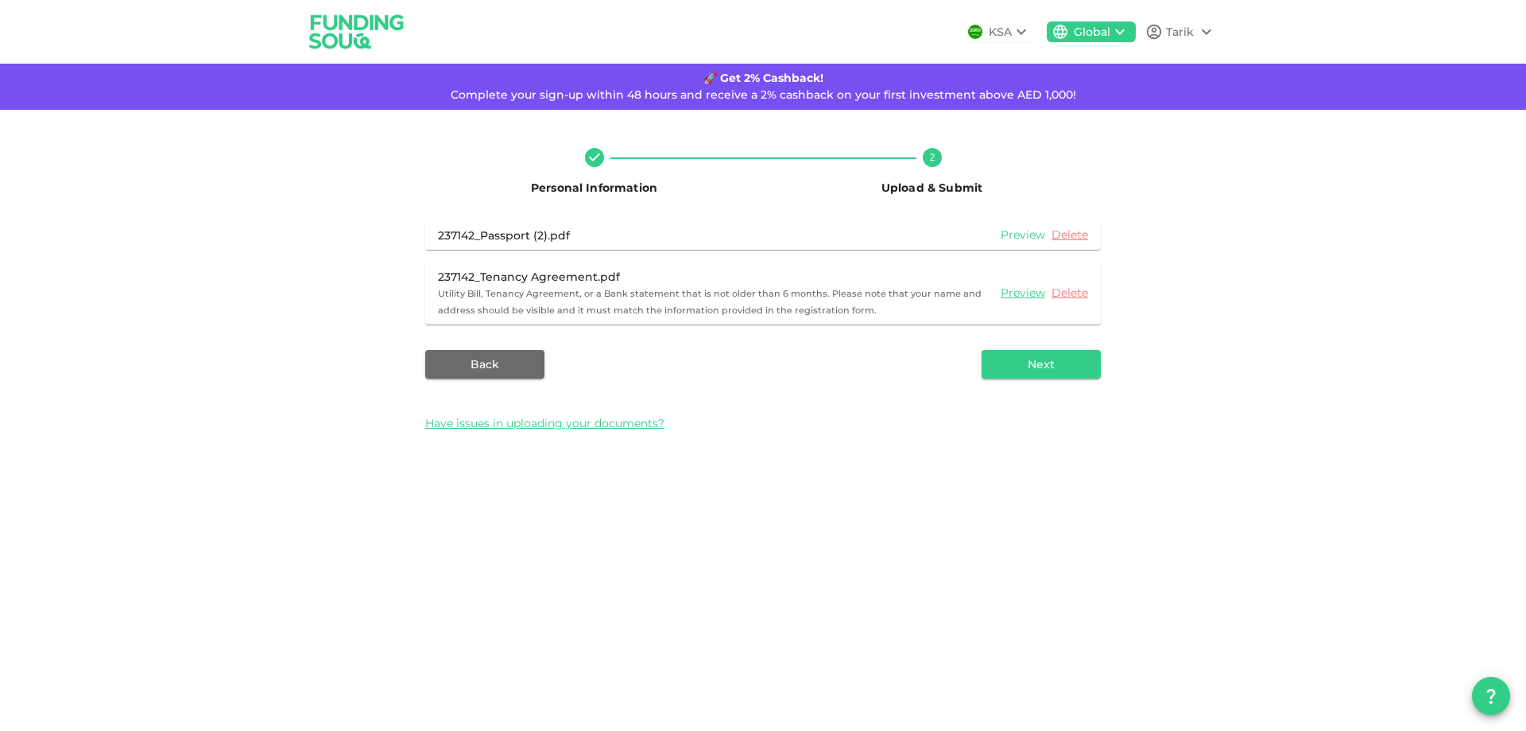
click at [1013, 233] on link "Preview" at bounding box center [1023, 234] width 45 height 15
click at [1042, 363] on button "Next" at bounding box center [1041, 364] width 119 height 29
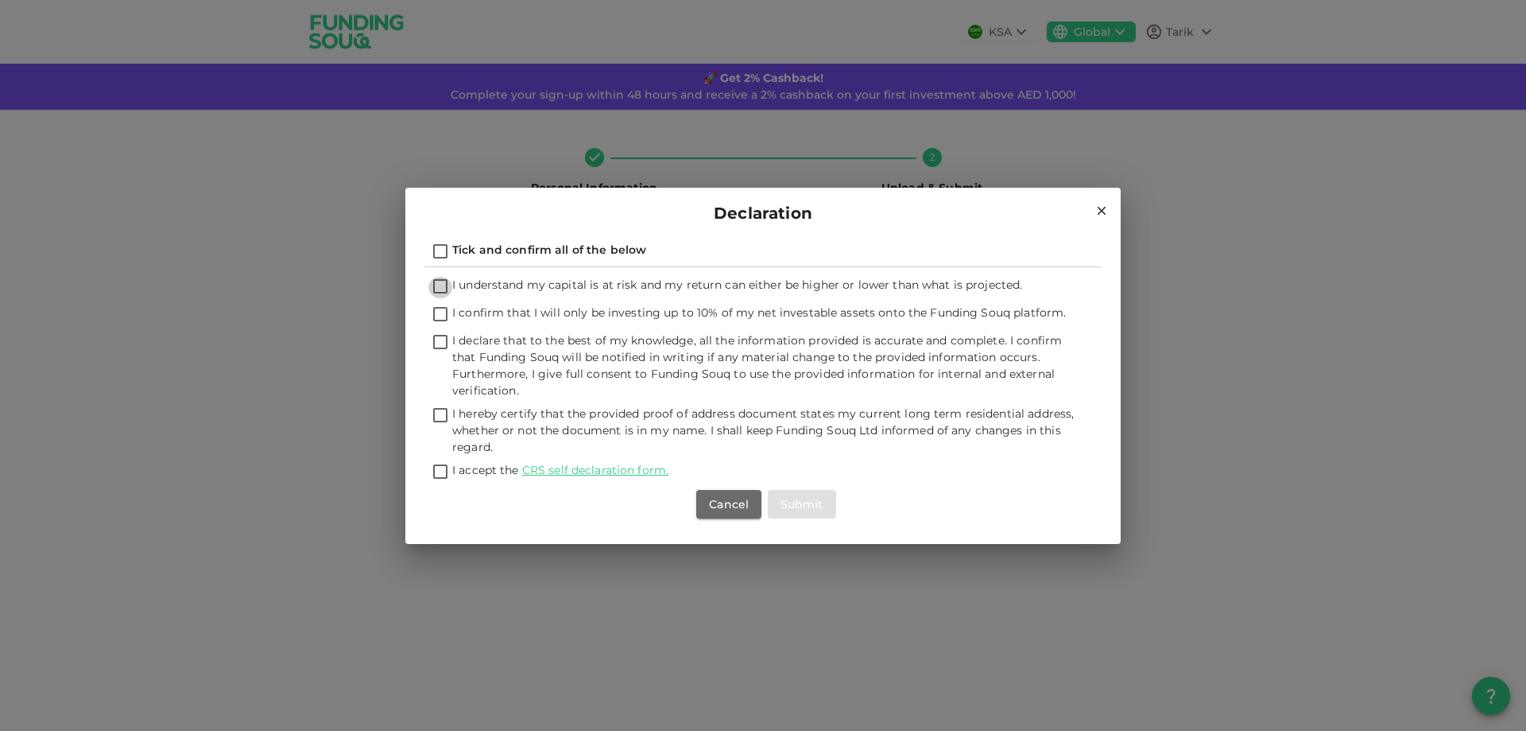
click at [440, 284] on input "I understand my capital is at risk and my return can either be higher or lower …" at bounding box center [440, 287] width 24 height 21
checkbox input "true"
click at [443, 317] on input "I confirm that I will only be investing up to 10% of my net investable assets o…" at bounding box center [440, 314] width 24 height 21
checkbox input "true"
click at [448, 347] on input "I declare that to the best of my knowledge, all the information provided is acc…" at bounding box center [440, 342] width 24 height 21
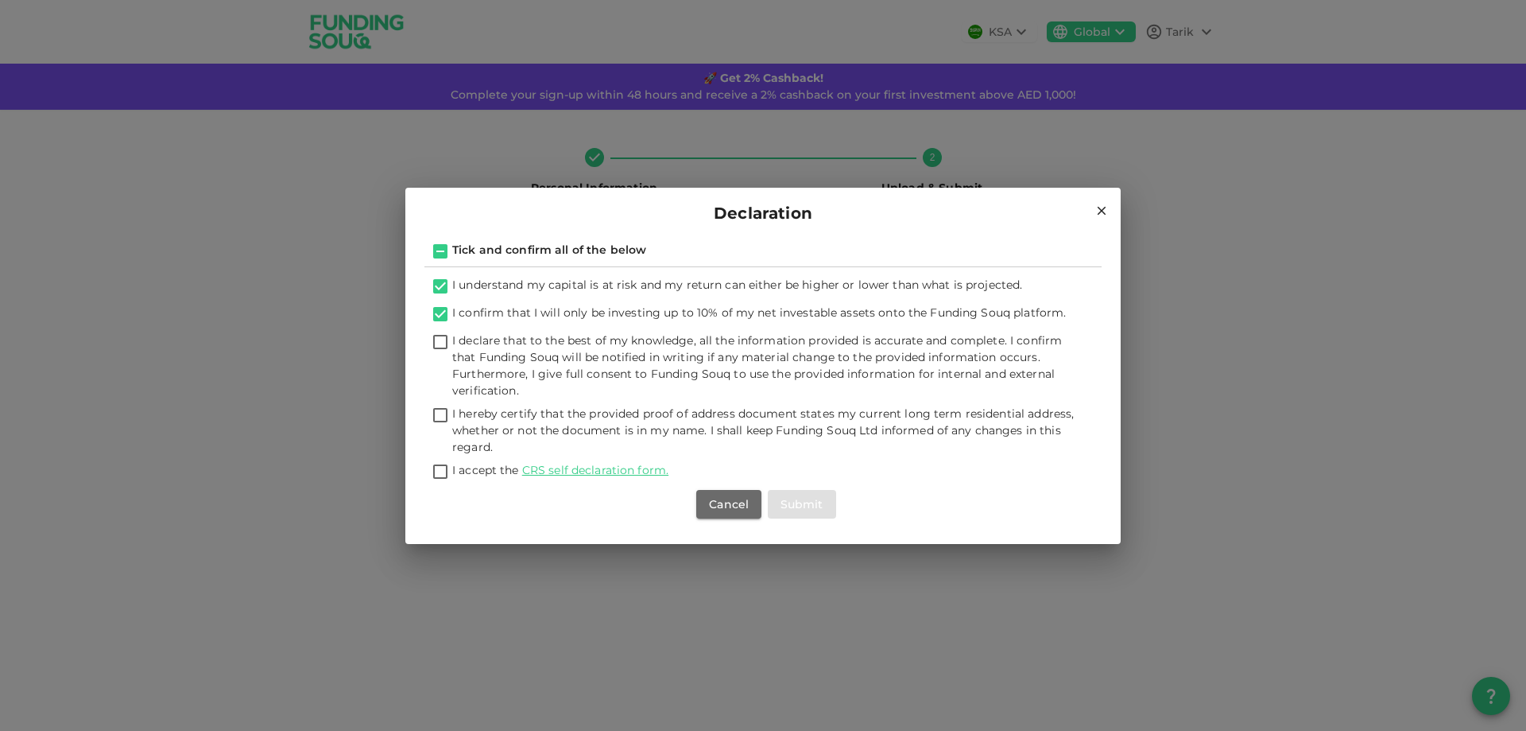
checkbox input "true"
click at [444, 415] on input "I hereby certify that the provided proof of address document states my current …" at bounding box center [440, 415] width 24 height 21
checkbox input "true"
click at [561, 471] on link "CRS self declaration form." at bounding box center [595, 470] width 146 height 14
click at [440, 465] on input "I accept the CRS self declaration form." at bounding box center [440, 472] width 24 height 21
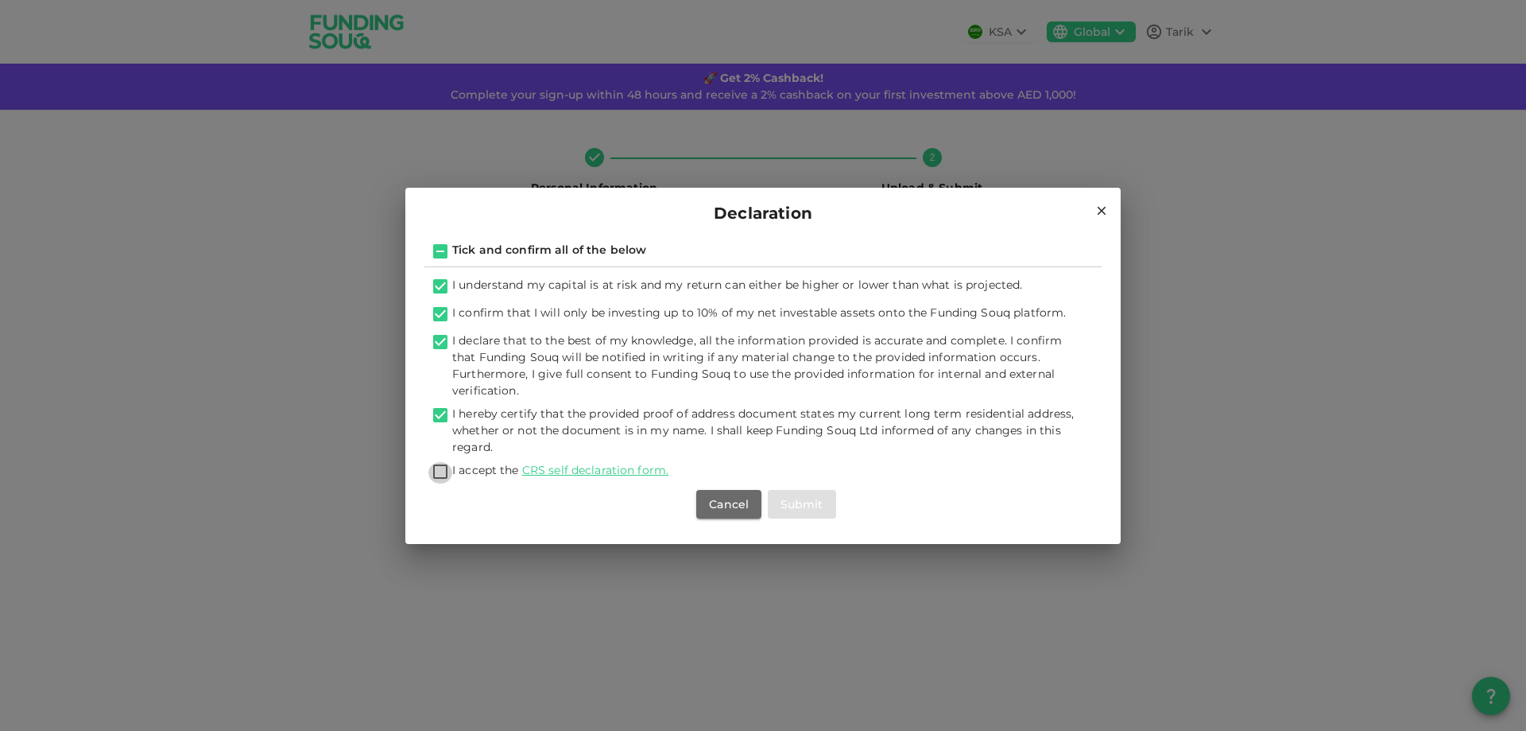
checkbox input "true"
click at [809, 507] on button "Submit" at bounding box center [802, 504] width 68 height 29
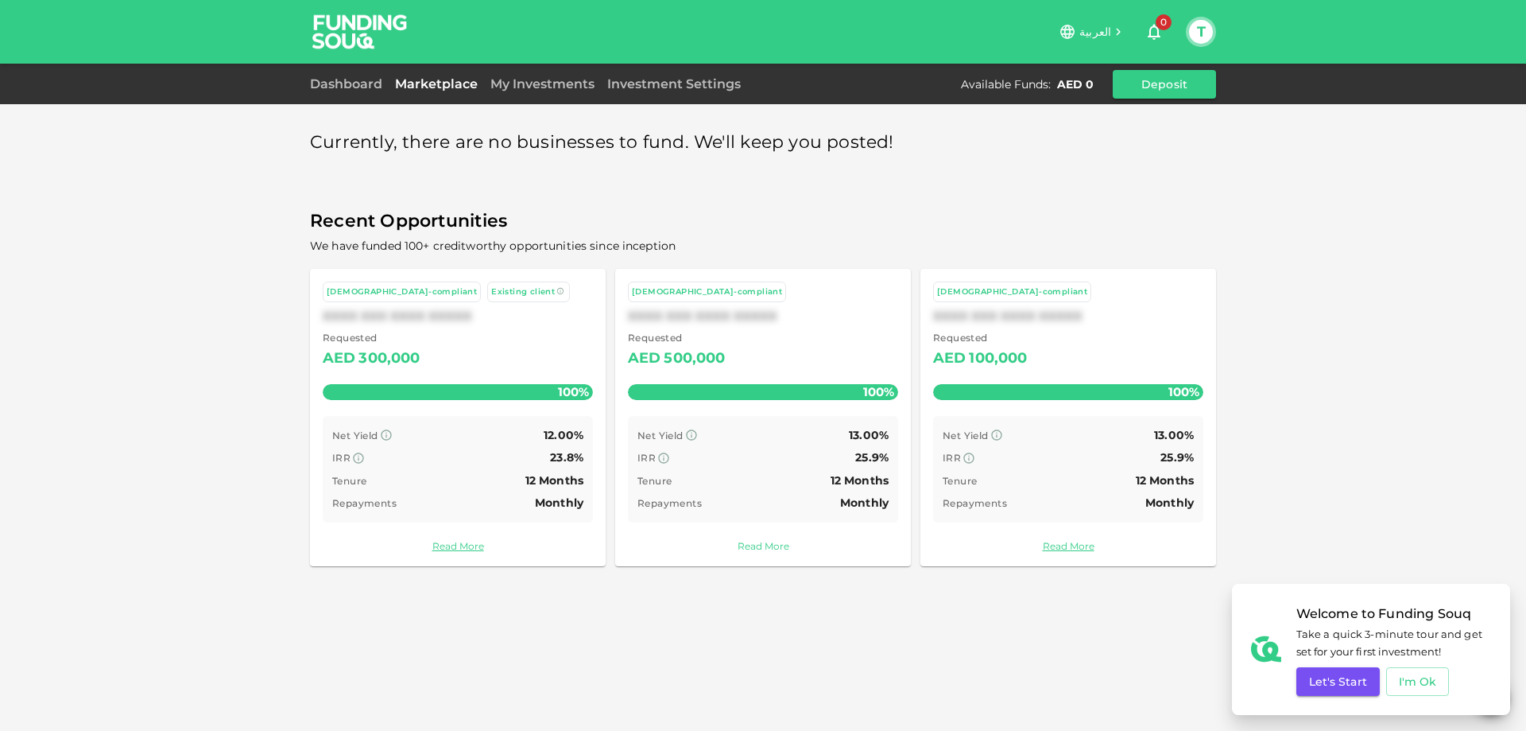
click at [770, 540] on link "Read More" at bounding box center [763, 545] width 270 height 15
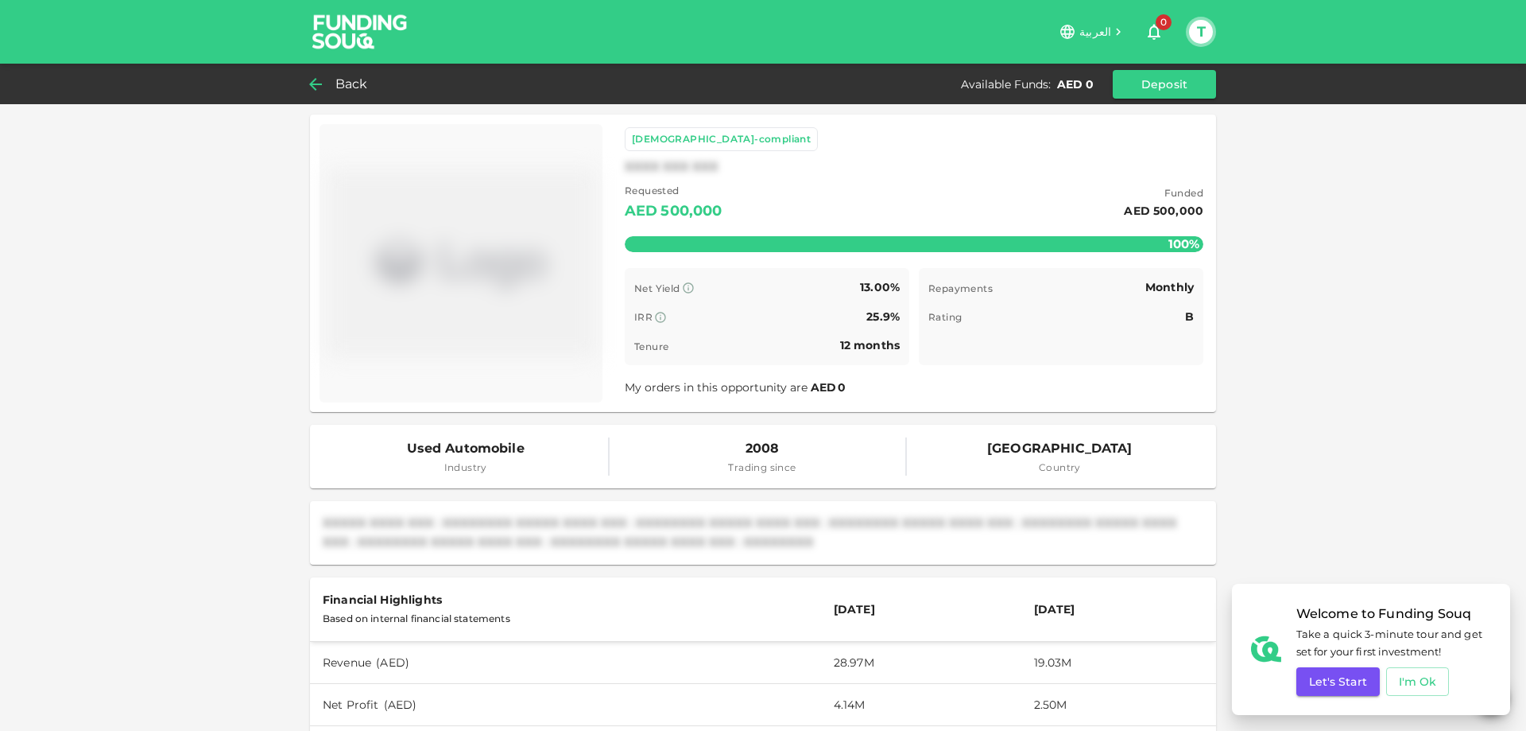
click at [335, 83] on span "Back" at bounding box center [351, 84] width 33 height 22
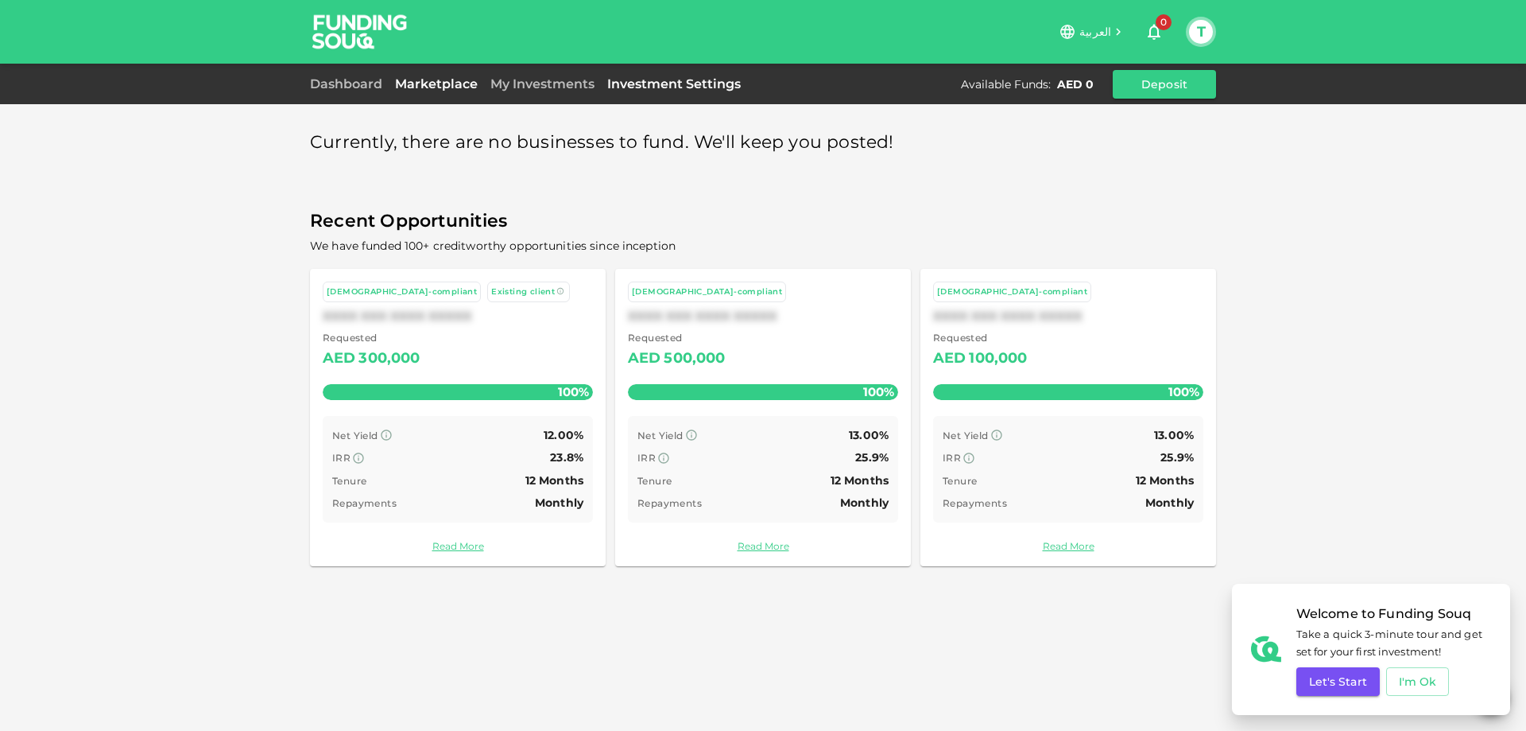
click at [676, 84] on link "Investment Settings" at bounding box center [674, 83] width 146 height 15
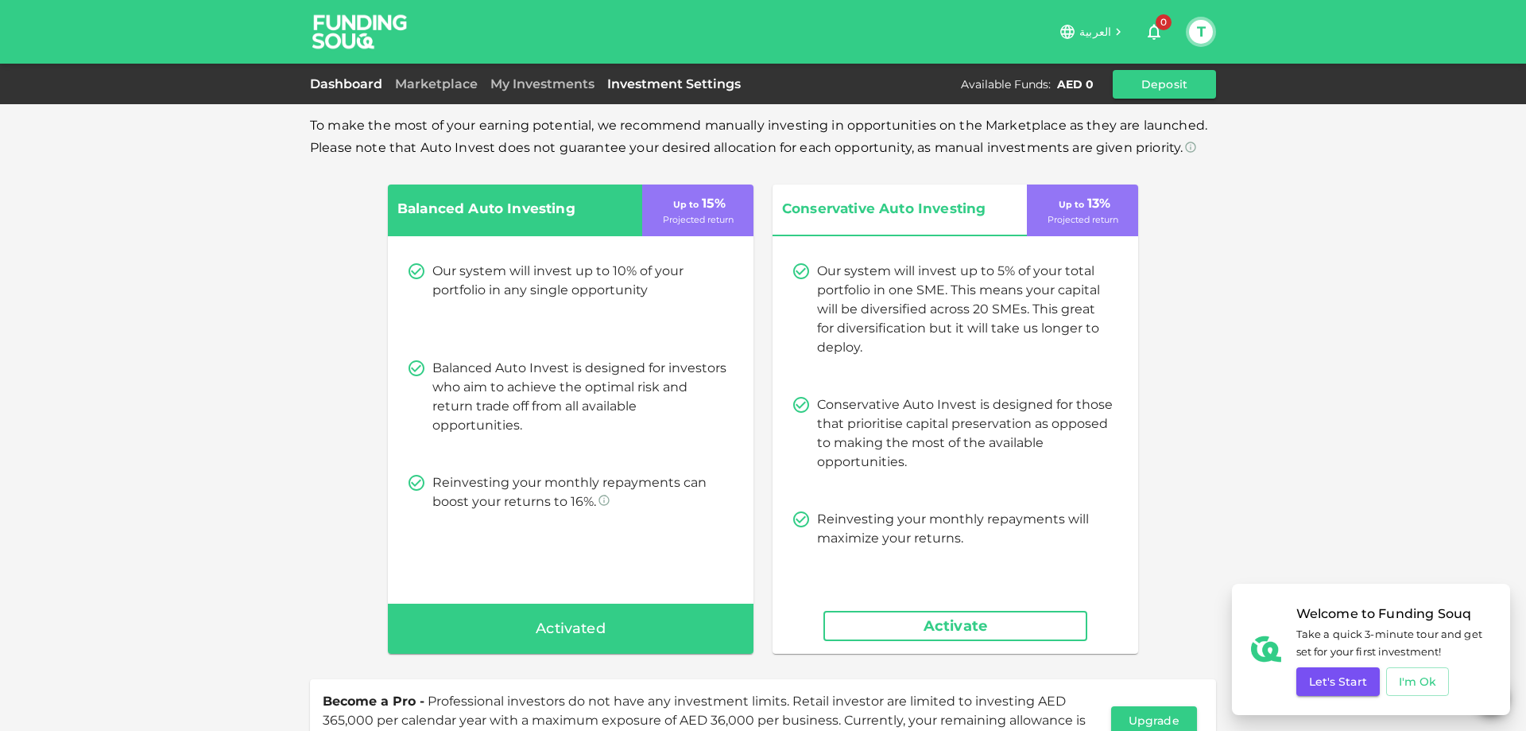
click at [347, 85] on link "Dashboard" at bounding box center [349, 83] width 79 height 15
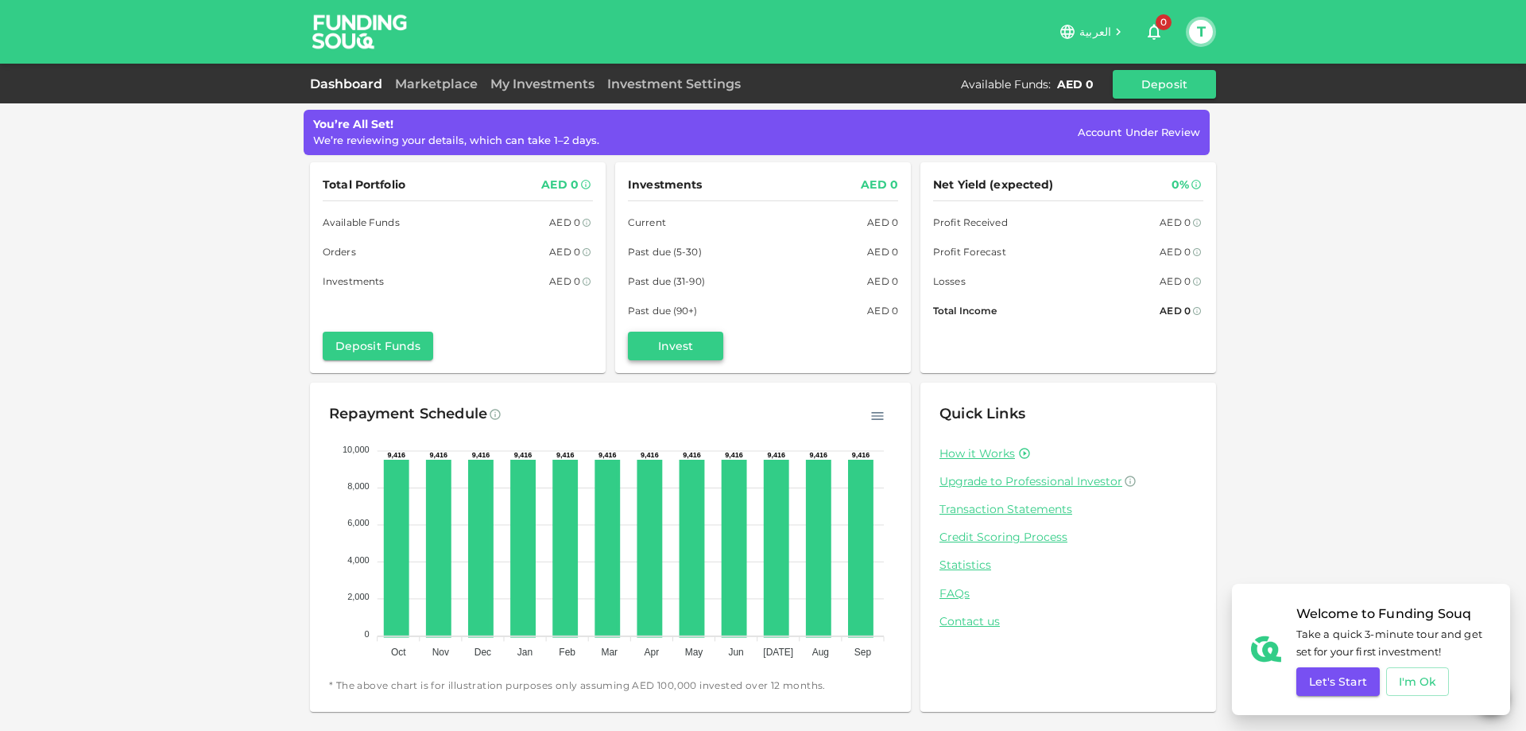
click at [688, 347] on button "Invest" at bounding box center [675, 345] width 95 height 29
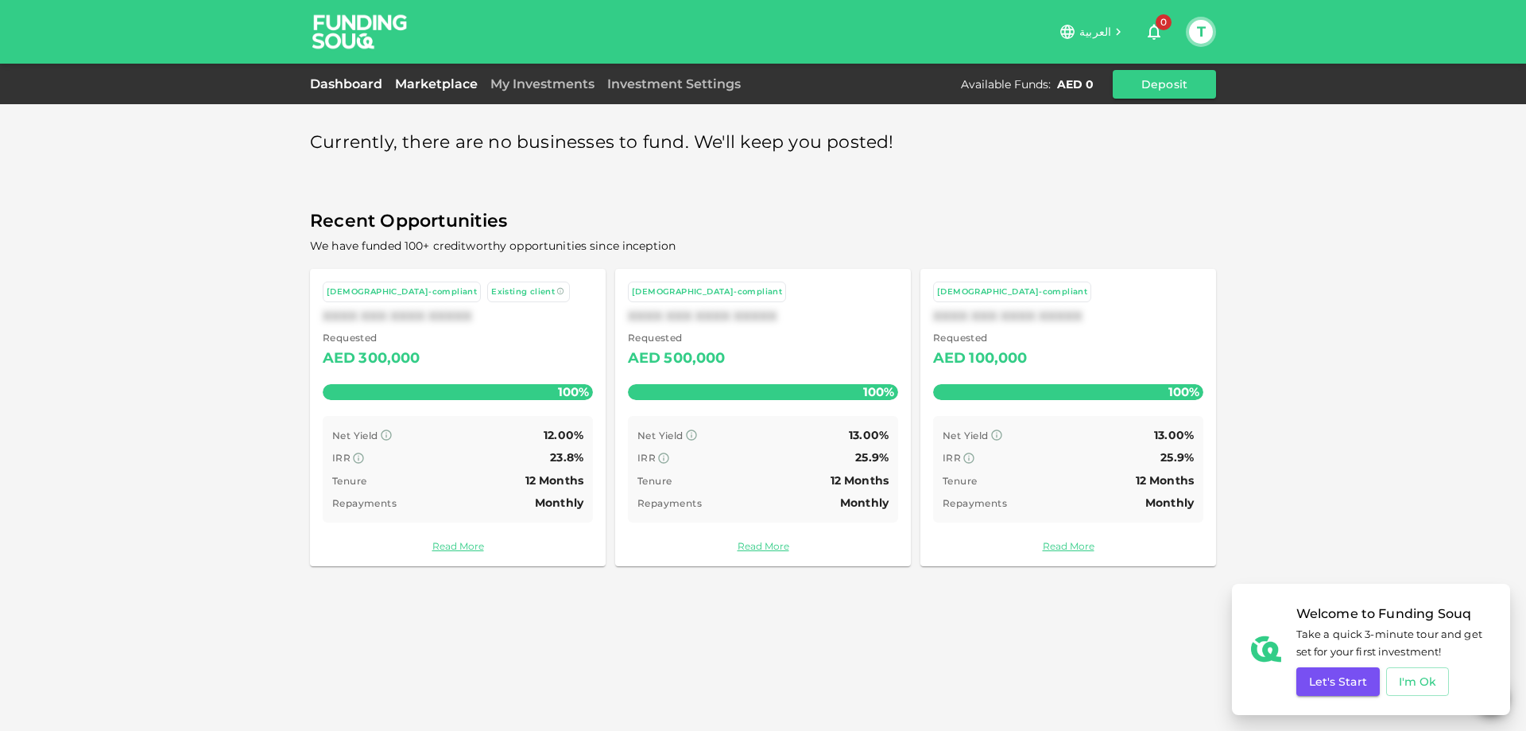
click at [338, 86] on link "Dashboard" at bounding box center [349, 83] width 79 height 15
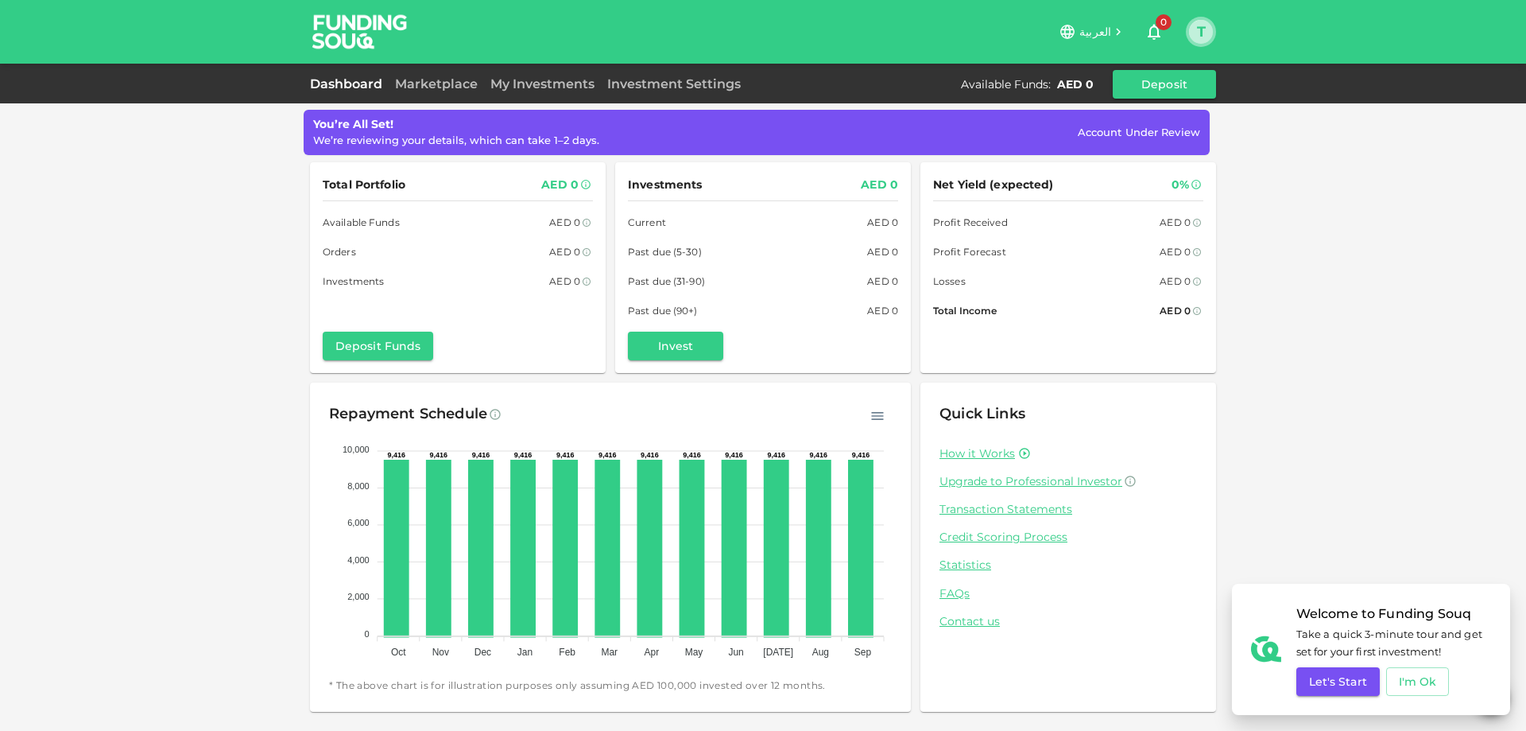
click at [1200, 36] on button "T" at bounding box center [1201, 32] width 24 height 24
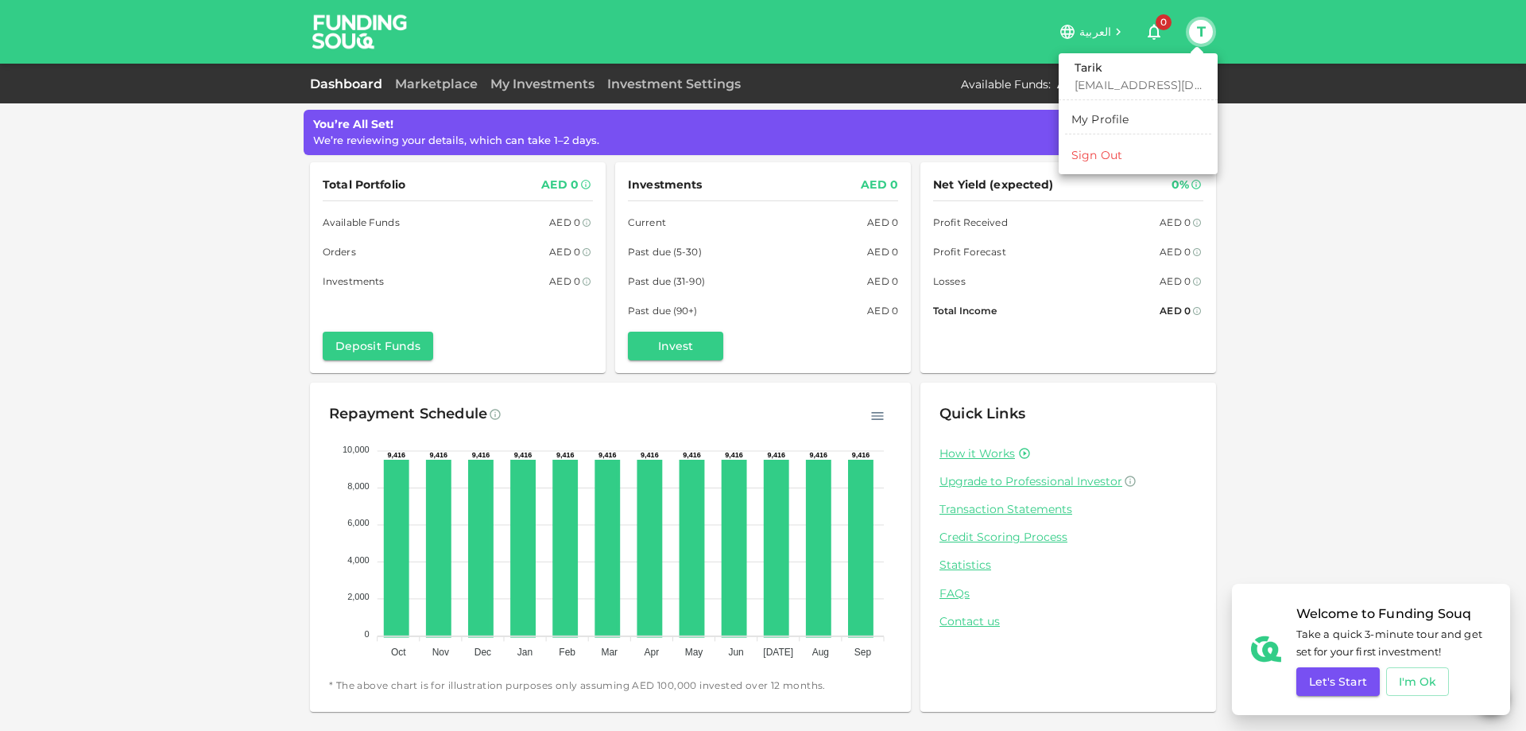
click at [1117, 164] on li "Sign Out" at bounding box center [1138, 154] width 146 height 25
